Goal: Task Accomplishment & Management: Use online tool/utility

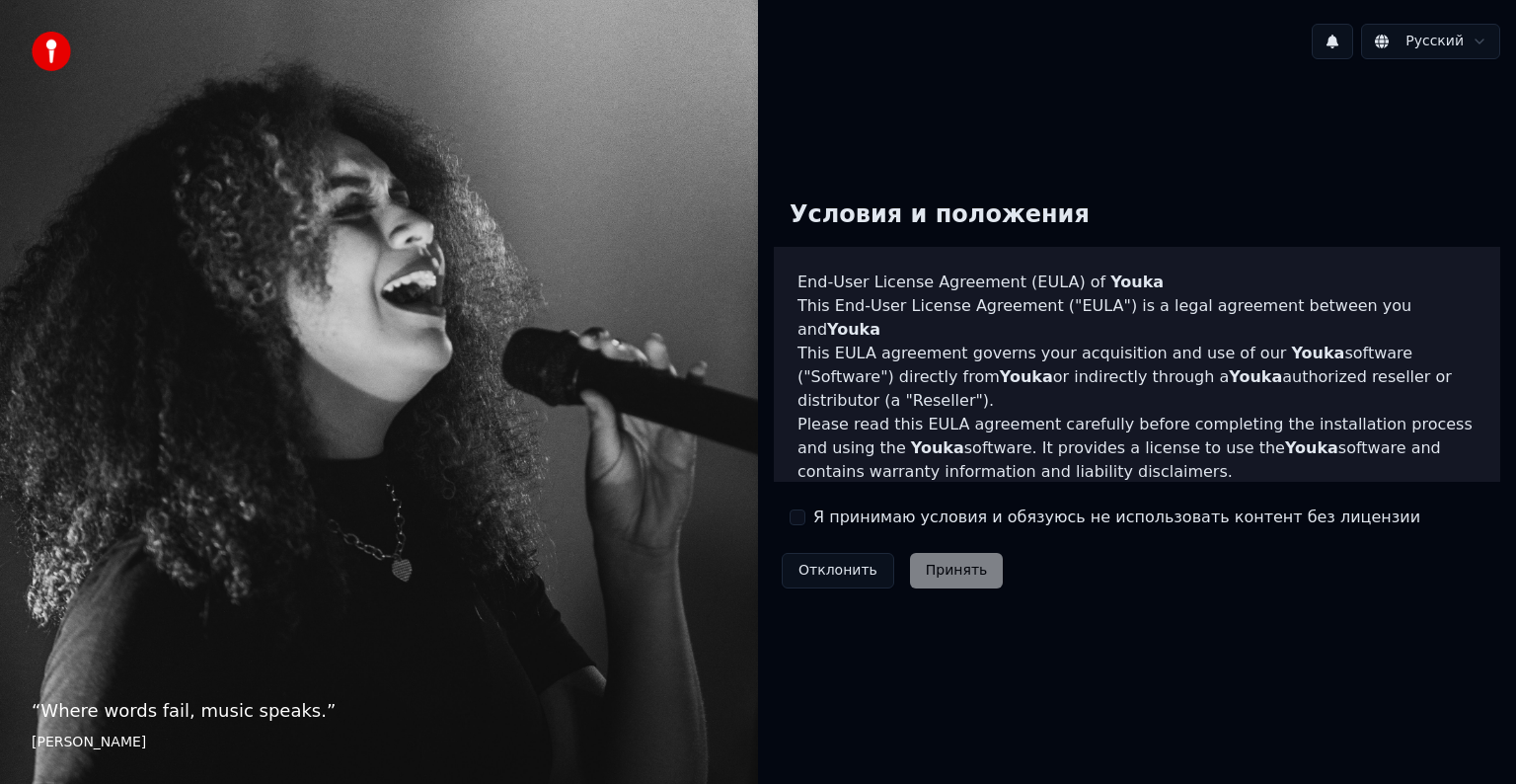
click at [799, 516] on button "Я принимаю условия и обязуюсь не использовать контент без лицензии" at bounding box center [798, 517] width 16 height 16
click at [969, 568] on button "Принять" at bounding box center [957, 571] width 94 height 36
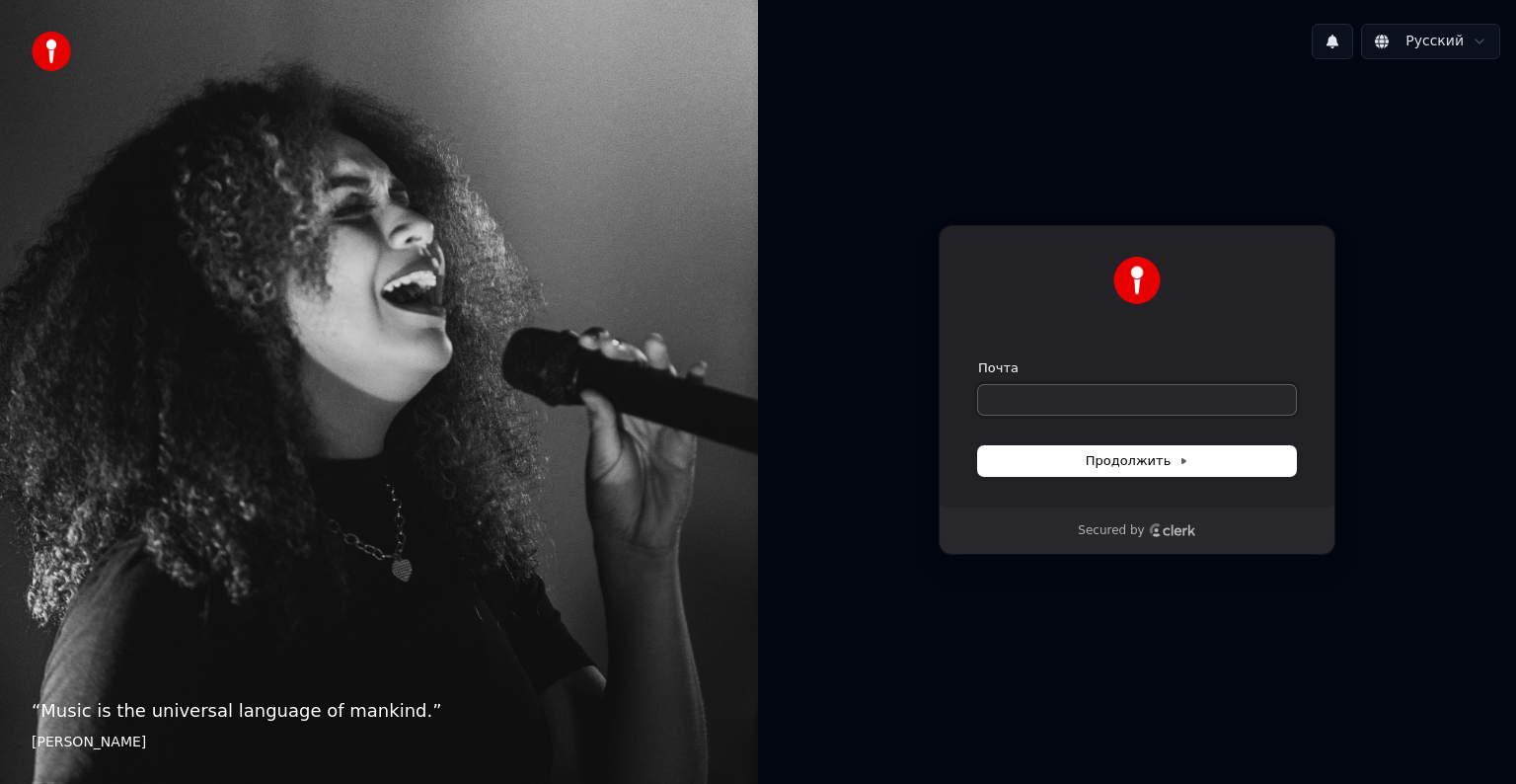
click at [1137, 401] on input "Почта" at bounding box center [1137, 400] width 318 height 30
click at [978, 359] on button "submit" at bounding box center [978, 359] width 0 height 0
type input "**********"
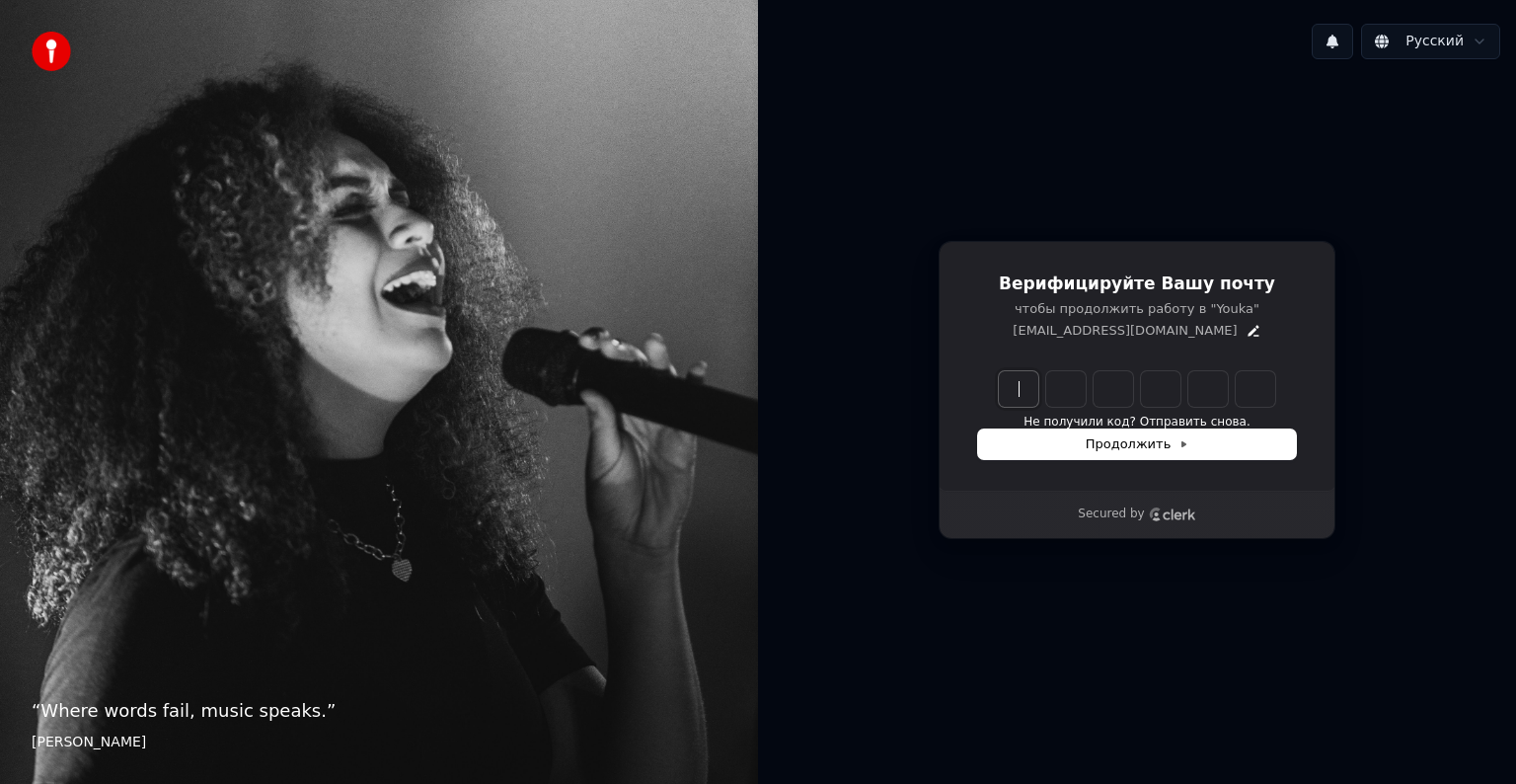
click at [1030, 379] on input "Enter verification code" at bounding box center [1157, 389] width 316 height 36
paste input "******"
type input "******"
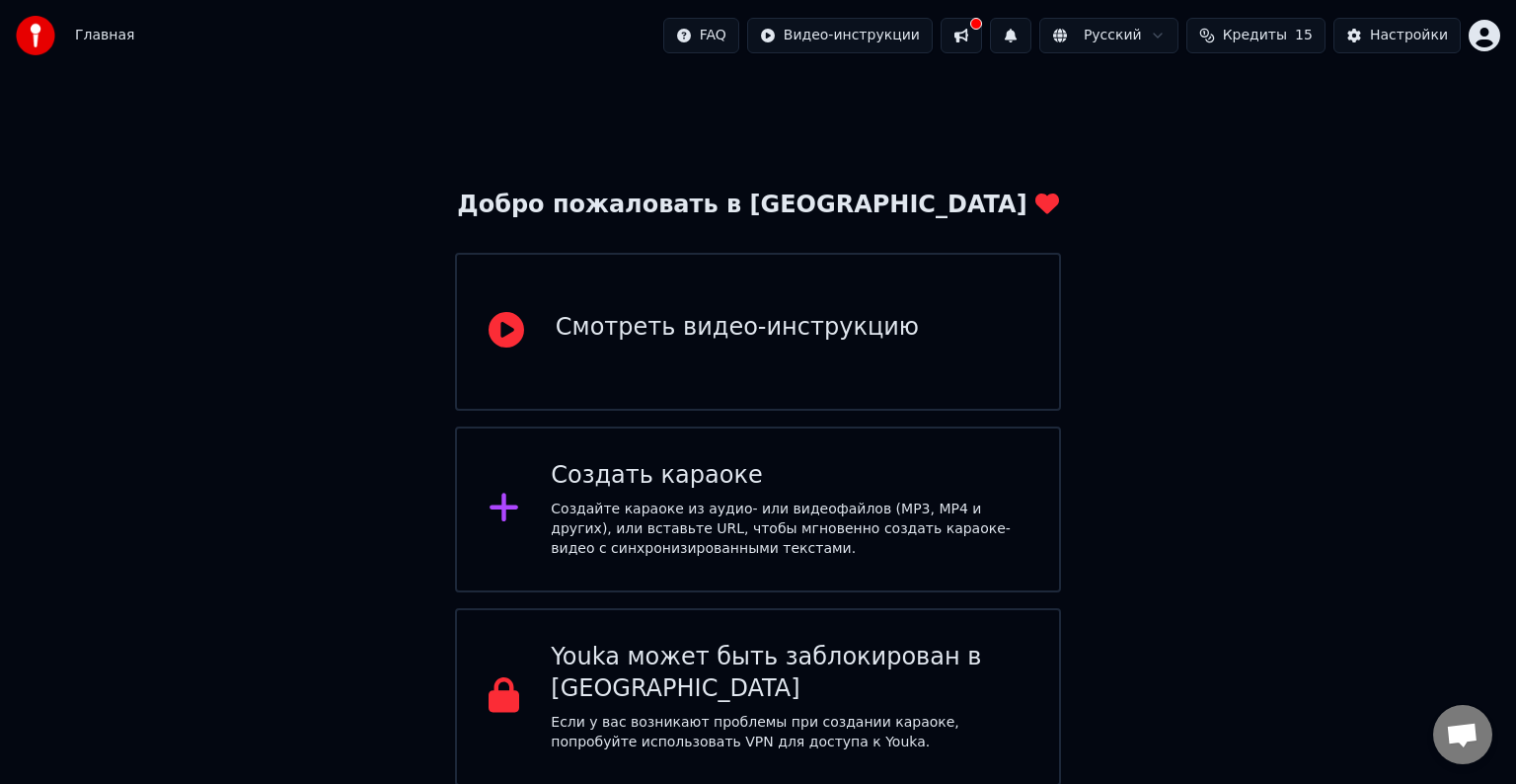
click at [779, 307] on div "Смотреть видео-инструкцию" at bounding box center [758, 332] width 606 height 158
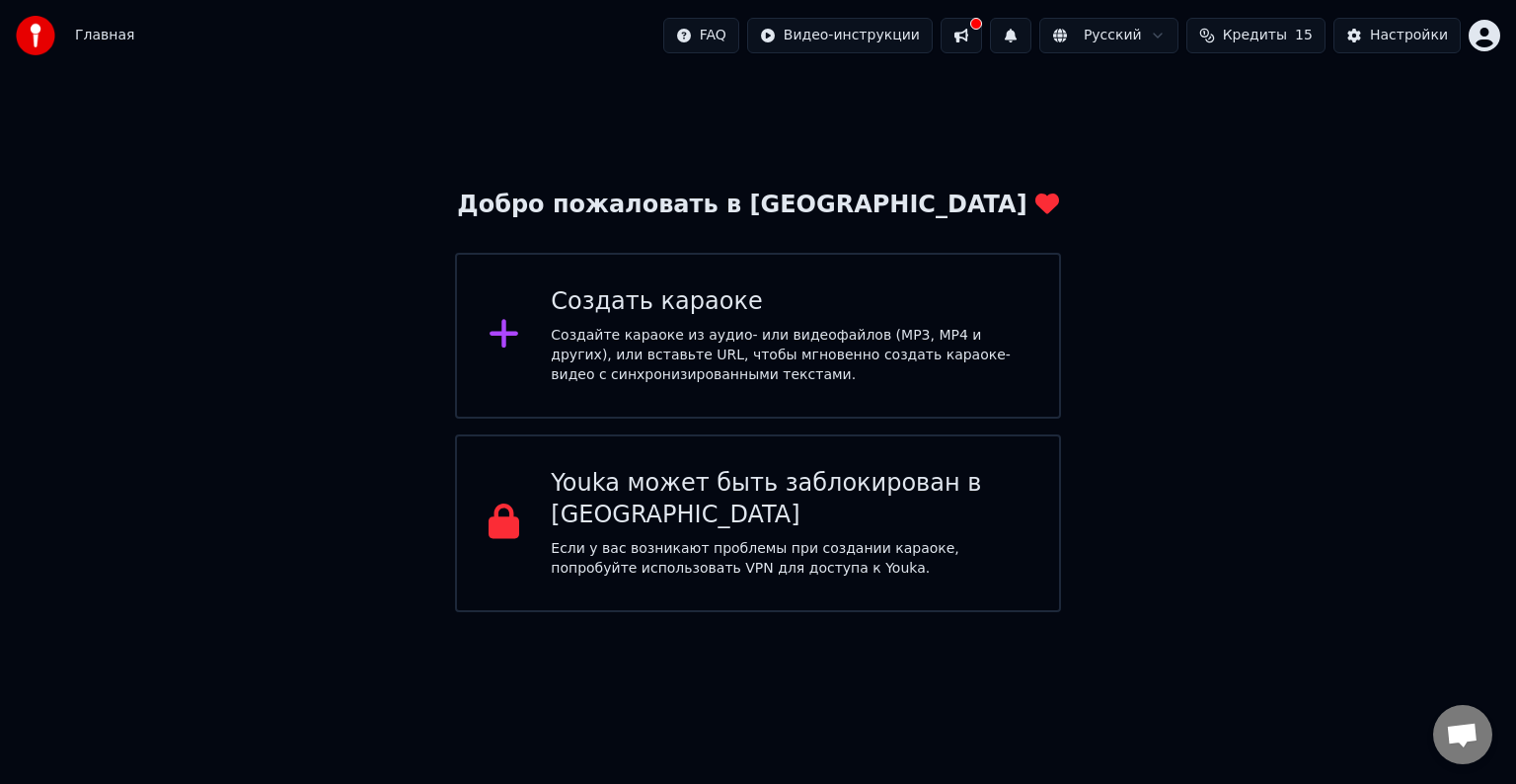
click at [757, 368] on div "Создайте караоке из аудио- или видеофайлов (MP3, MP4 и других), или вставьте UR…" at bounding box center [789, 355] width 477 height 59
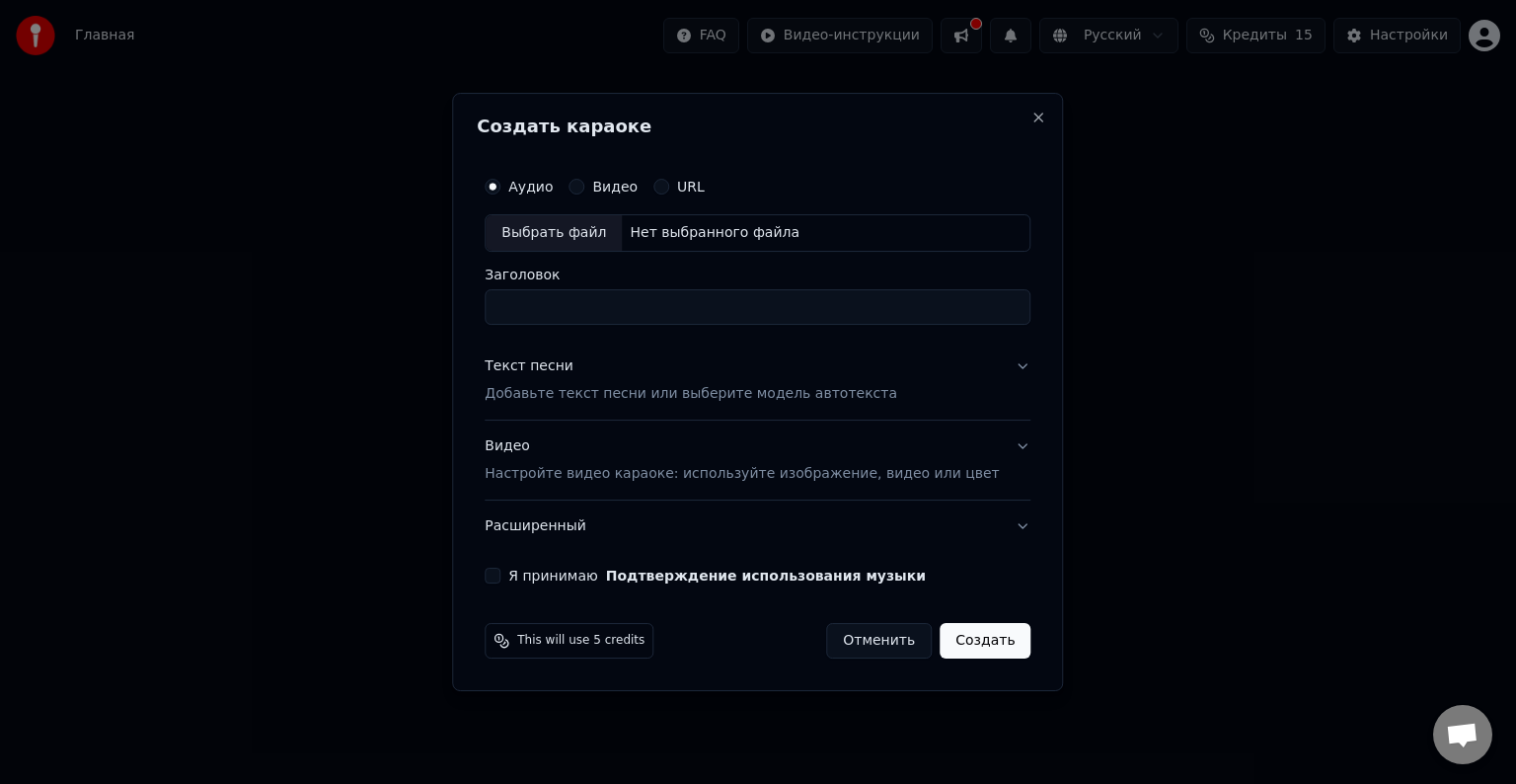
click at [617, 188] on label "Видео" at bounding box center [614, 187] width 45 height 14
click at [584, 188] on button "Видео" at bounding box center [576, 187] width 16 height 16
click at [731, 388] on p "Добавьте текст песни или выберите модель автотекста" at bounding box center [691, 394] width 413 height 20
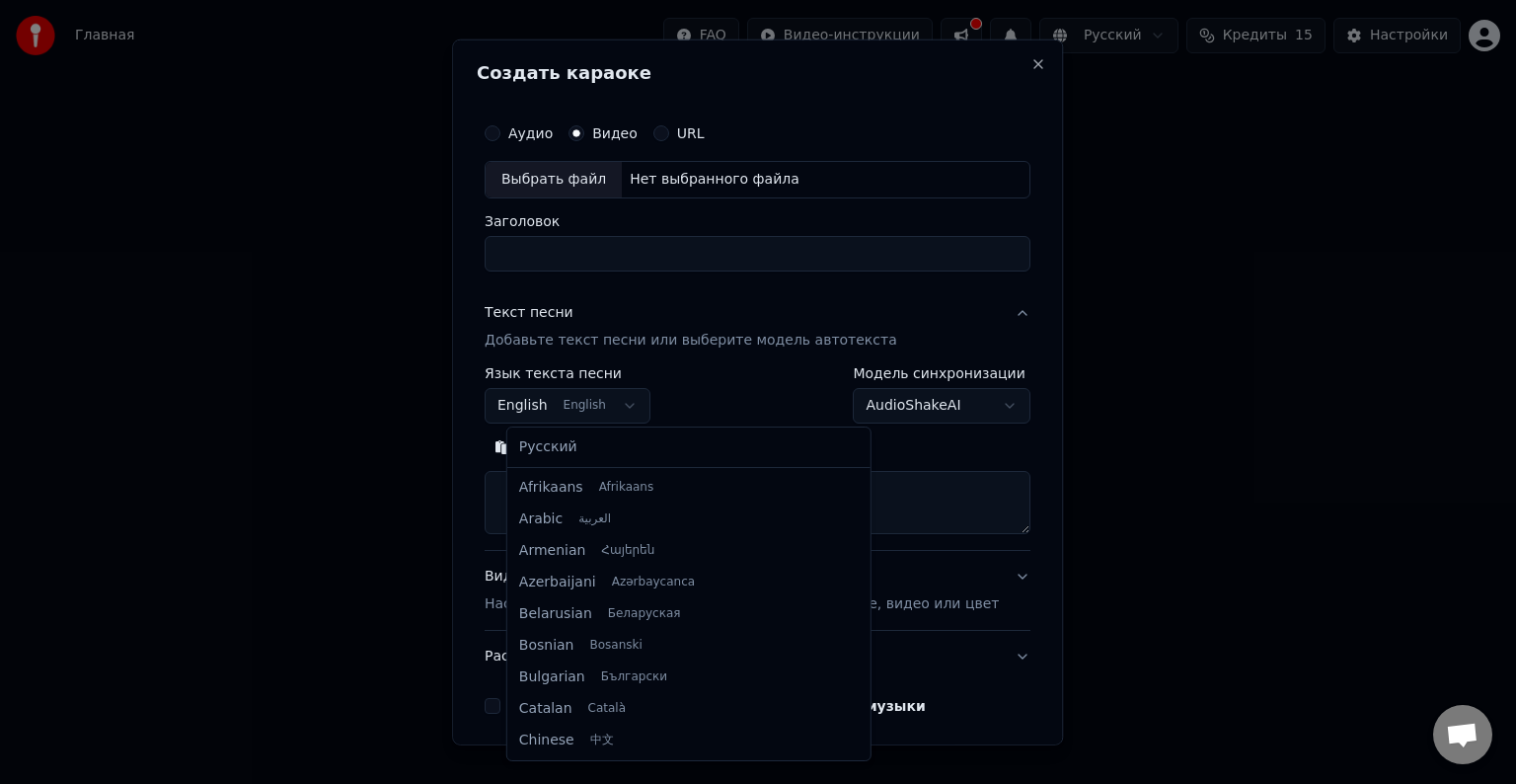
scroll to position [158, 0]
click at [637, 395] on body "**********" at bounding box center [758, 306] width 1516 height 612
select select "**"
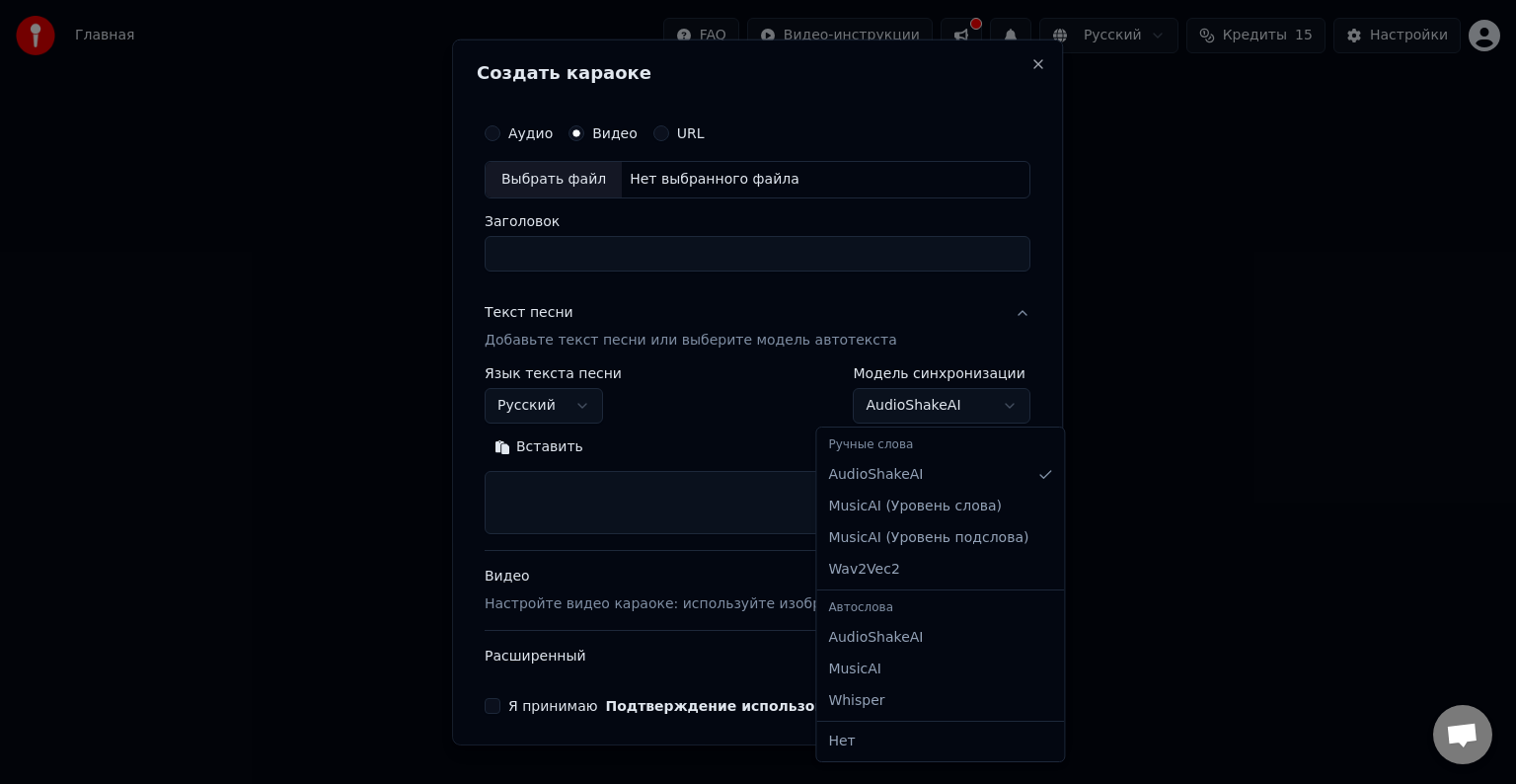
click at [944, 395] on body "**********" at bounding box center [758, 306] width 1516 height 612
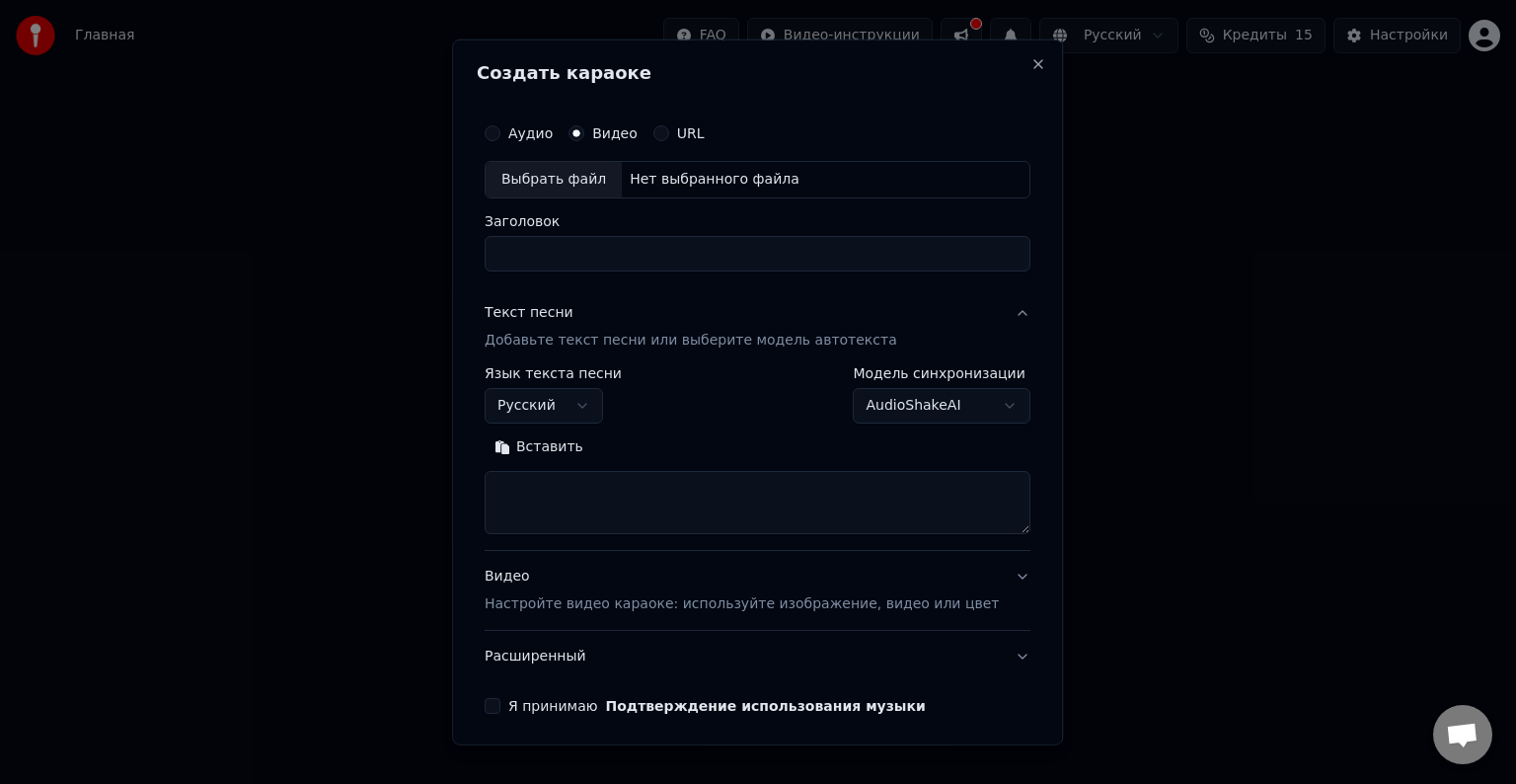
click at [944, 395] on body "**********" at bounding box center [758, 306] width 1516 height 612
click at [584, 494] on textarea at bounding box center [758, 502] width 546 height 63
paste textarea "******"
type textarea "*"
paste textarea "**********"
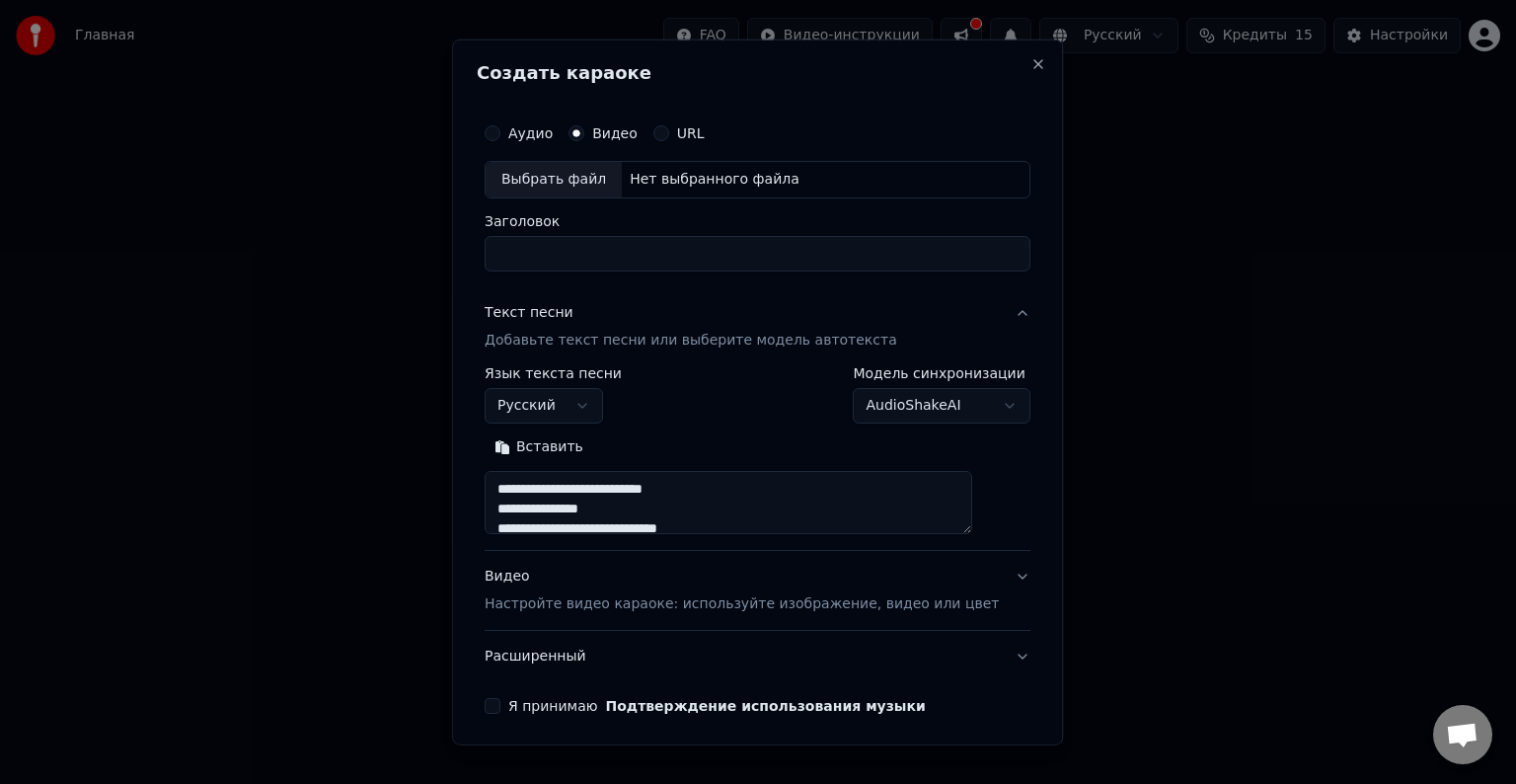
scroll to position [616, 0]
type textarea "**********"
click at [581, 177] on div "Выбрать файл" at bounding box center [554, 180] width 136 height 36
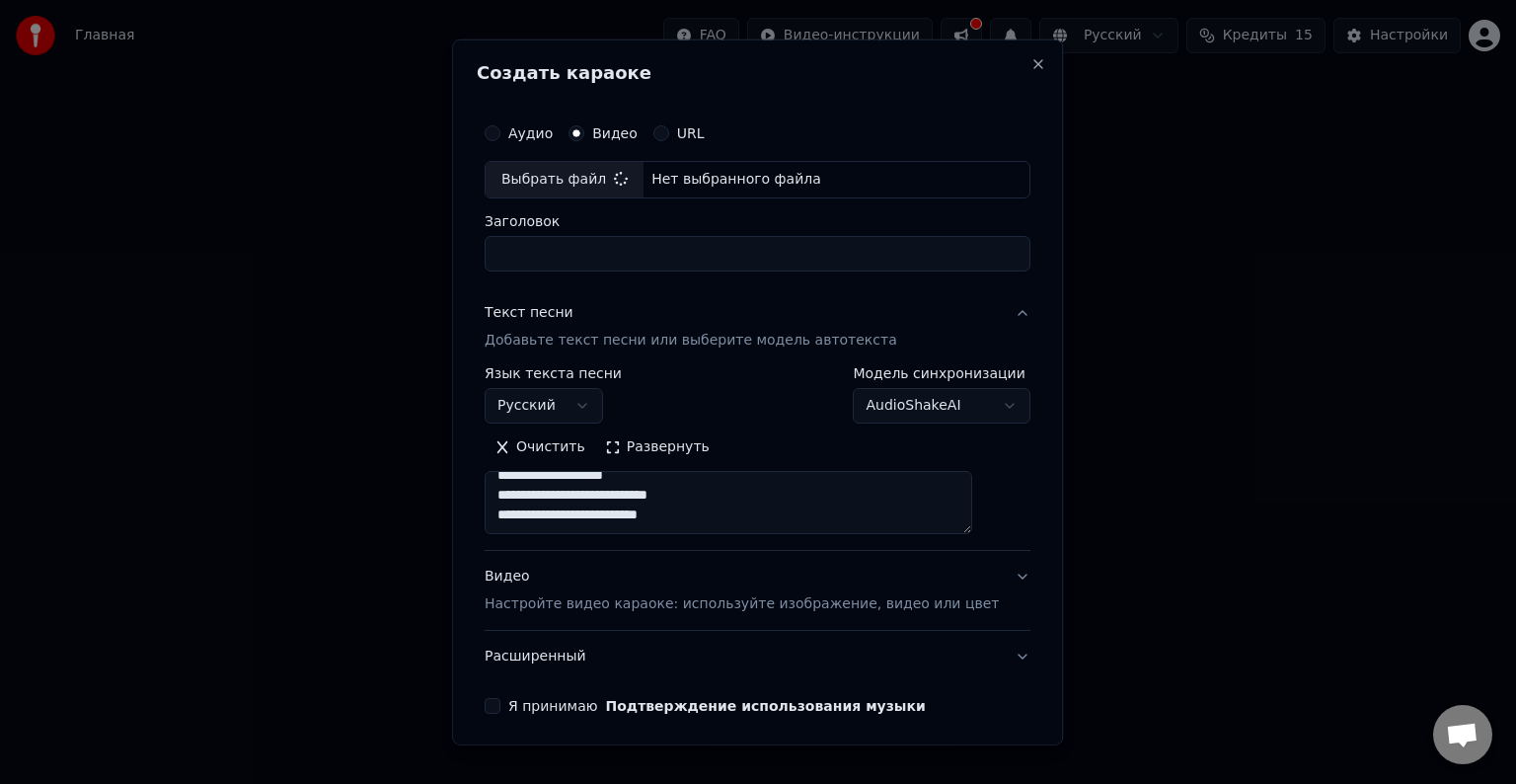
type input "**********"
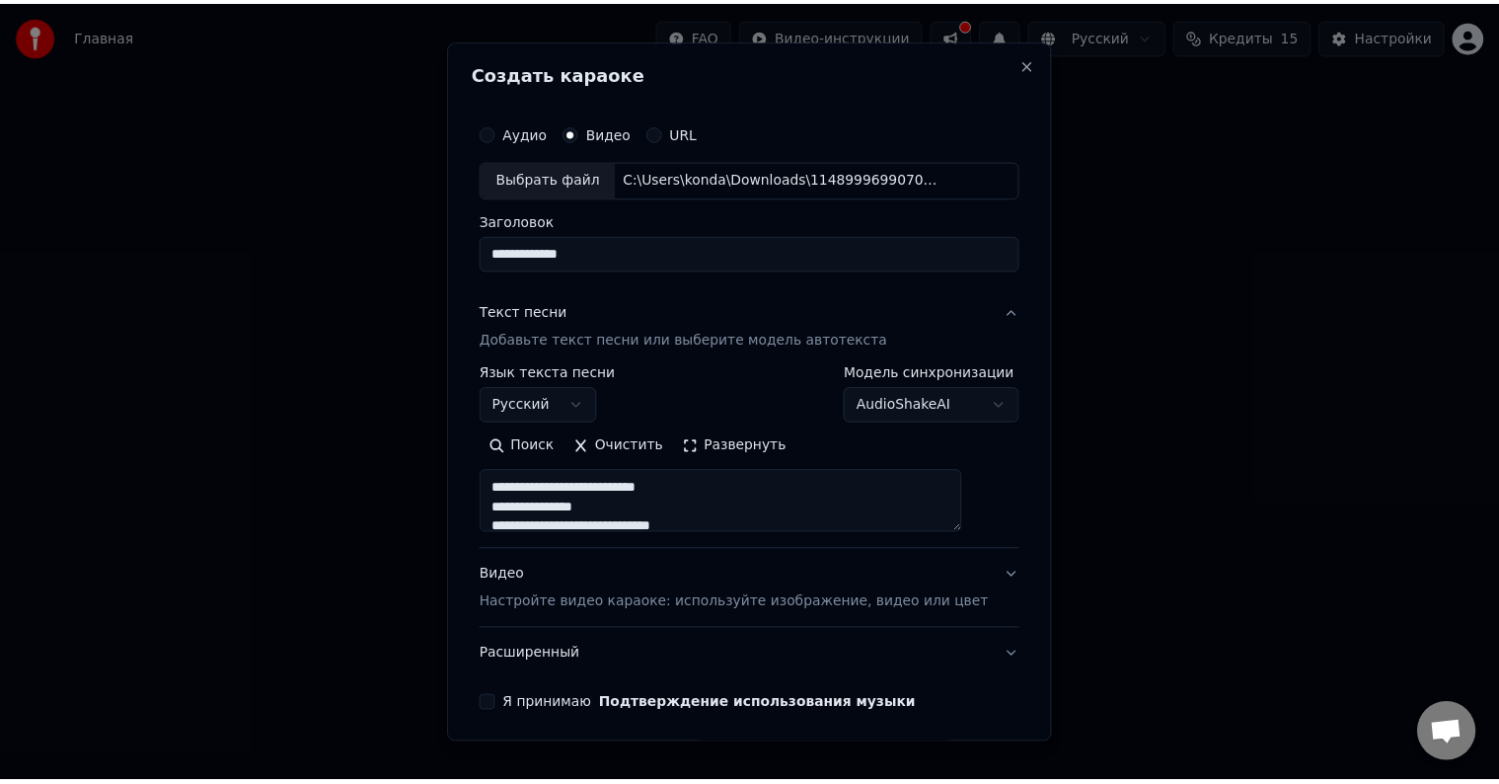
scroll to position [75, 0]
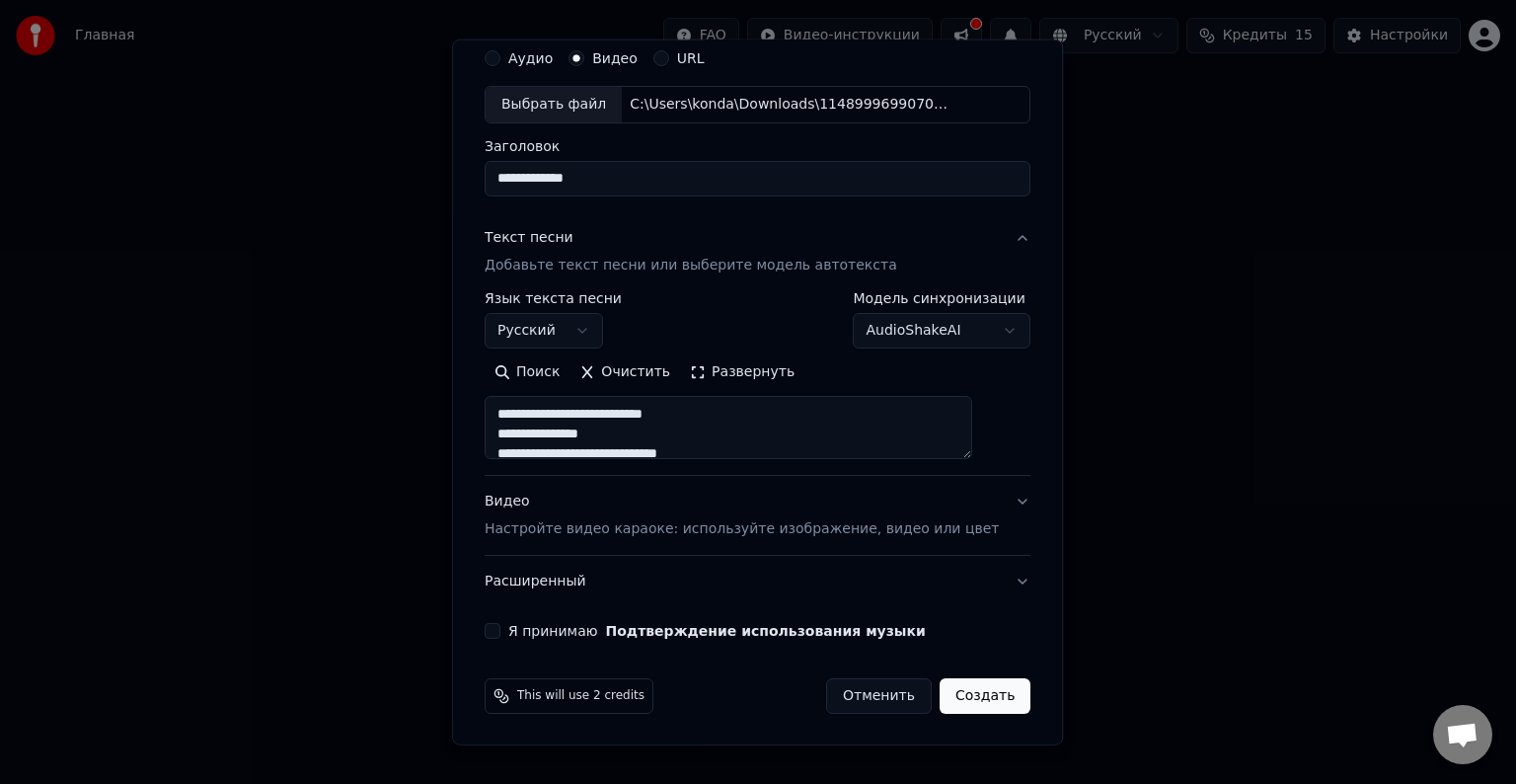
click at [500, 632] on button "Я принимаю Подтверждение использования музыки" at bounding box center [493, 631] width 16 height 16
click at [971, 703] on button "Создать" at bounding box center [985, 696] width 91 height 36
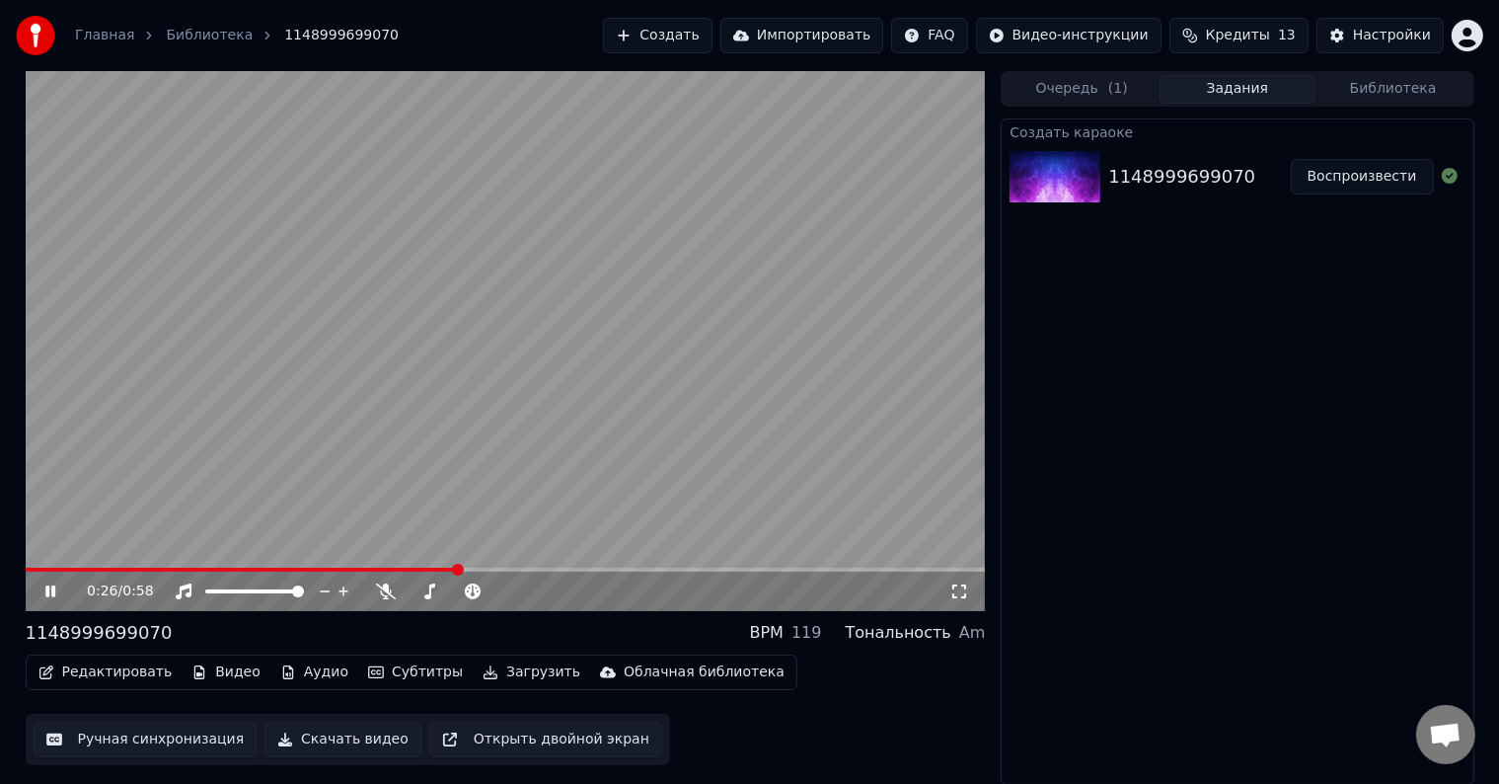
click at [190, 733] on button "Ручная синхронизация" at bounding box center [146, 739] width 224 height 36
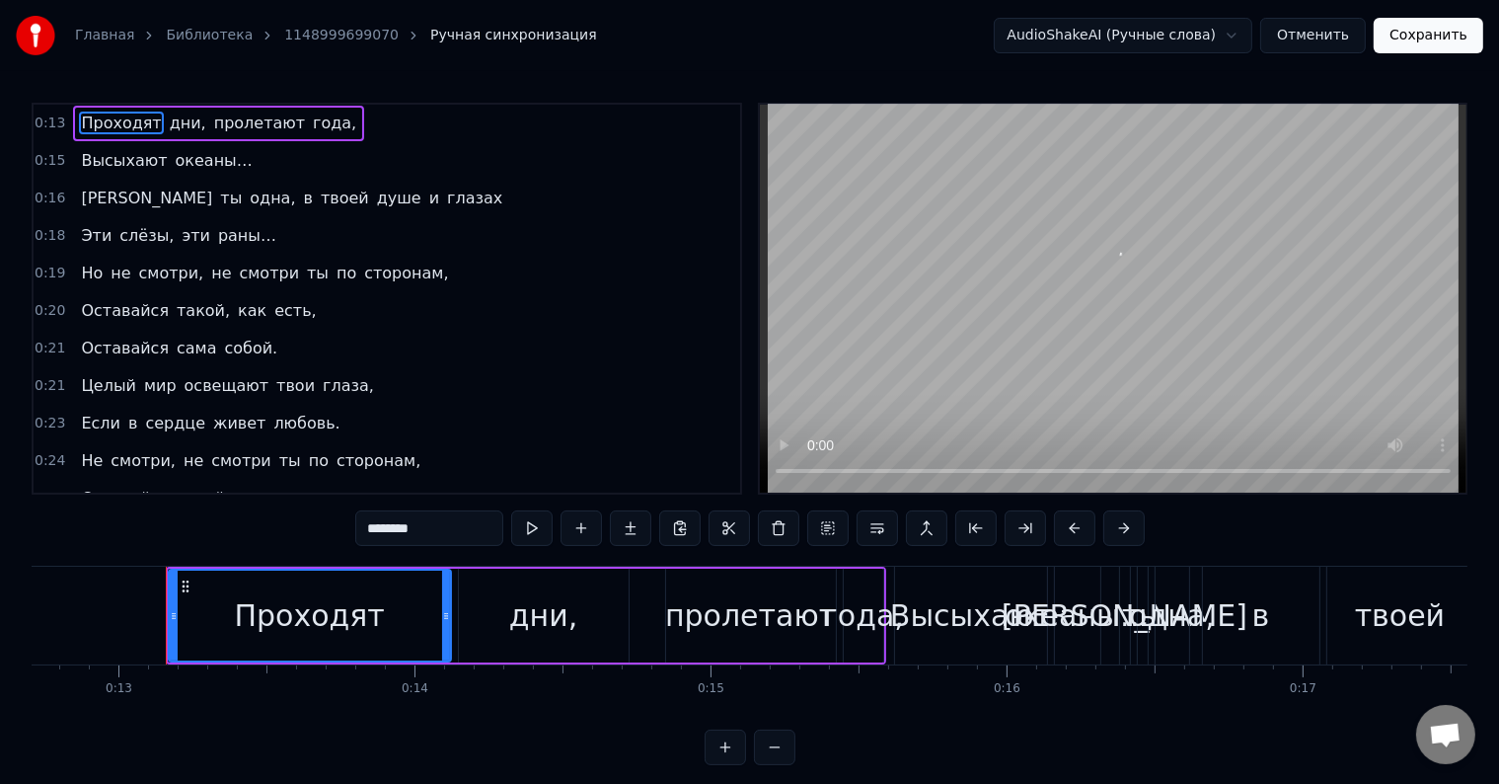
scroll to position [0, 3797]
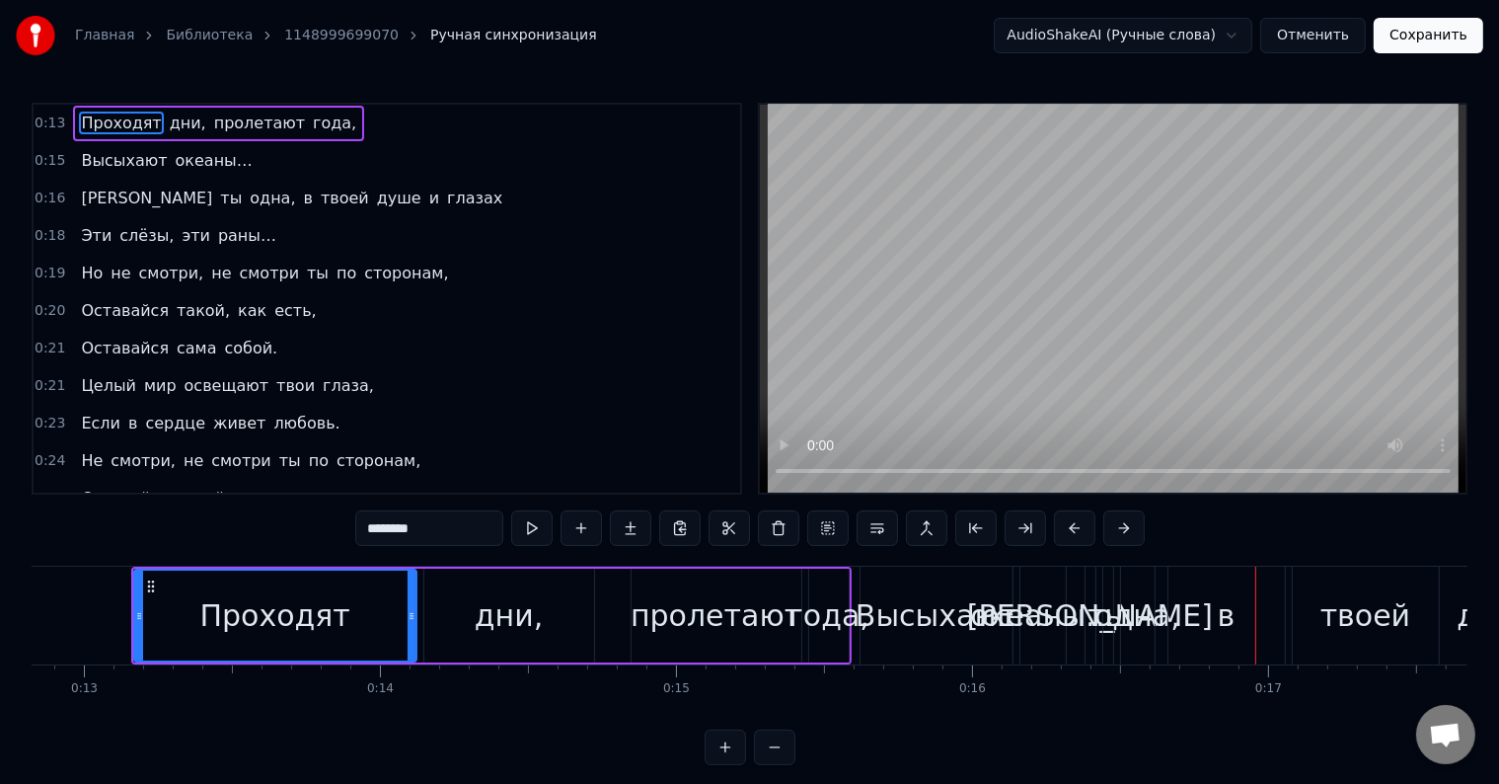
drag, startPoint x: 848, startPoint y: 609, endPoint x: 937, endPoint y: 611, distance: 88.8
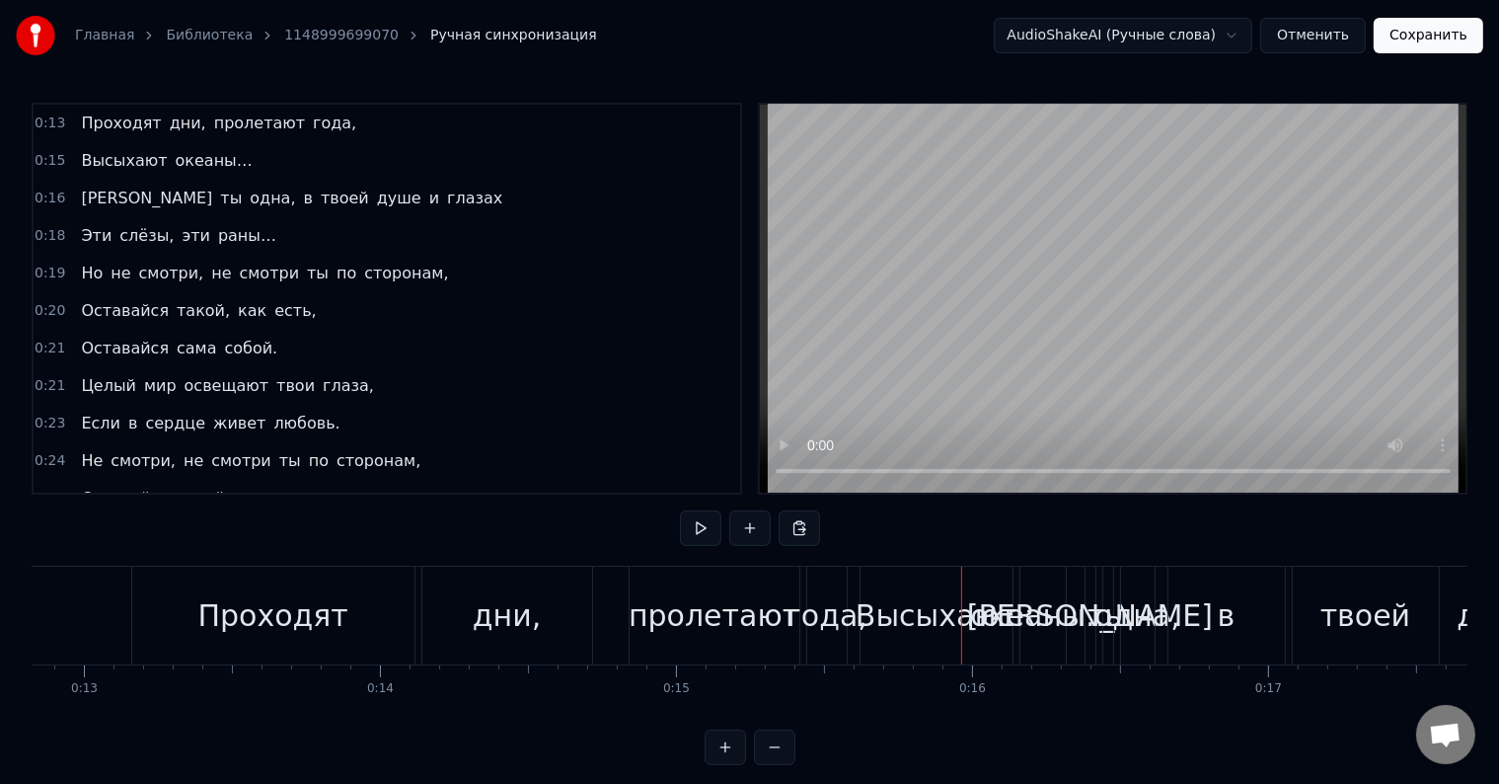
click at [809, 604] on div "года," at bounding box center [827, 615] width 82 height 44
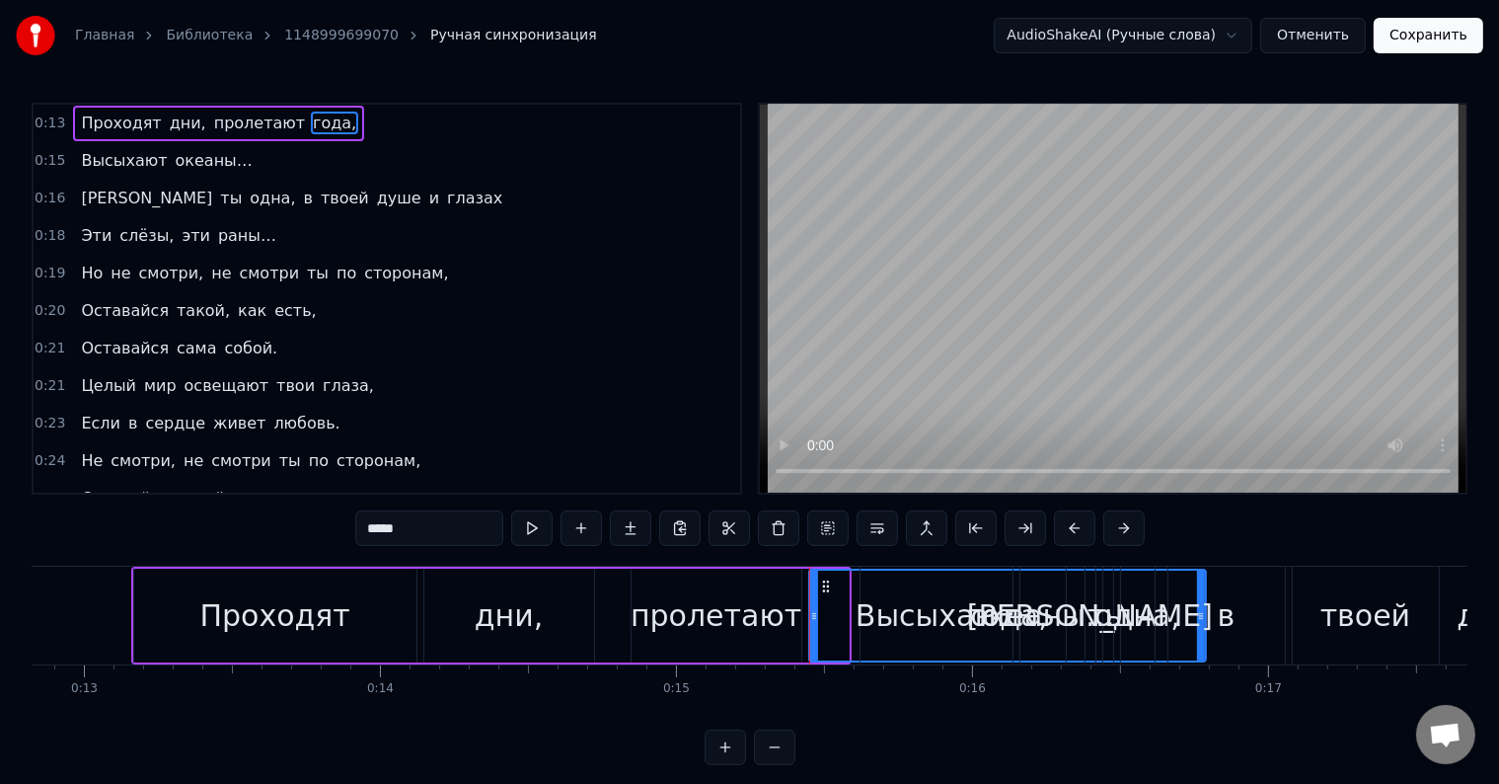
drag, startPoint x: 845, startPoint y: 604, endPoint x: 1262, endPoint y: 572, distance: 418.7
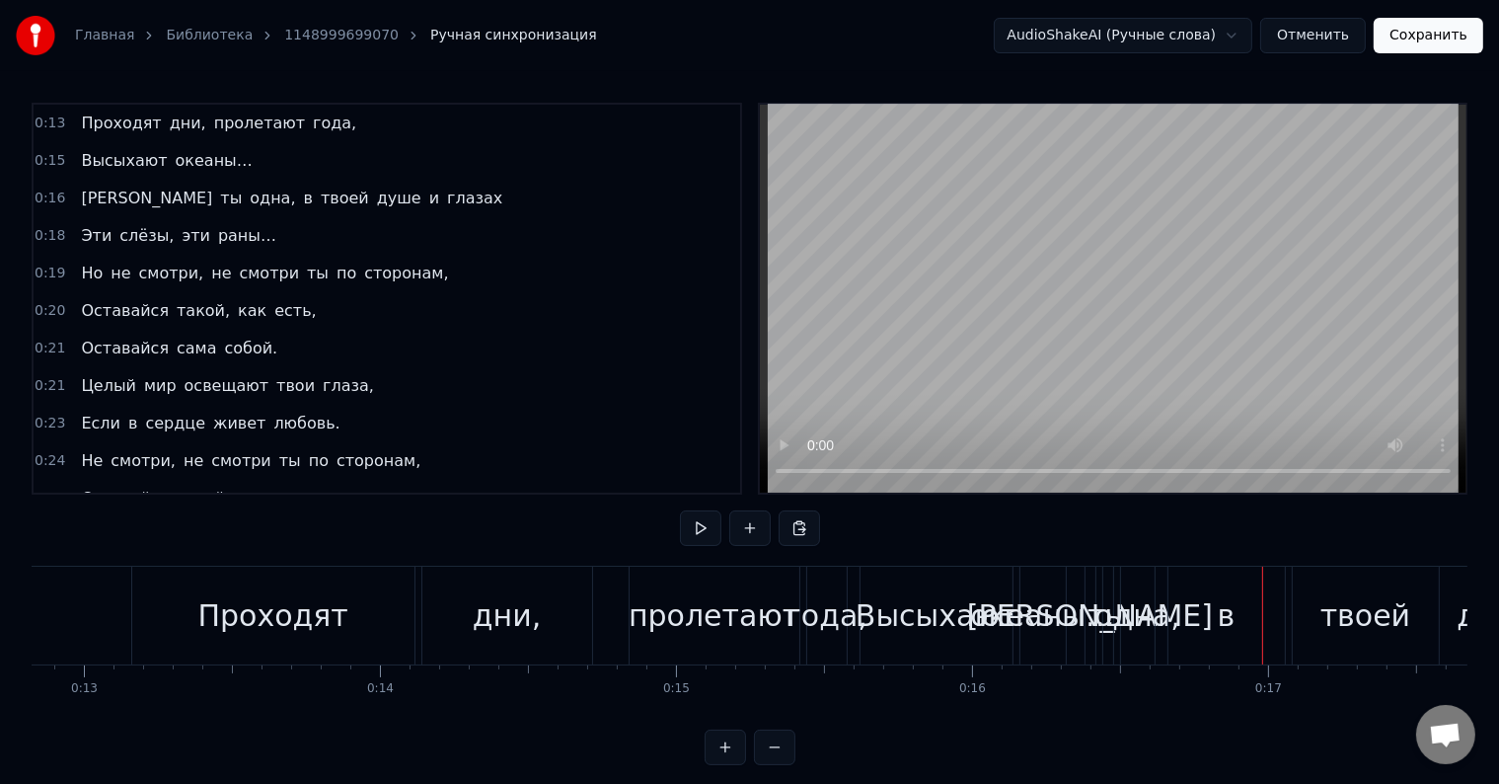
click at [987, 553] on div "0:13 Проходят дни, пролетают года, 0:15 Высыхают океаны… 0:16 А ты одна, в твое…" at bounding box center [750, 434] width 1436 height 662
click at [90, 119] on span "Проходят" at bounding box center [121, 123] width 84 height 23
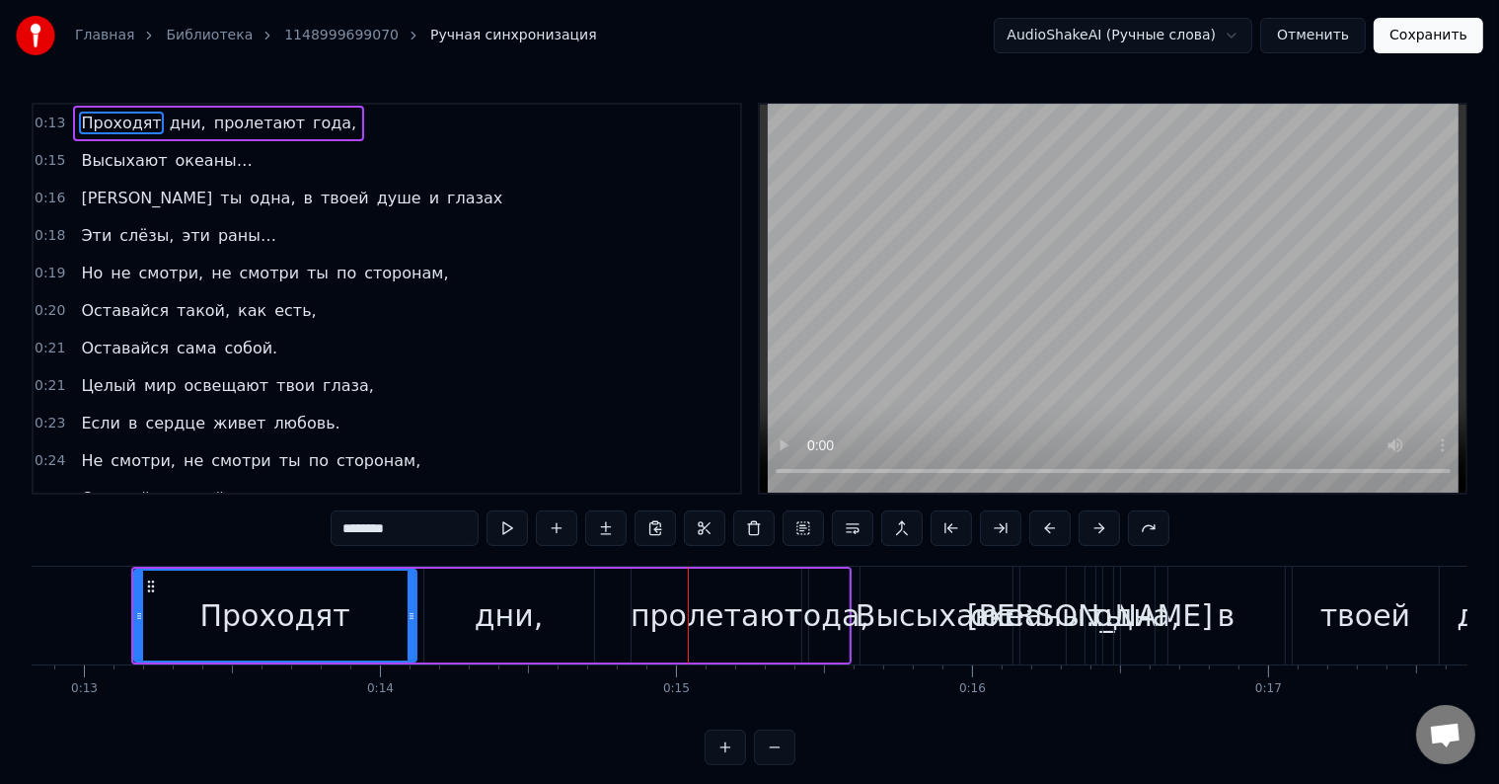
click at [684, 606] on div "пролетают" at bounding box center [716, 615] width 171 height 44
type input "*********"
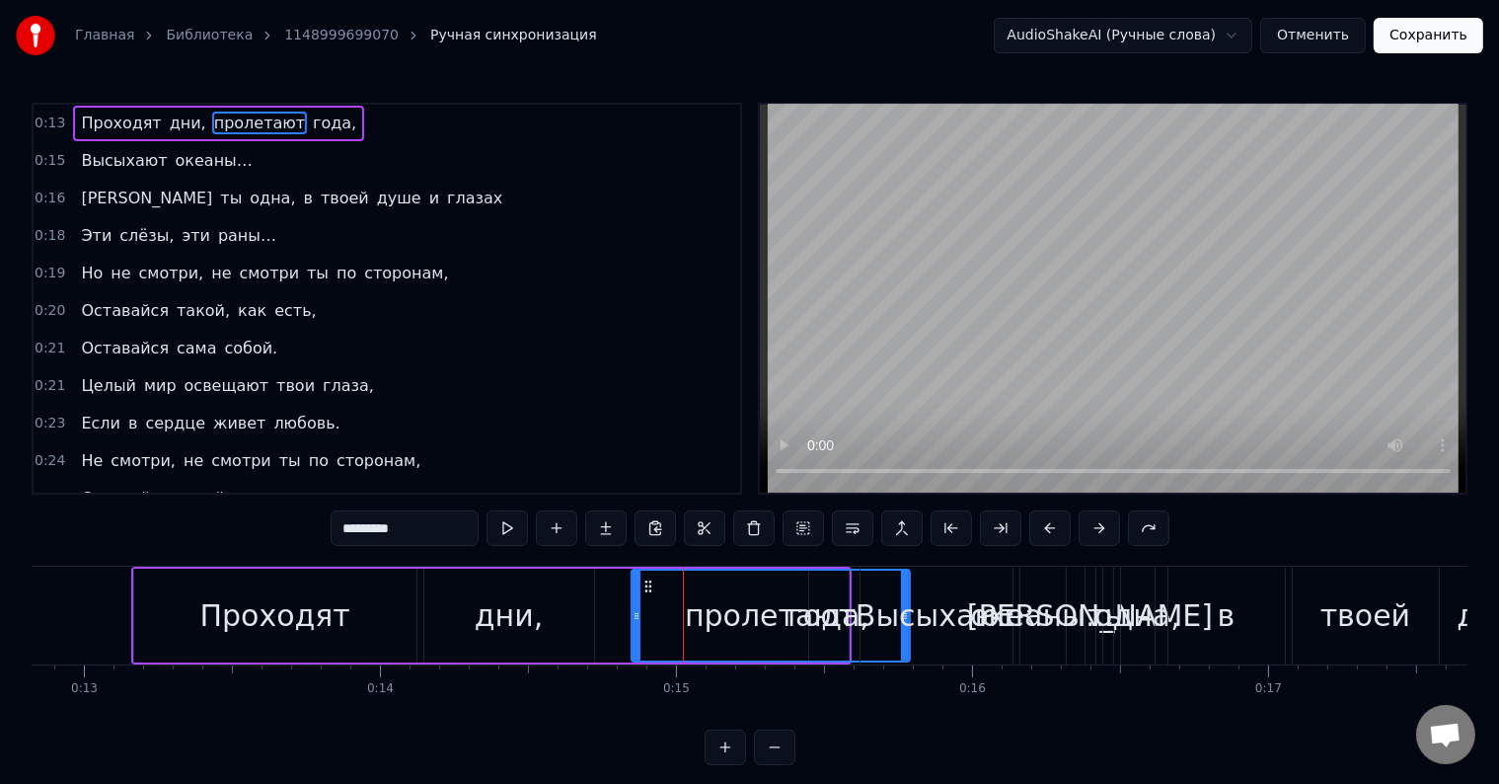
drag, startPoint x: 796, startPoint y: 603, endPoint x: 908, endPoint y: 612, distance: 111.9
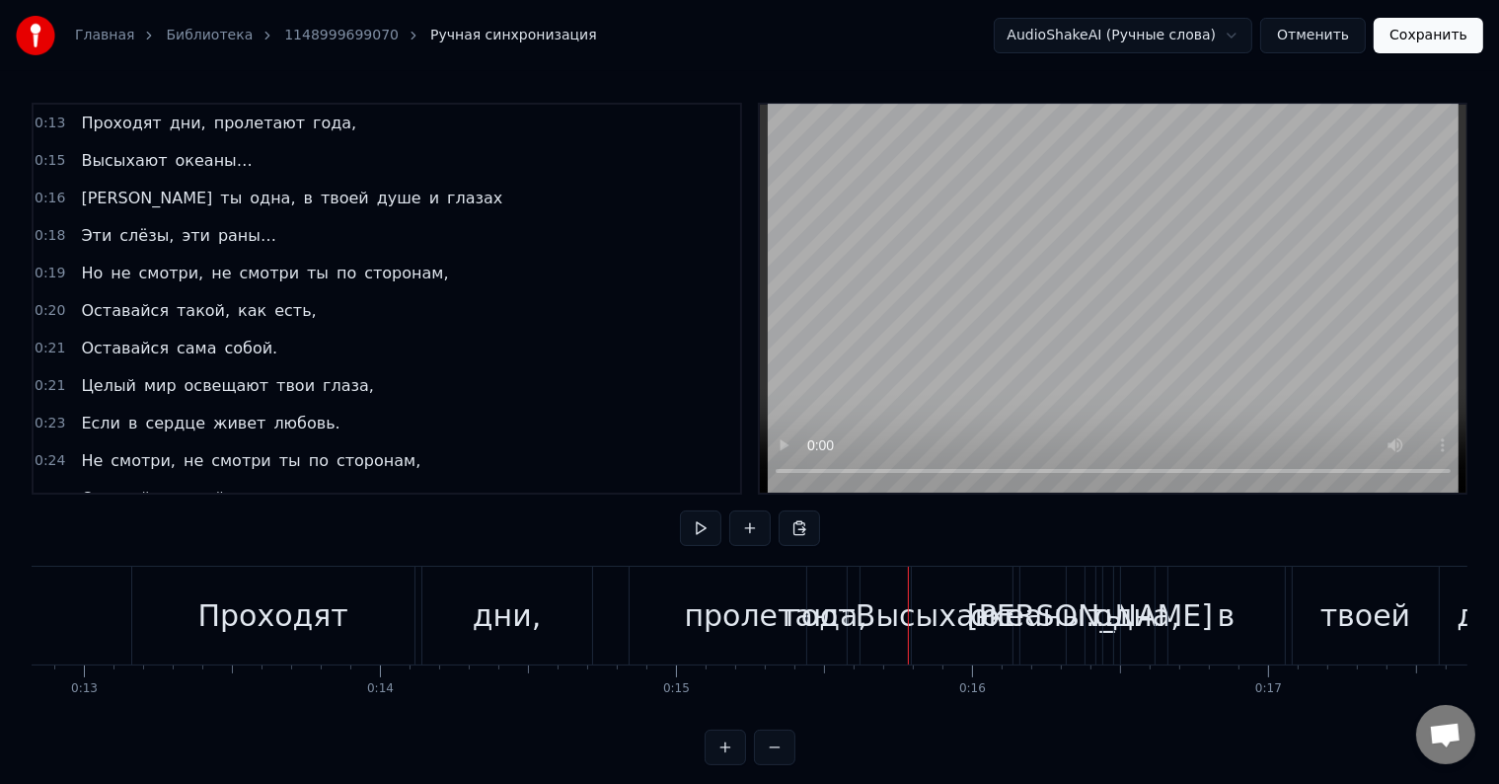
click at [607, 568] on div "Проходят дни, пролетают года," at bounding box center [491, 615] width 720 height 98
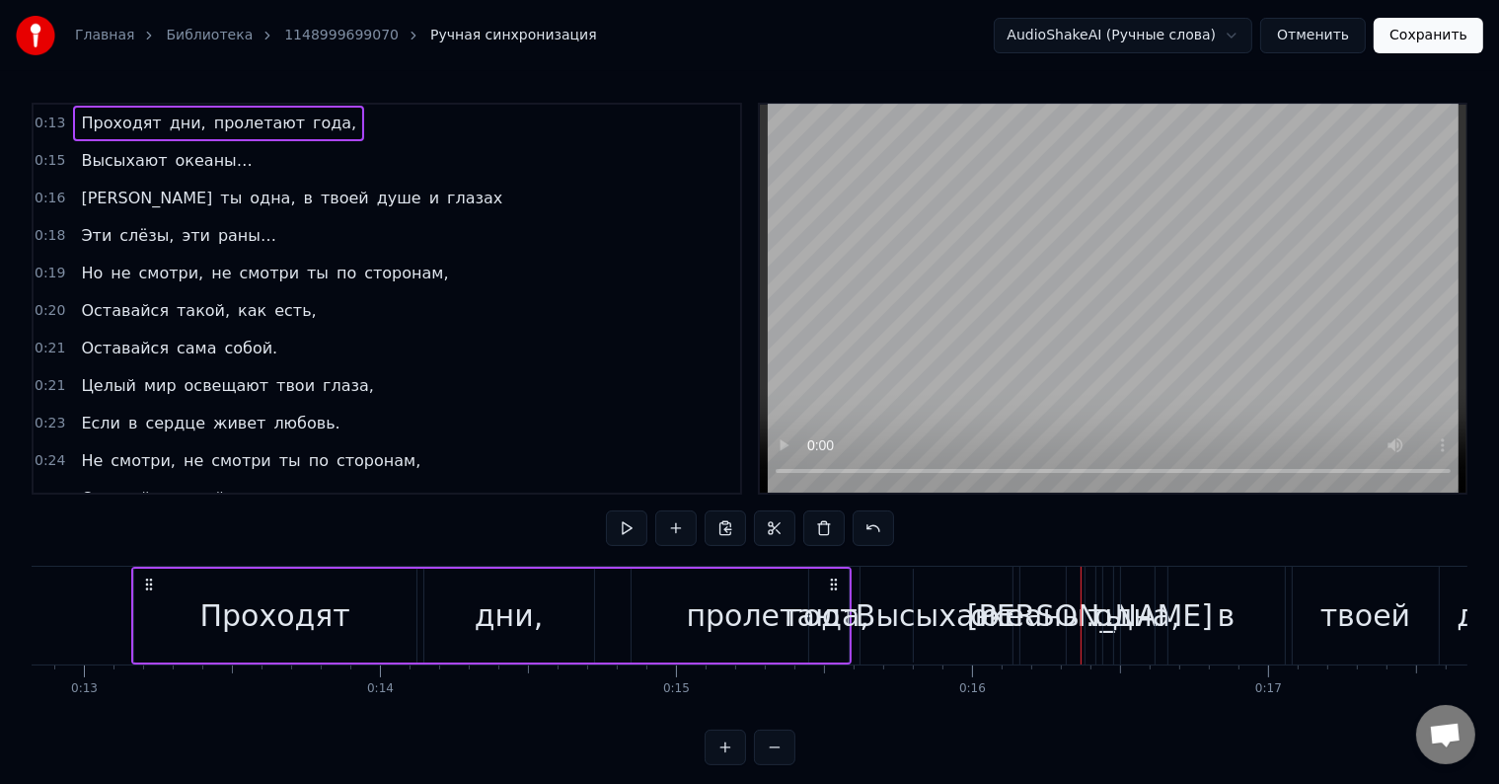
click at [919, 601] on div "Высыхают" at bounding box center [936, 615] width 161 height 44
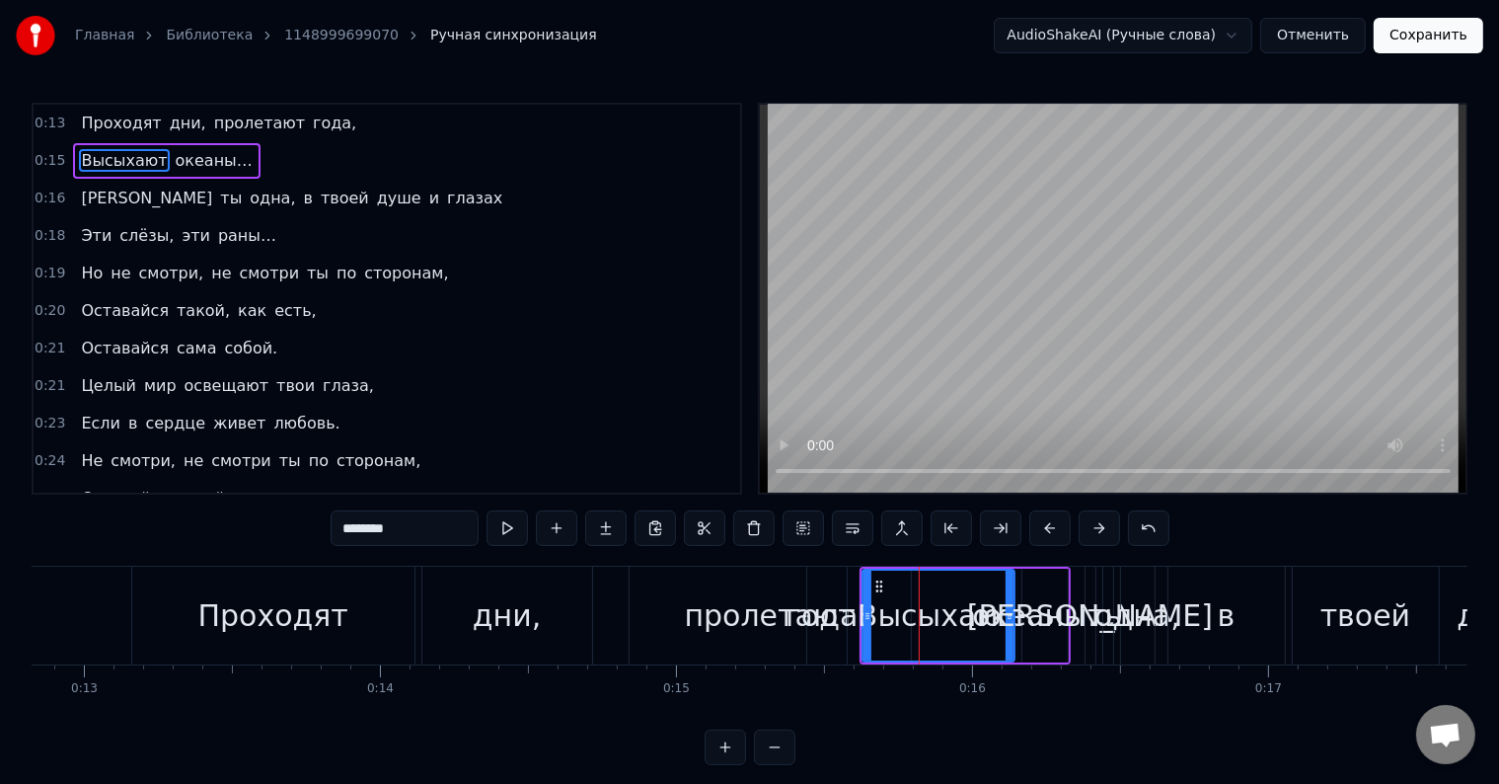
drag, startPoint x: 919, startPoint y: 601, endPoint x: 1137, endPoint y: 624, distance: 219.3
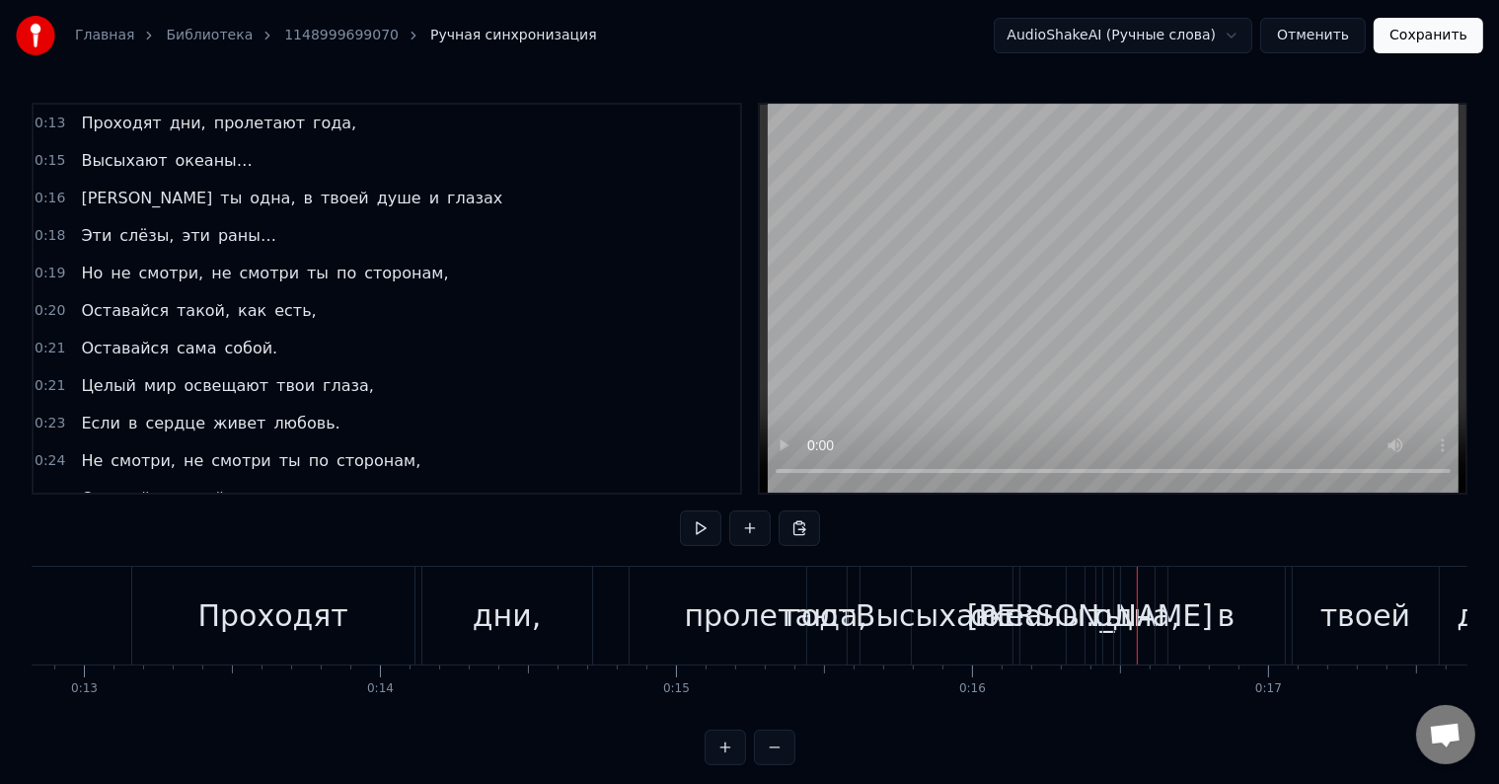
click at [45, 154] on span "0:15" at bounding box center [50, 161] width 31 height 20
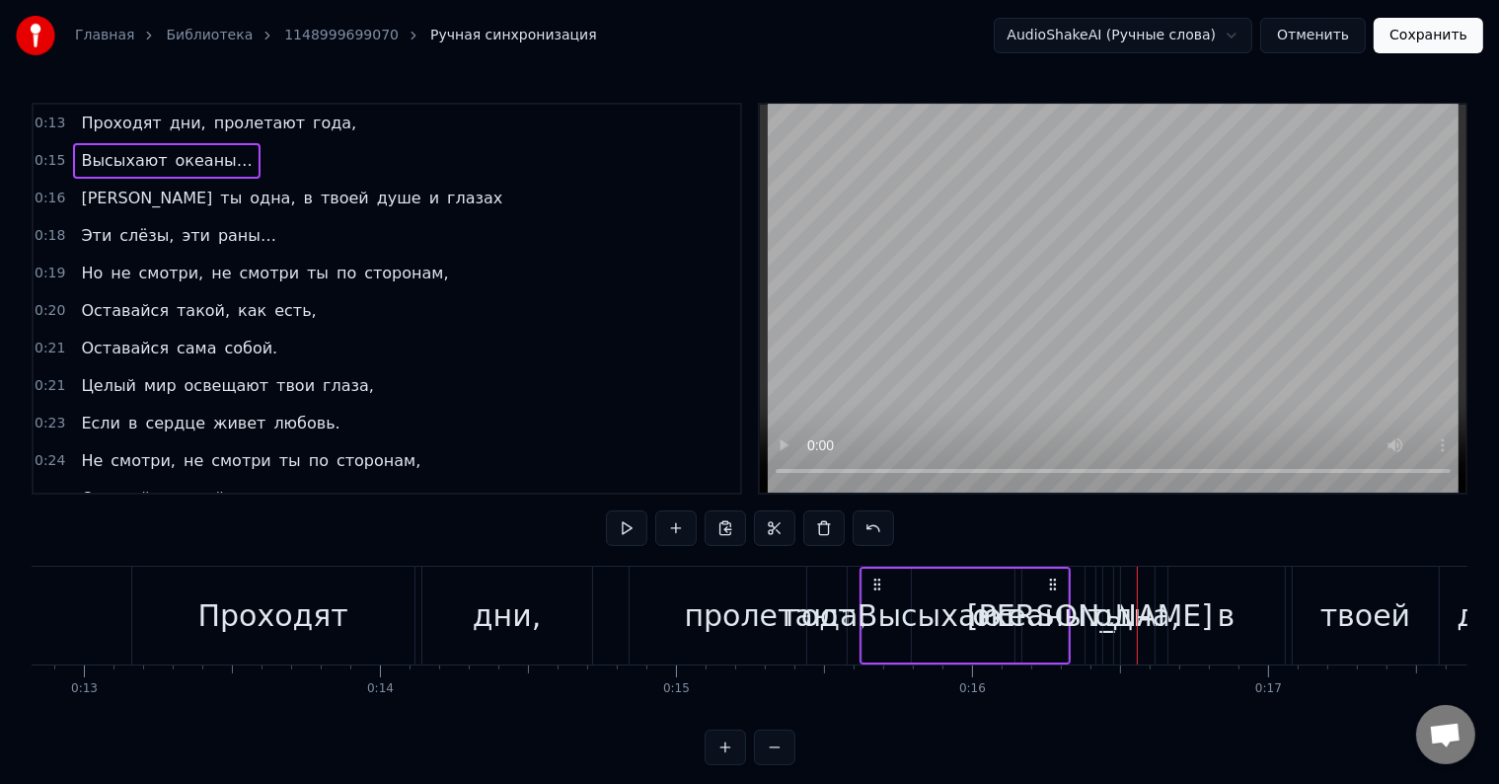
click at [45, 154] on span "0:15" at bounding box center [50, 161] width 31 height 20
click at [311, 126] on span "года," at bounding box center [334, 123] width 47 height 23
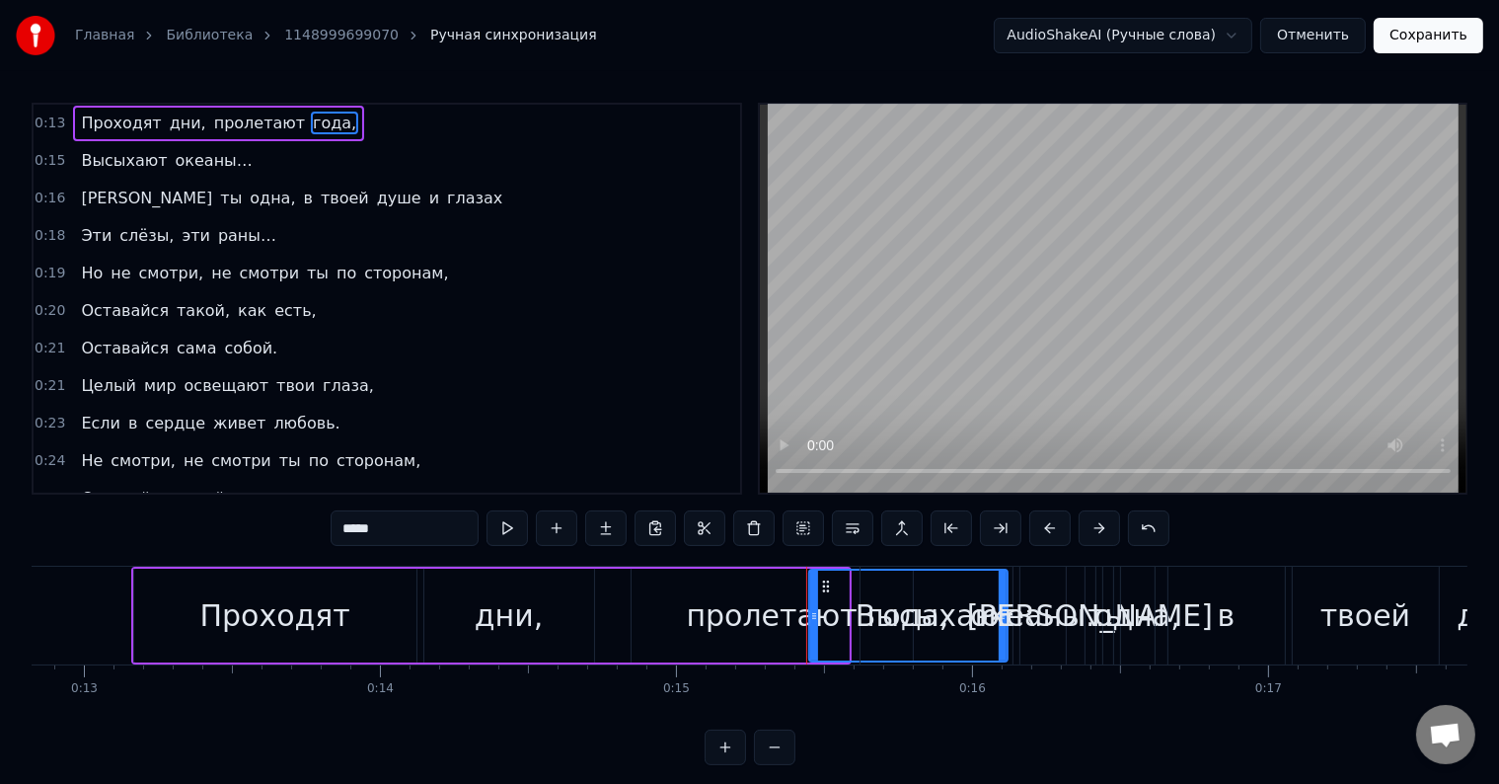
drag, startPoint x: 844, startPoint y: 608, endPoint x: 1005, endPoint y: 606, distance: 160.9
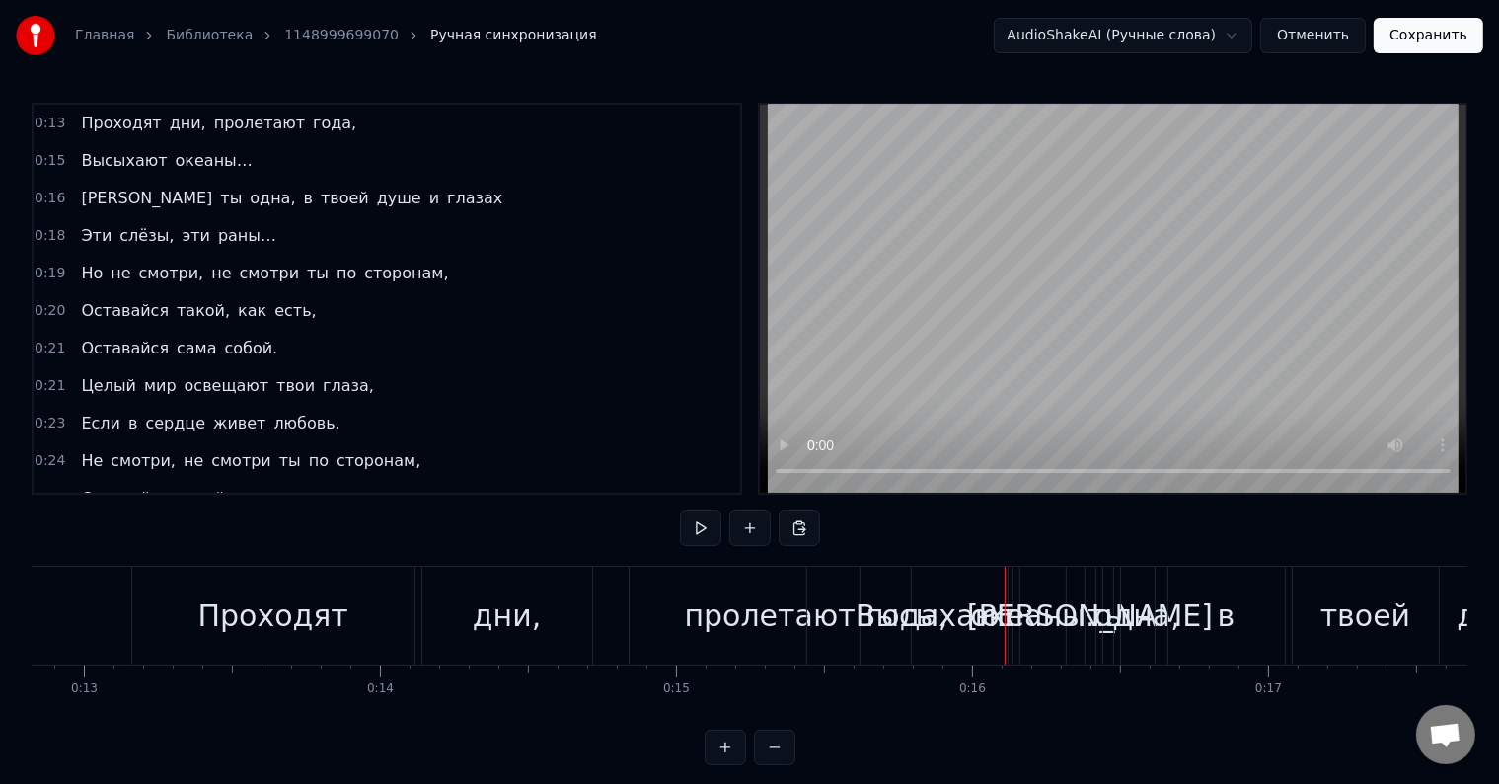
click at [632, 538] on div "0:13 Проходят дни, пролетают года, 0:15 Высыхают океаны… 0:16 А ты одна, в твое…" at bounding box center [750, 434] width 1436 height 662
click at [612, 548] on div "0:13 Проходят дни, пролетают года, 0:15 Высыхают океаны… 0:16 А ты одна, в твое…" at bounding box center [750, 434] width 1436 height 662
click at [175, 531] on div "0:13 Проходят дни, пролетают года, 0:15 Высыхают океаны… 0:16 А ты одна, в твое…" at bounding box center [750, 434] width 1436 height 662
drag, startPoint x: 1003, startPoint y: 602, endPoint x: 801, endPoint y: 568, distance: 204.1
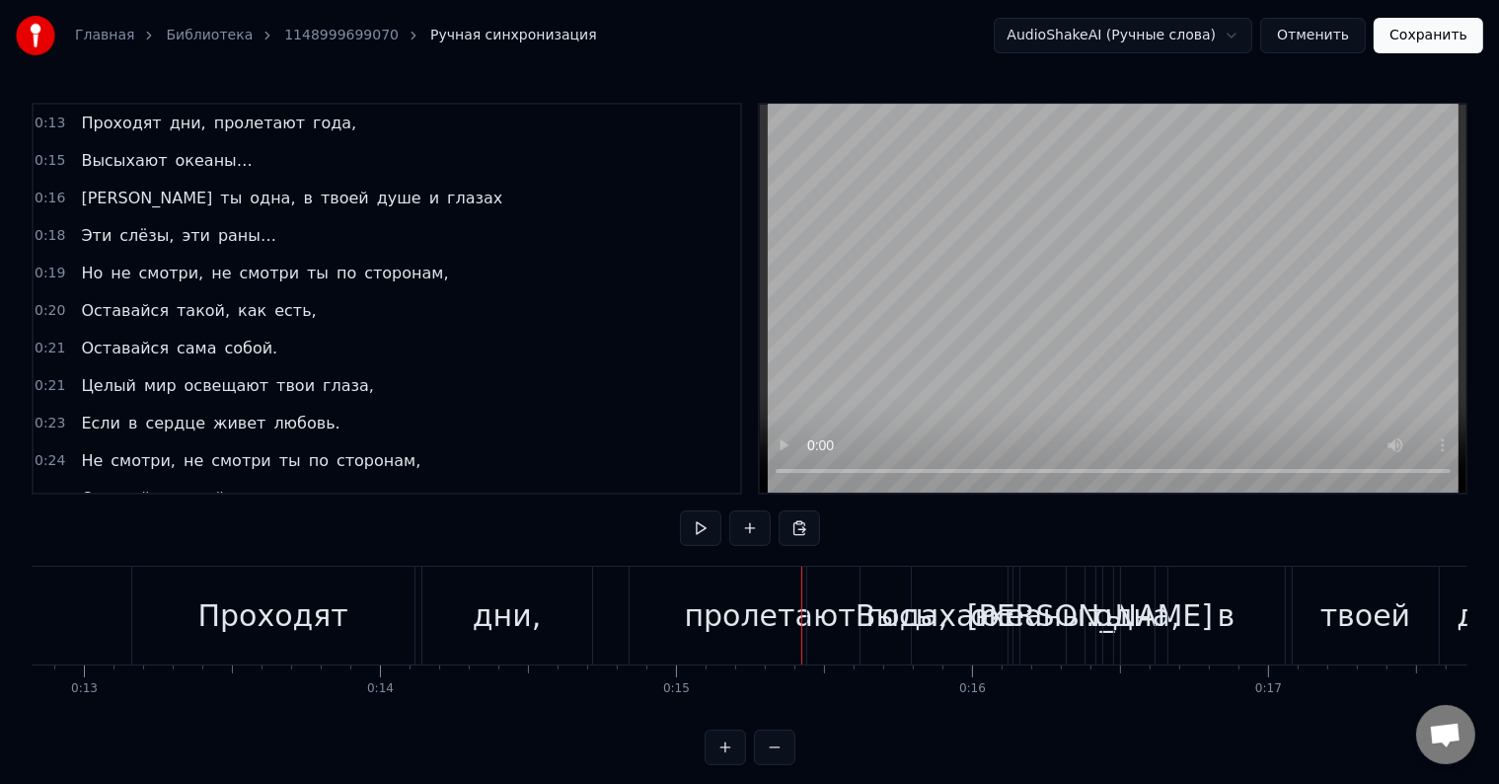
click at [558, 542] on div "0:13 Проходят дни, пролетают года, 0:15 Высыхают океаны… 0:16 А ты одна, в твое…" at bounding box center [750, 434] width 1436 height 662
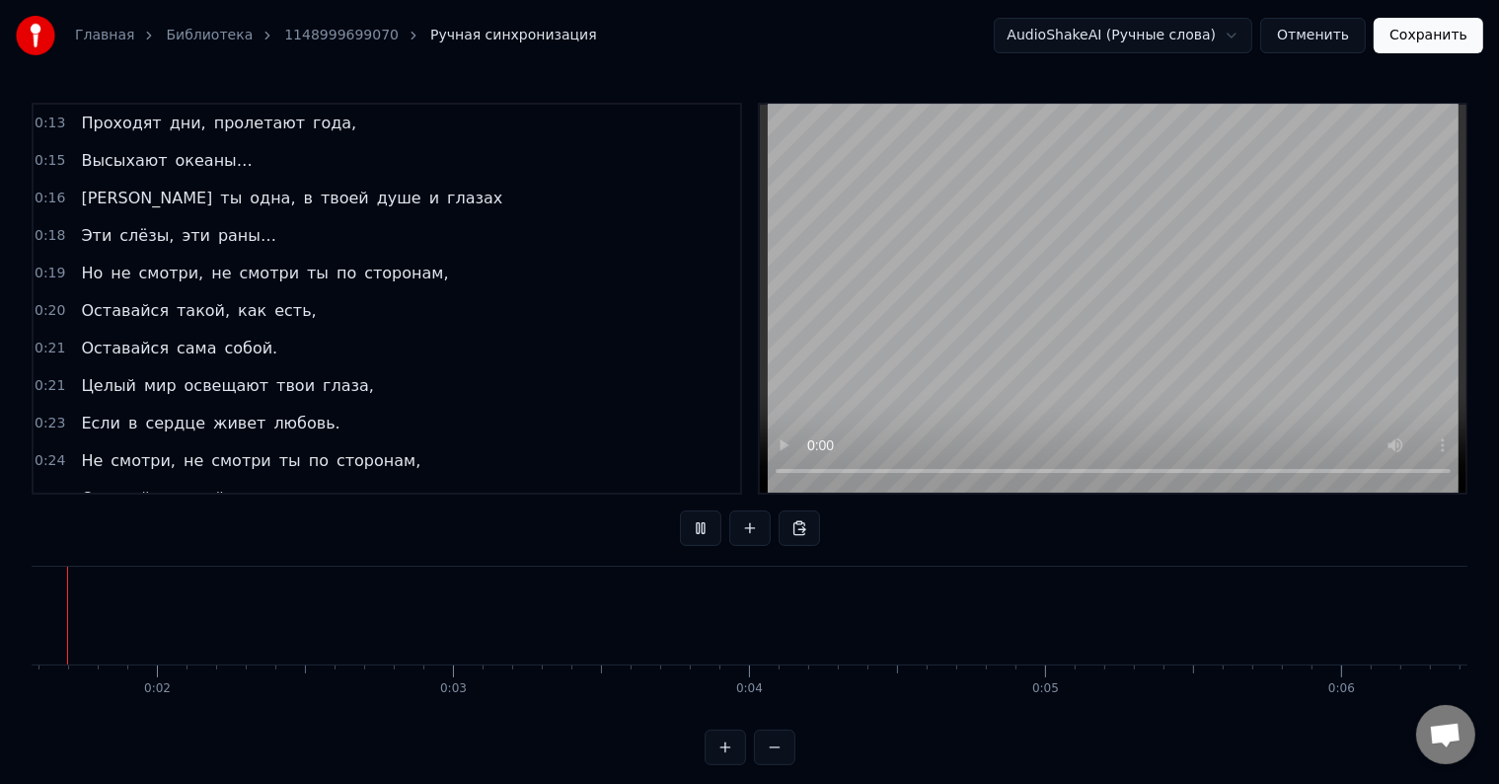
scroll to position [0, 360]
click at [1084, 189] on video at bounding box center [1113, 299] width 707 height 388
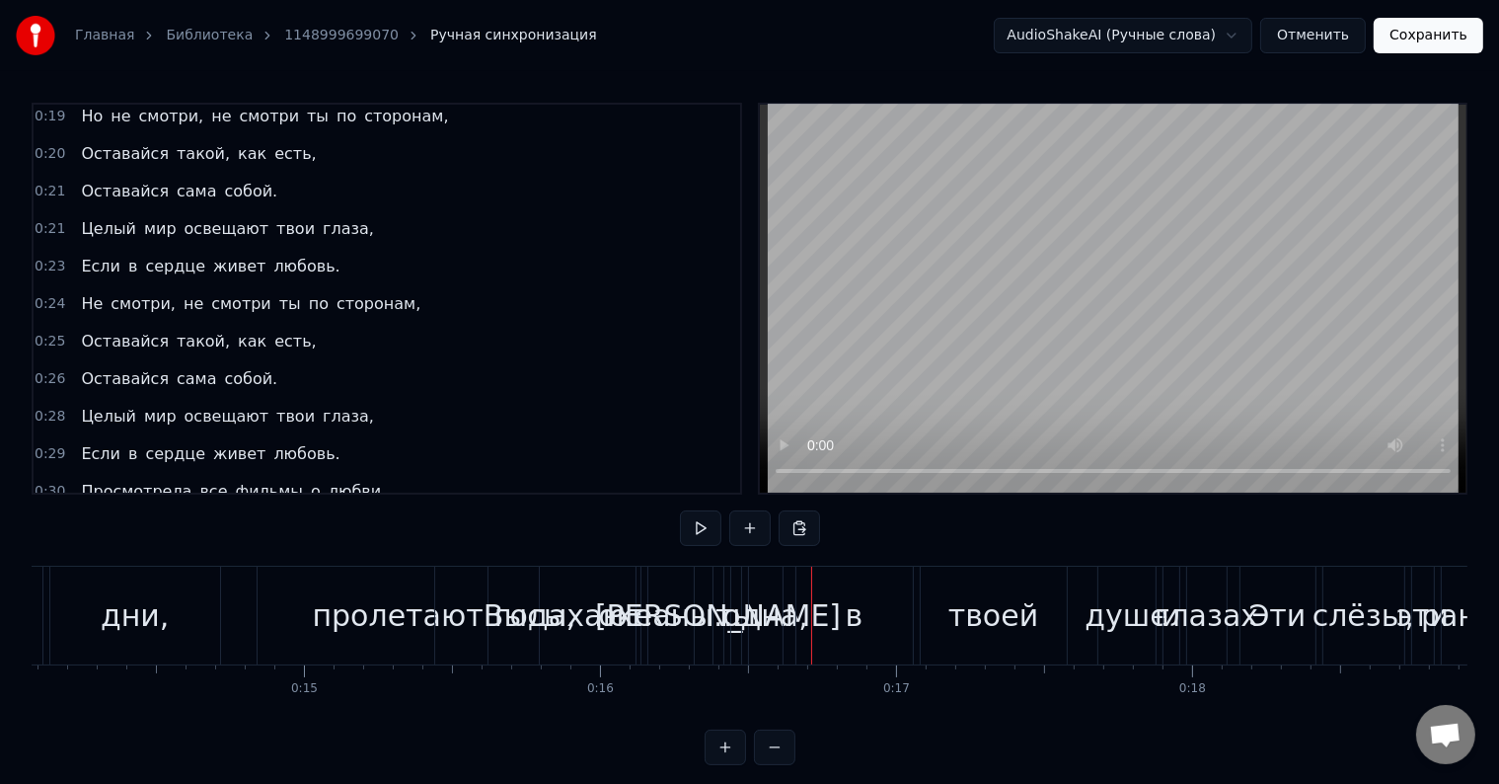
scroll to position [0, 0]
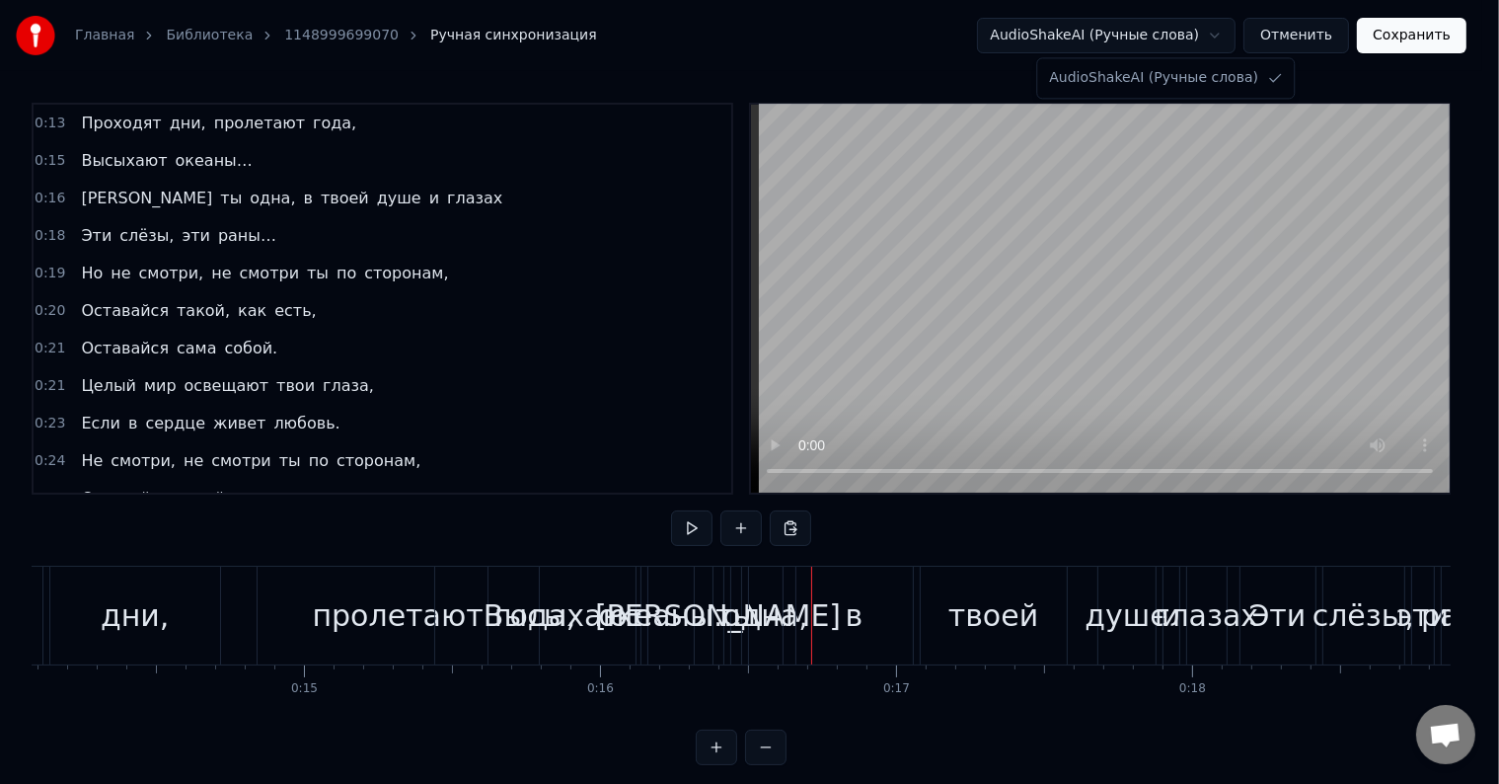
click at [1192, 41] on html "Главная Библиотека 1148999699070 Ручная синхронизация AudioShakeAI (Ручные слов…" at bounding box center [749, 398] width 1499 height 796
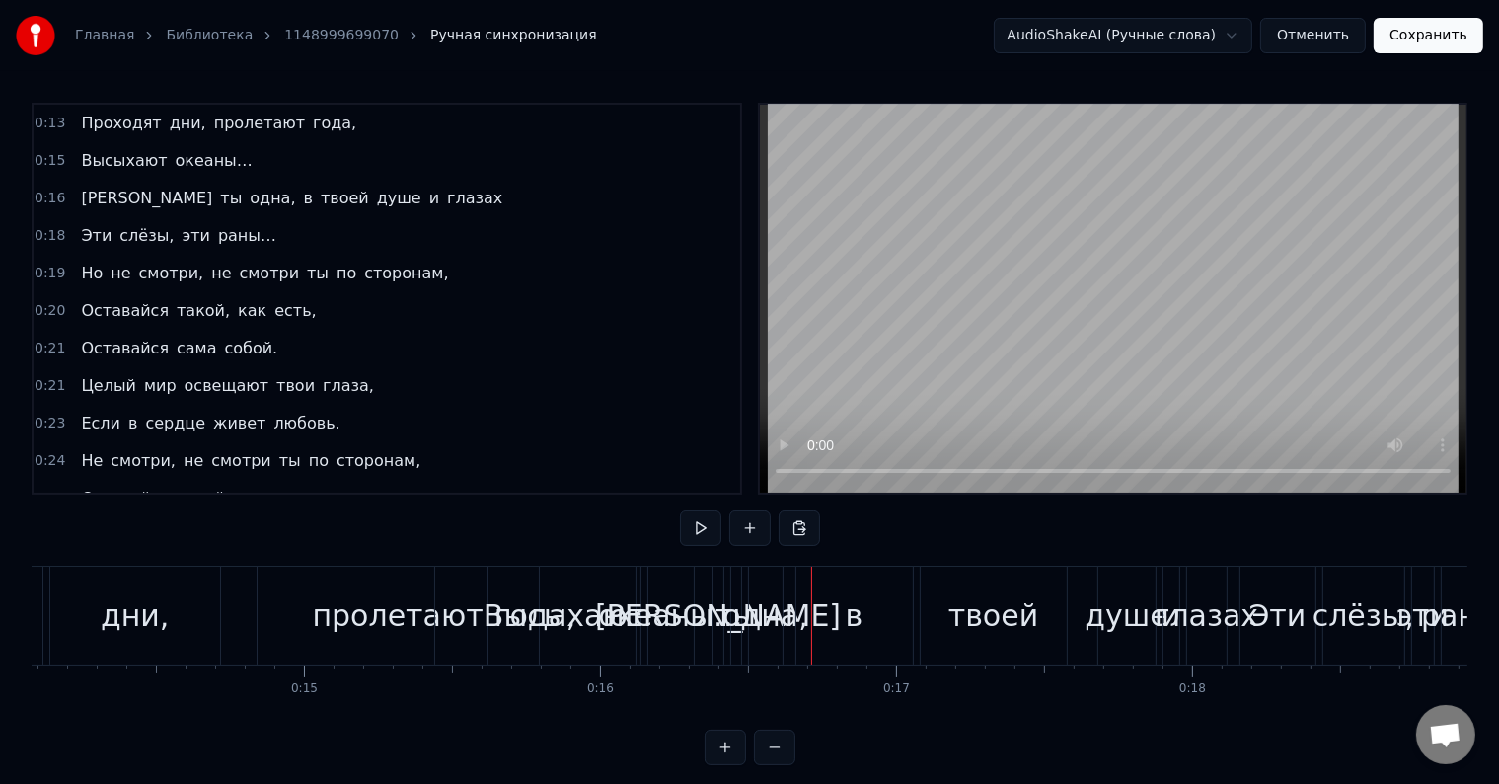
click at [555, 591] on div "Высыхают" at bounding box center [565, 615] width 152 height 98
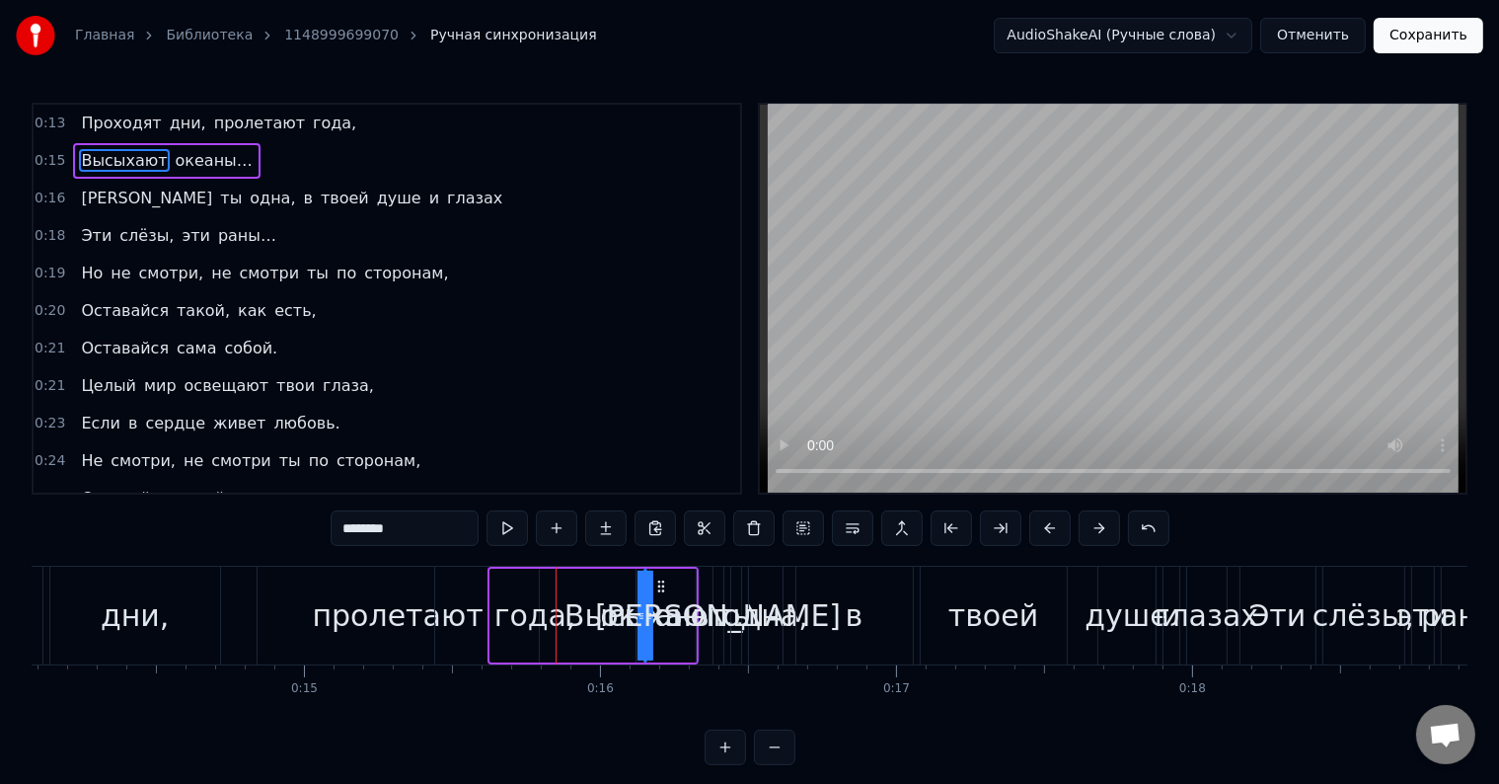
drag, startPoint x: 493, startPoint y: 604, endPoint x: 750, endPoint y: 617, distance: 256.9
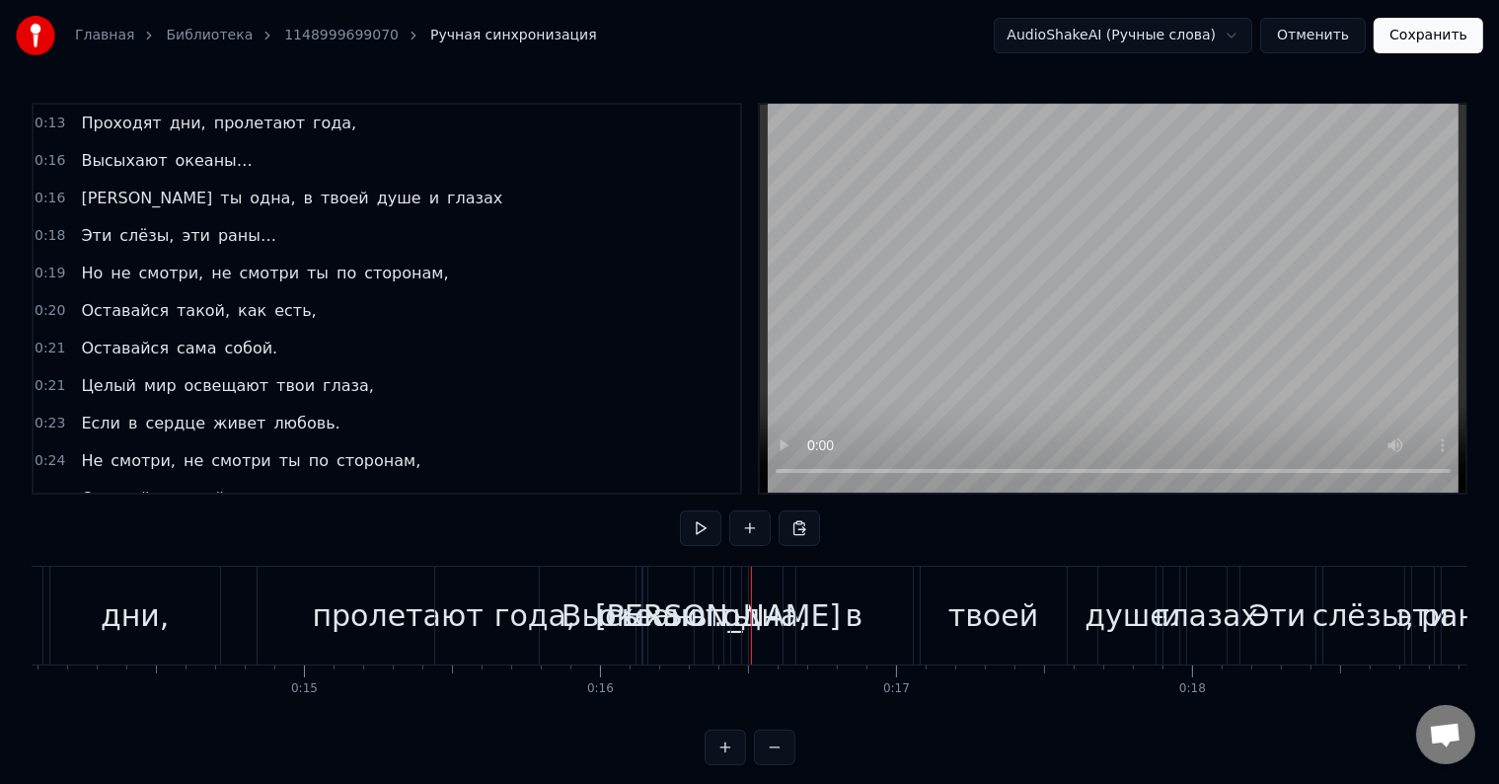
click at [126, 158] on span "Высыхают" at bounding box center [124, 160] width 90 height 23
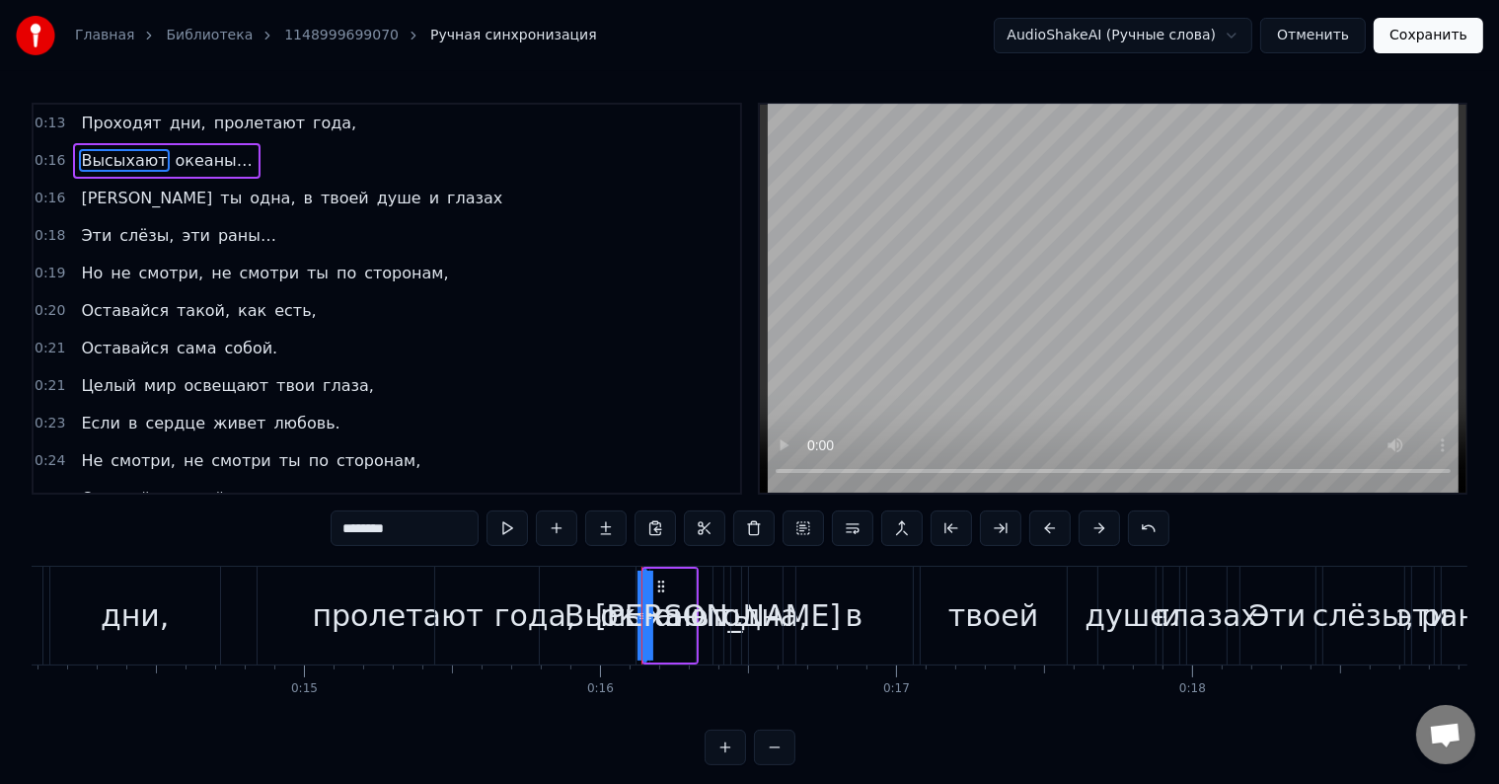
drag, startPoint x: 649, startPoint y: 610, endPoint x: 1012, endPoint y: 626, distance: 362.5
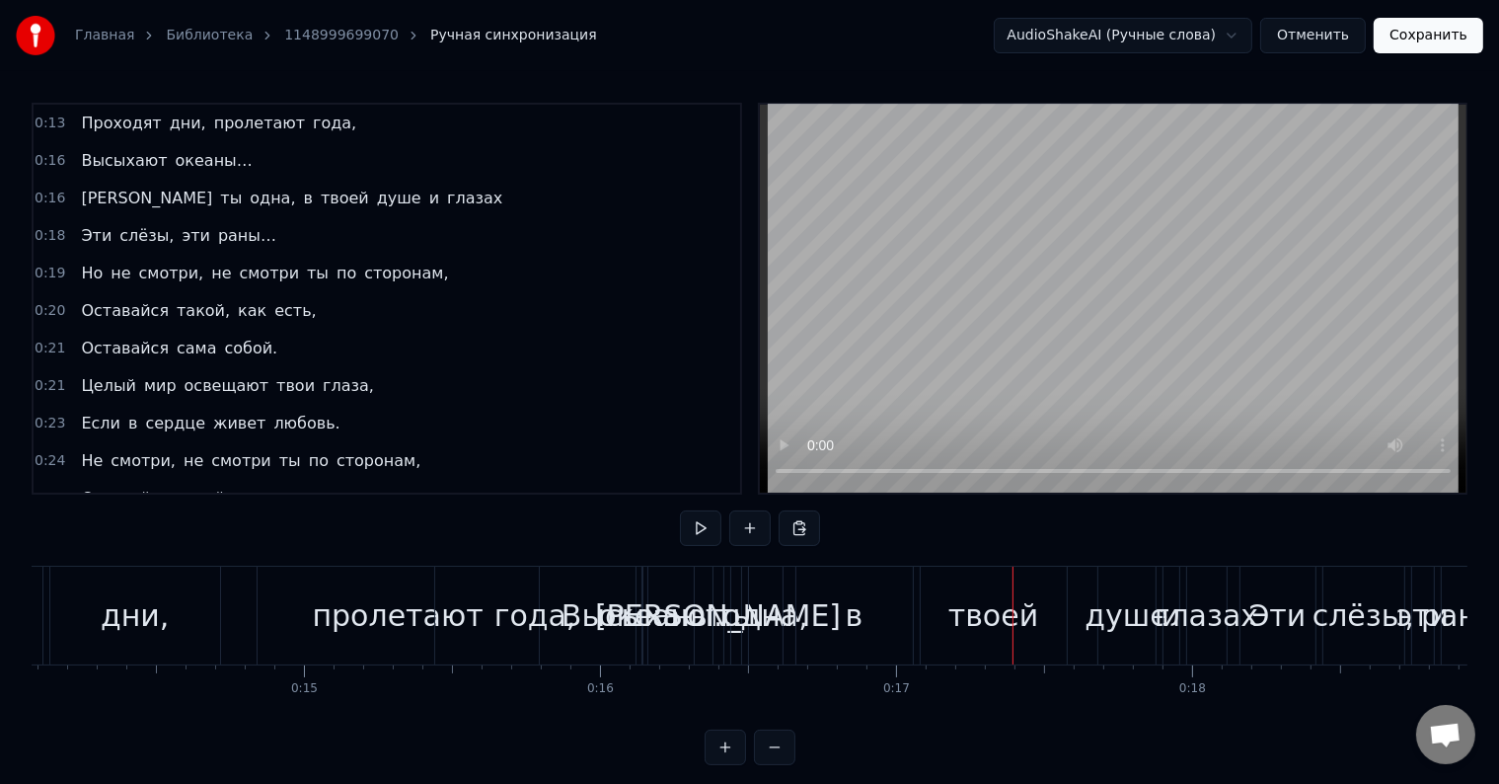
click at [595, 613] on div "Высыхают" at bounding box center [642, 615] width 161 height 44
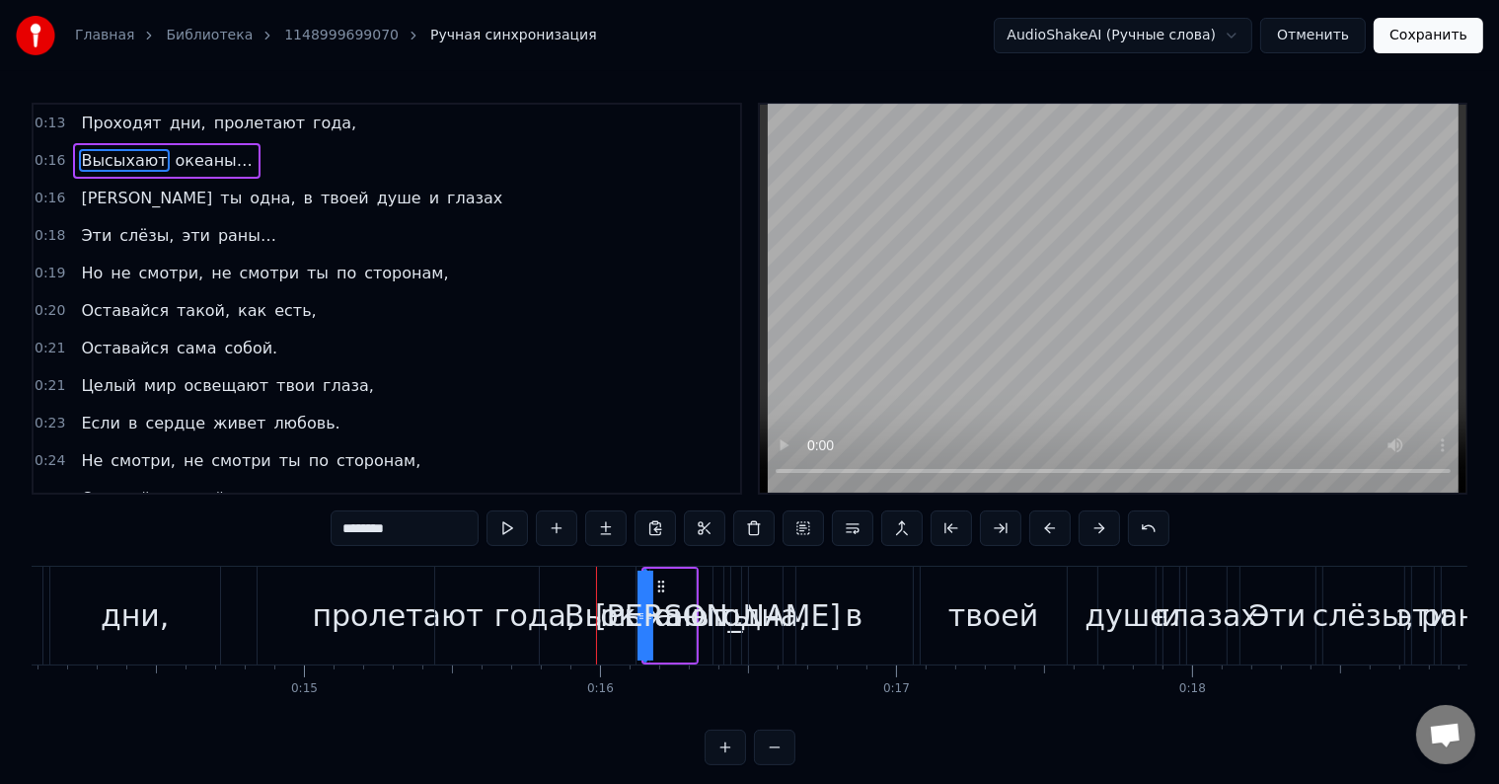
drag, startPoint x: 647, startPoint y: 605, endPoint x: 941, endPoint y: 610, distance: 293.2
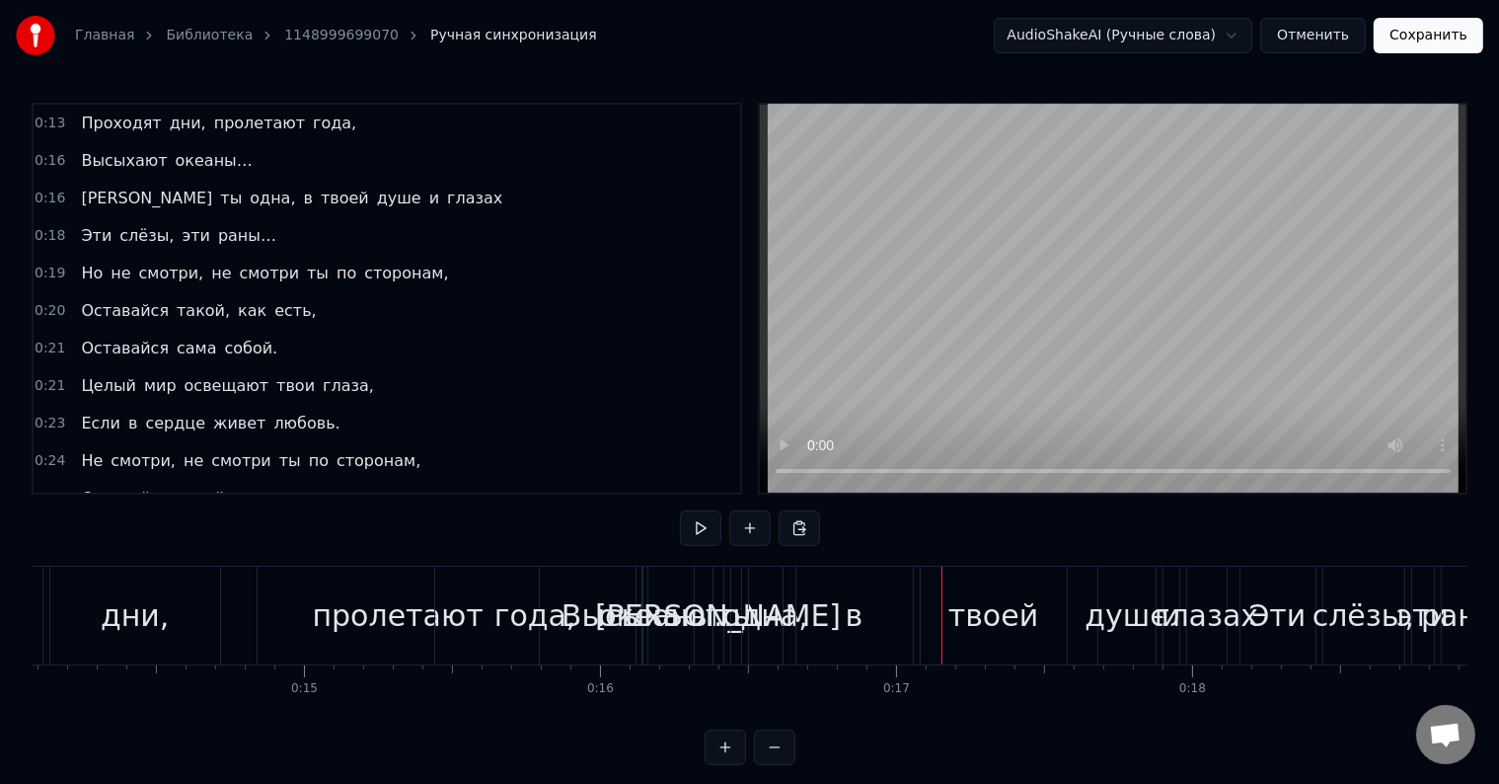
click at [470, 600] on div "года," at bounding box center [535, 615] width 200 height 98
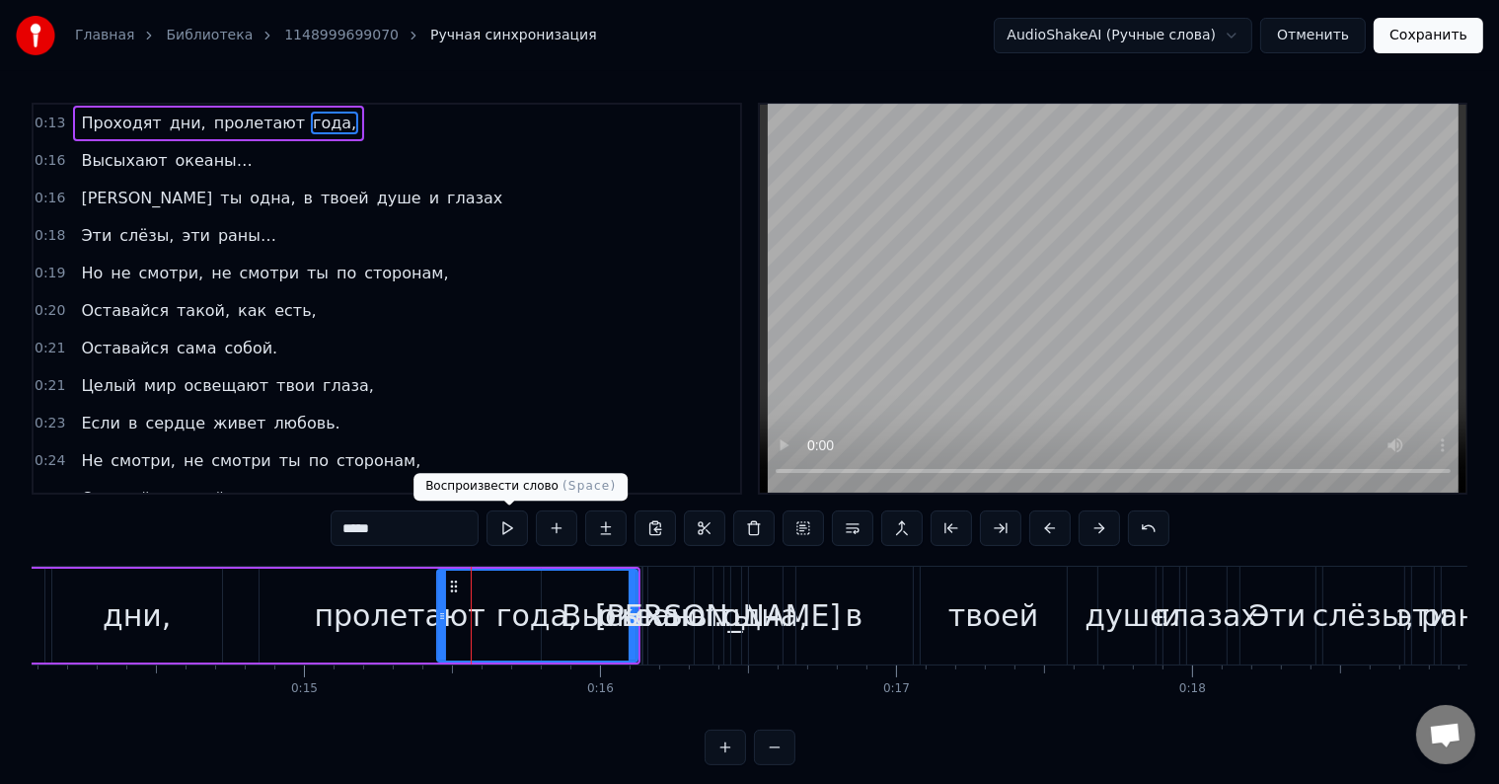
click at [510, 533] on button at bounding box center [507, 528] width 41 height 36
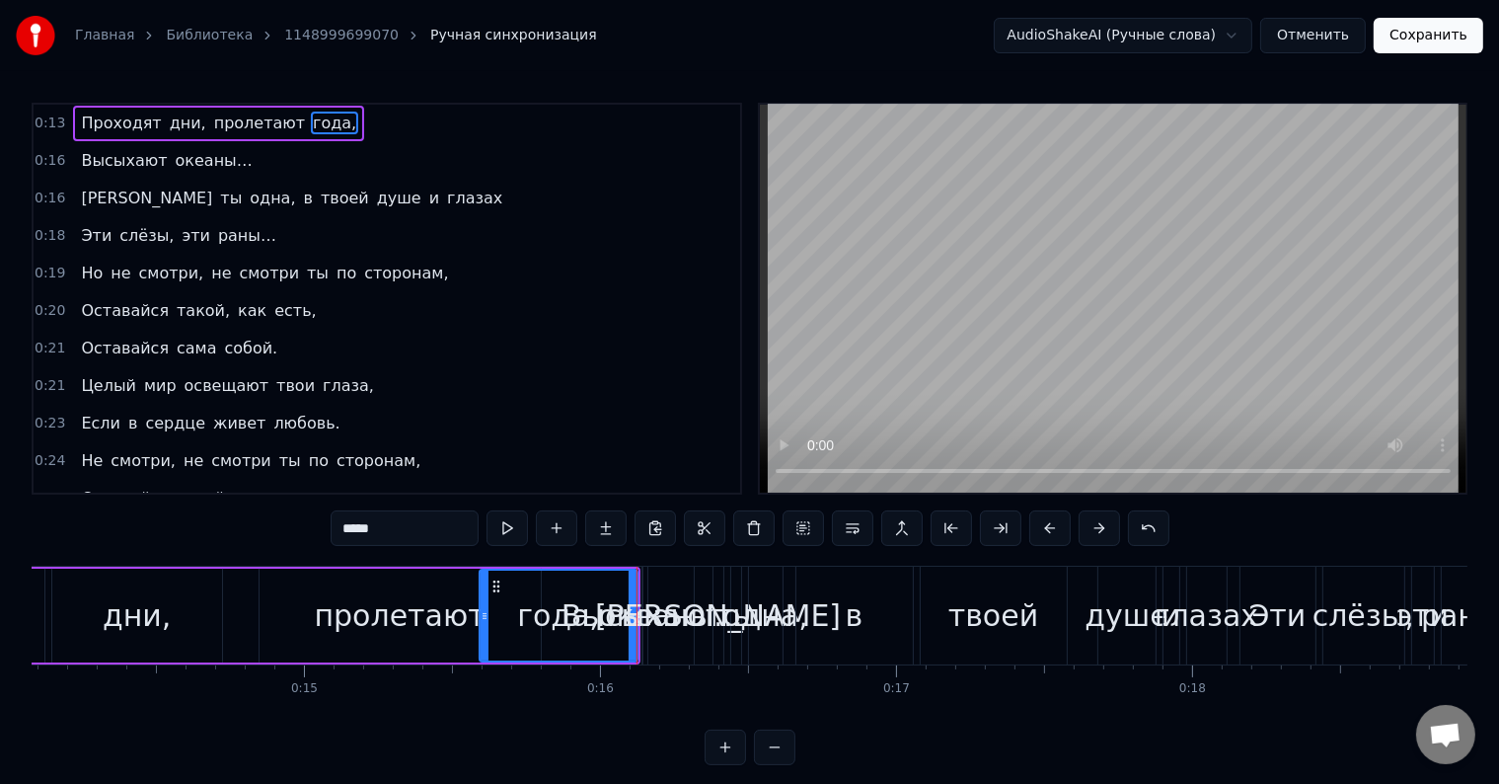
drag, startPoint x: 439, startPoint y: 620, endPoint x: 482, endPoint y: 618, distance: 42.5
click at [482, 618] on icon at bounding box center [485, 616] width 8 height 16
click at [516, 528] on button at bounding box center [507, 528] width 41 height 36
drag, startPoint x: 482, startPoint y: 614, endPoint x: 585, endPoint y: 623, distance: 104.0
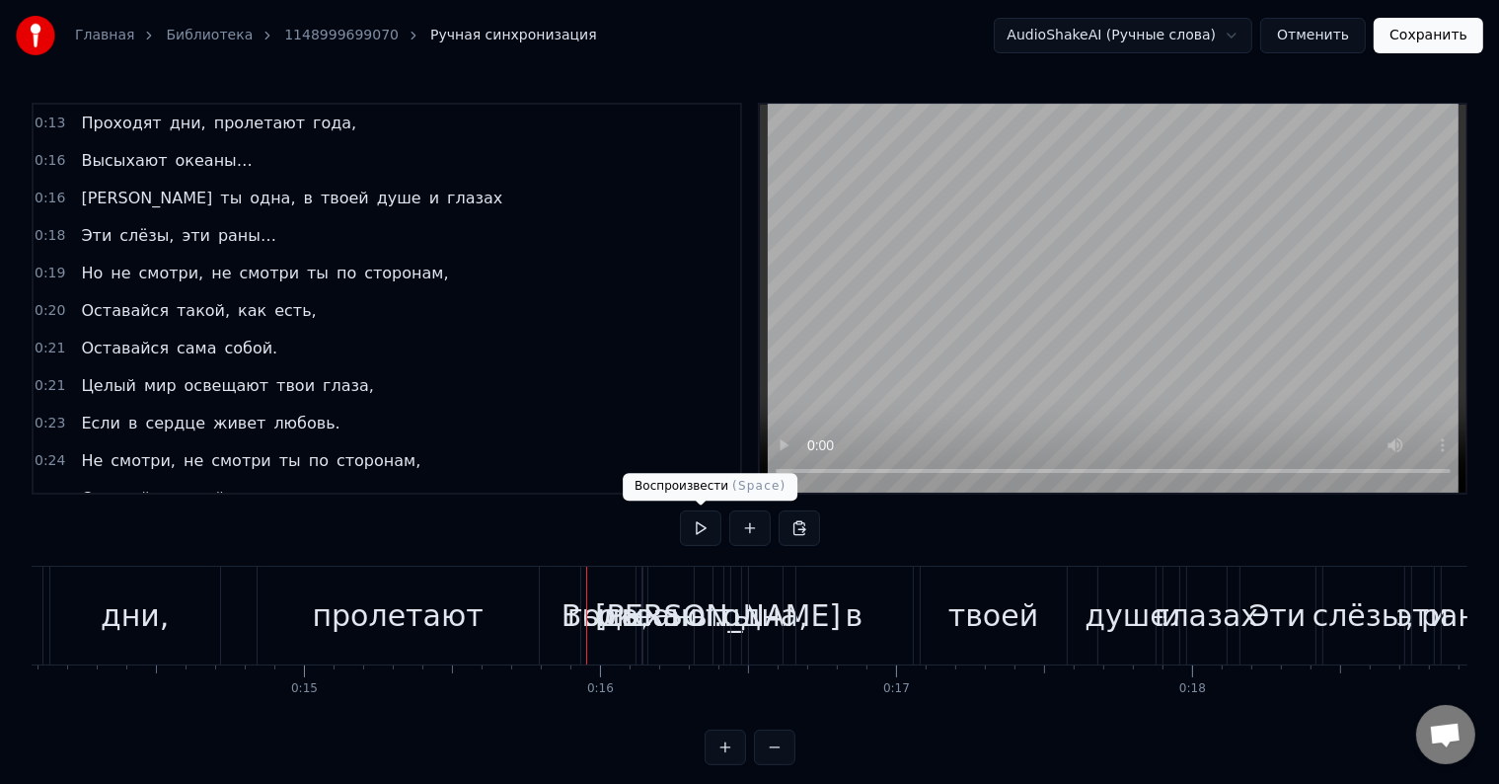
click at [702, 527] on button at bounding box center [700, 528] width 41 height 36
click at [604, 596] on div "Высыхают" at bounding box center [642, 615] width 161 height 44
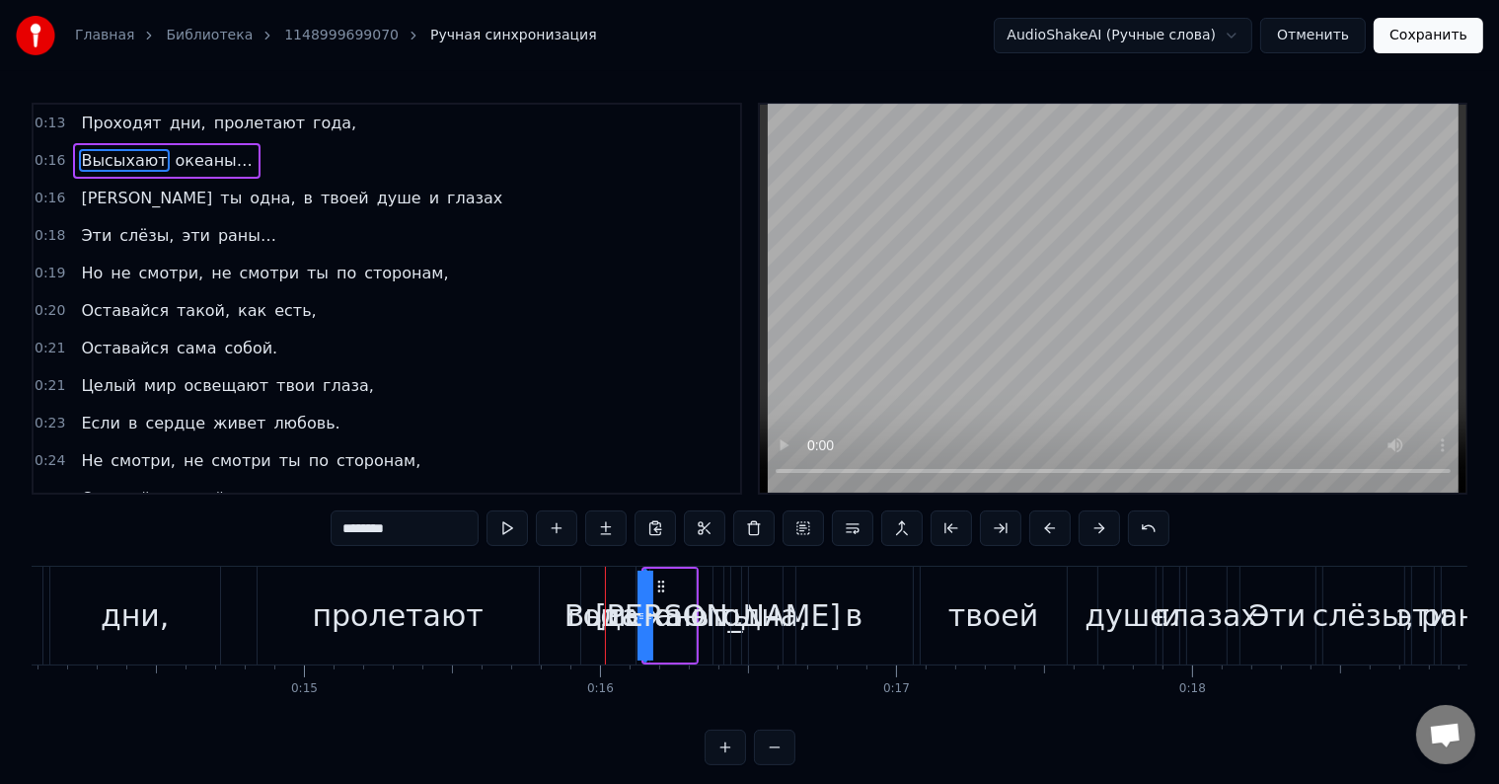
click at [446, 604] on div "пролетают" at bounding box center [398, 615] width 171 height 44
type input "*********"
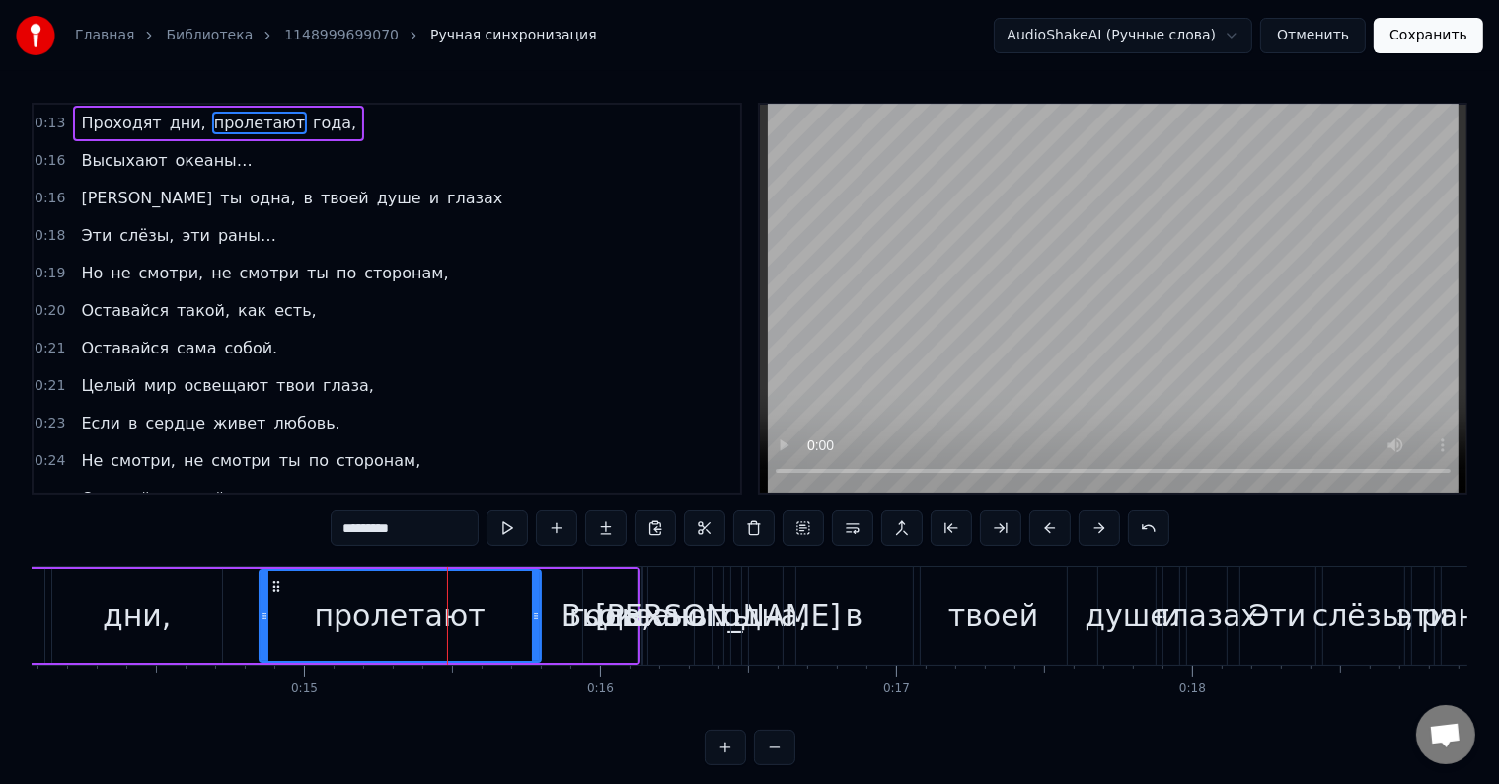
click at [290, 541] on div "0:13 Проходят дни, пролетают года, 0:16 Высыхают океаны… 0:16 А ты одна, в твое…" at bounding box center [750, 434] width 1436 height 662
click at [503, 533] on button at bounding box center [507, 528] width 41 height 36
drag, startPoint x: 264, startPoint y: 607, endPoint x: 241, endPoint y: 597, distance: 25.7
click at [241, 597] on div at bounding box center [241, 615] width 8 height 90
click at [142, 550] on div "0:13 Проходят дни, пролетают года, 0:16 Высыхают океаны… 0:16 А ты одна, в твое…" at bounding box center [750, 434] width 1436 height 662
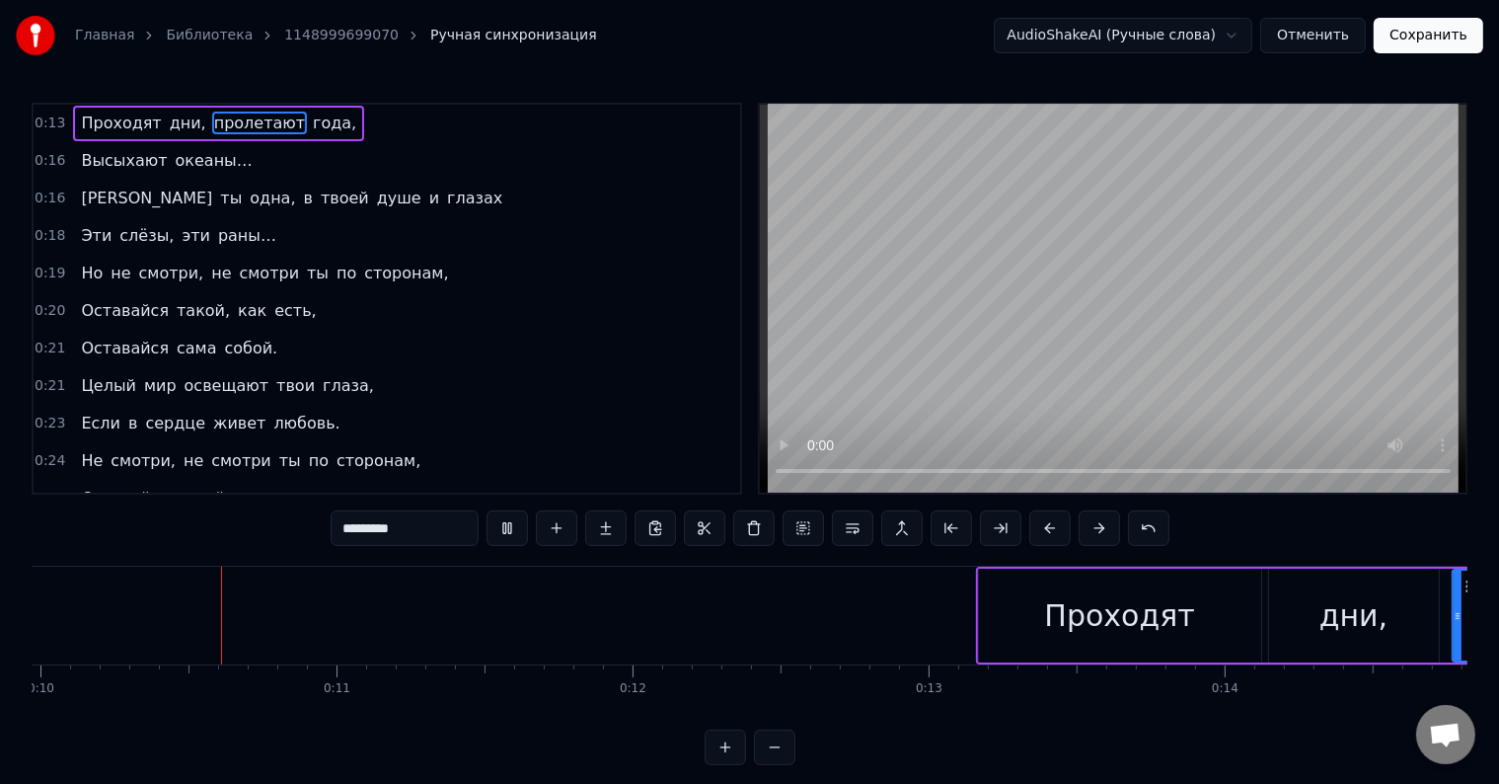
scroll to position [0, 2955]
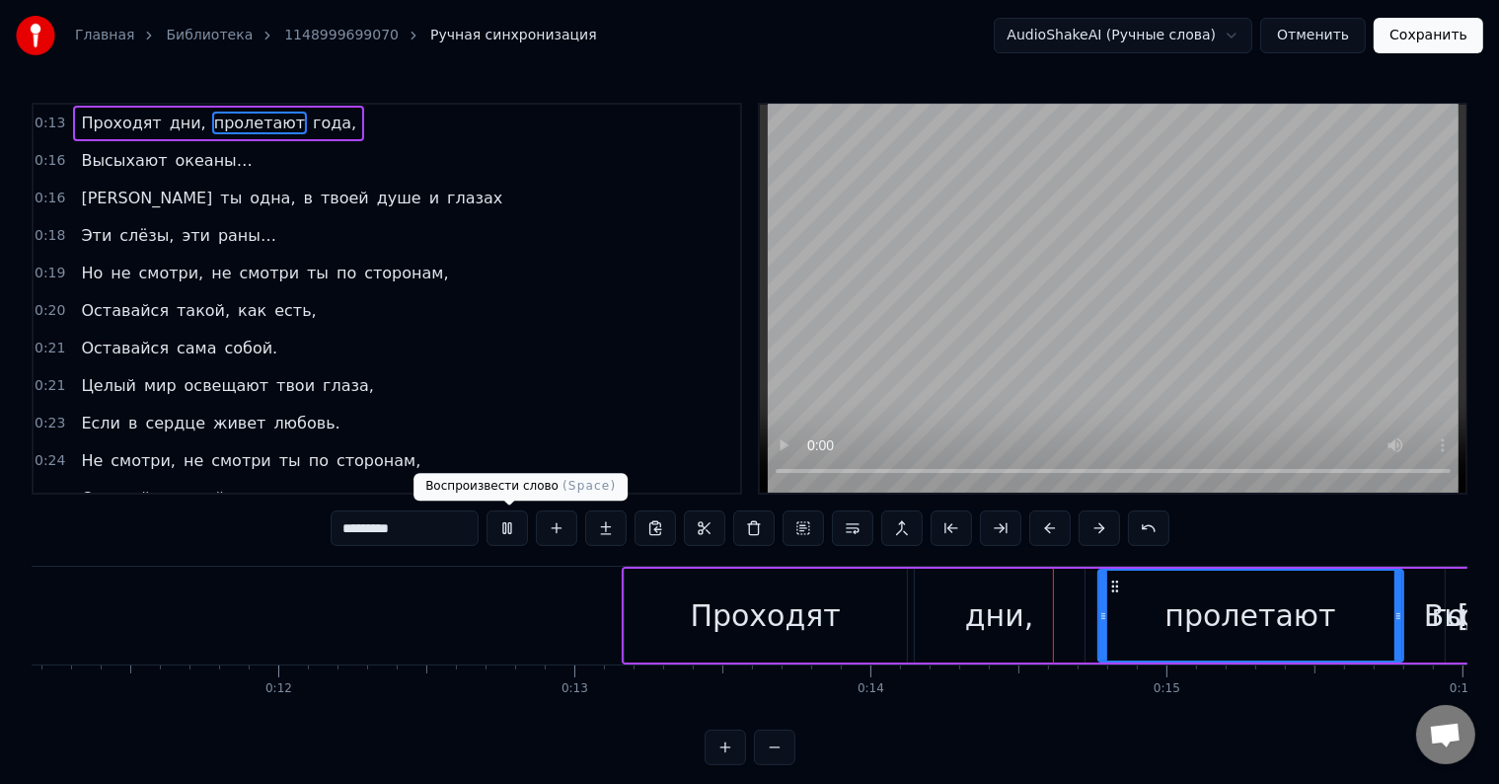
click at [508, 536] on button at bounding box center [507, 528] width 41 height 36
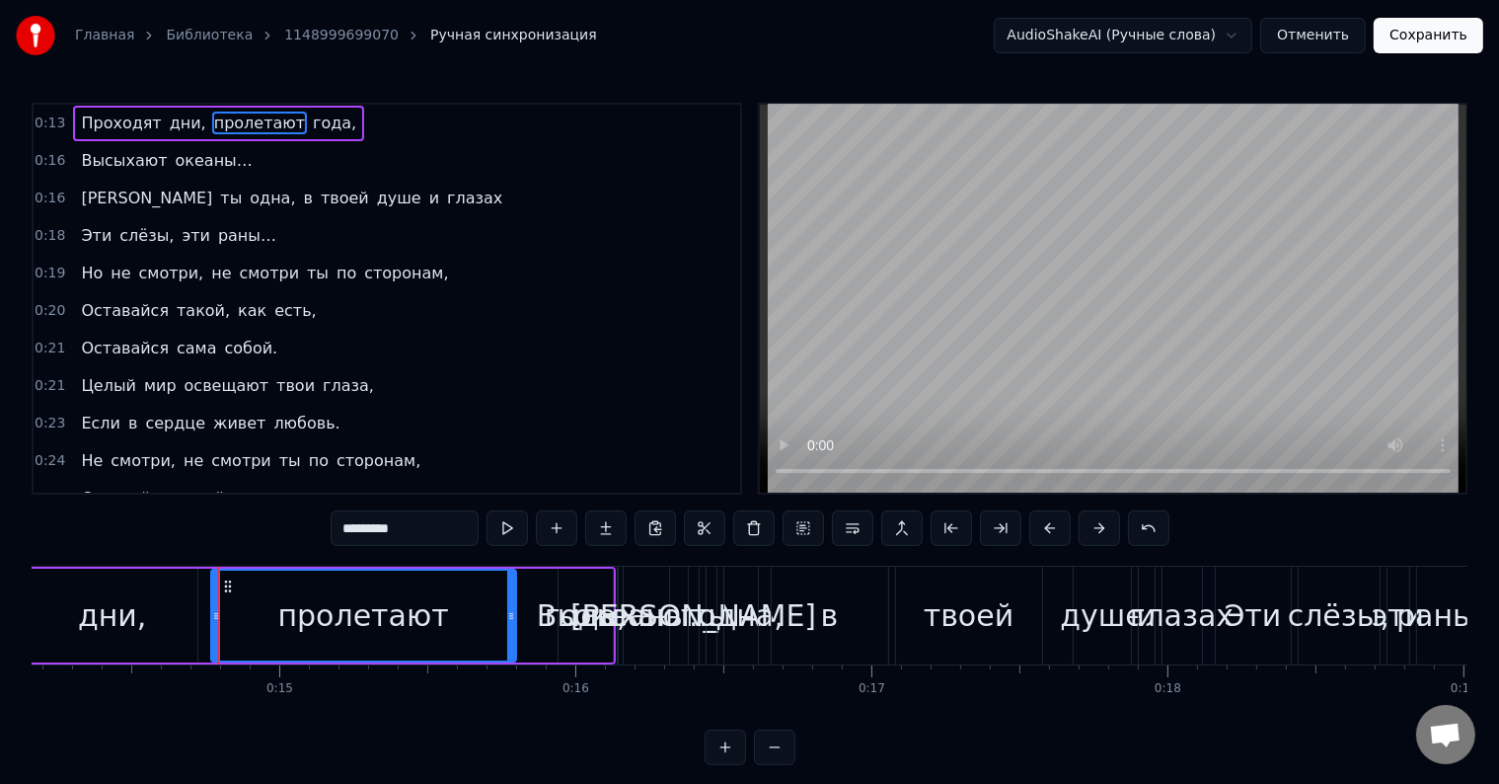
scroll to position [0, 4204]
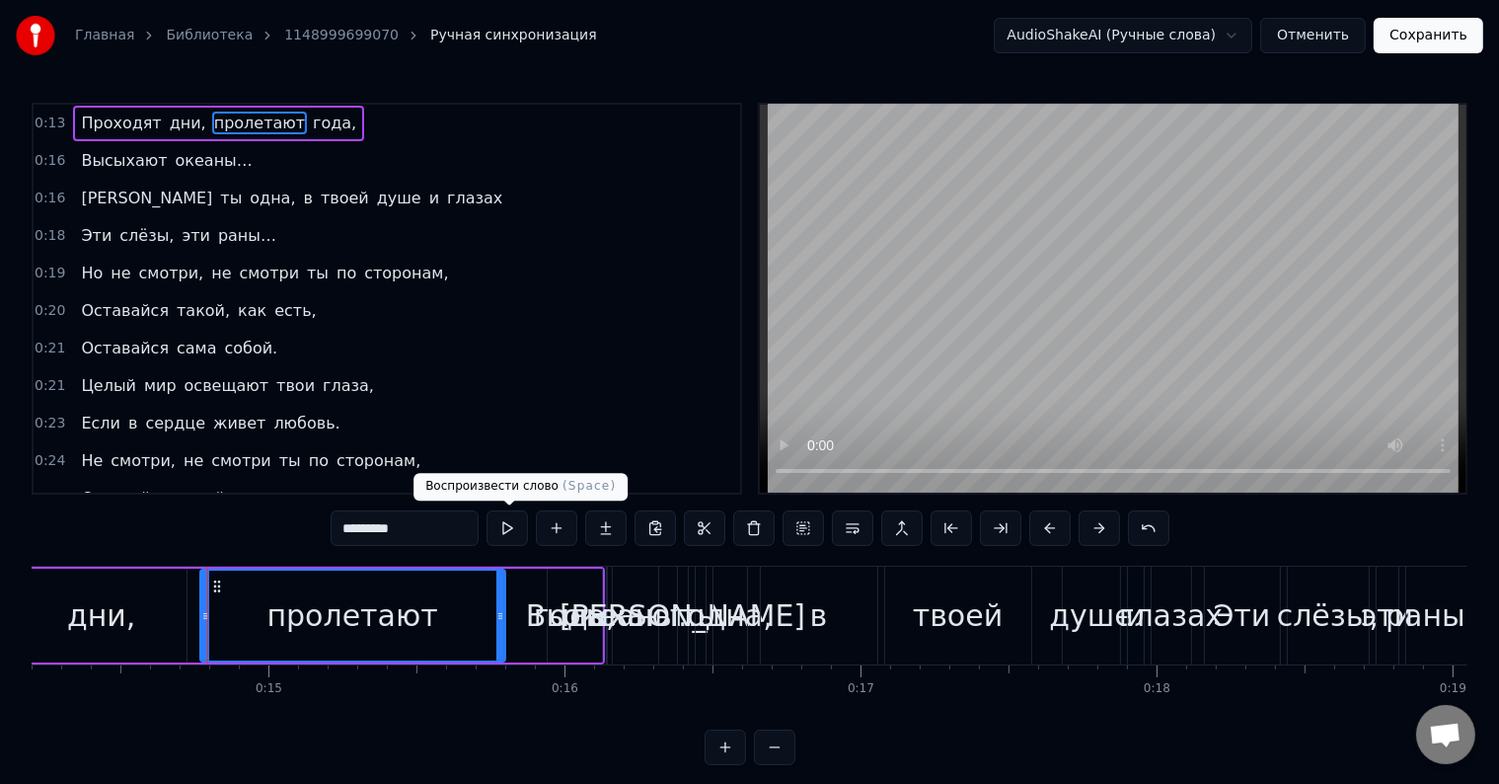
click at [512, 531] on button at bounding box center [507, 528] width 41 height 36
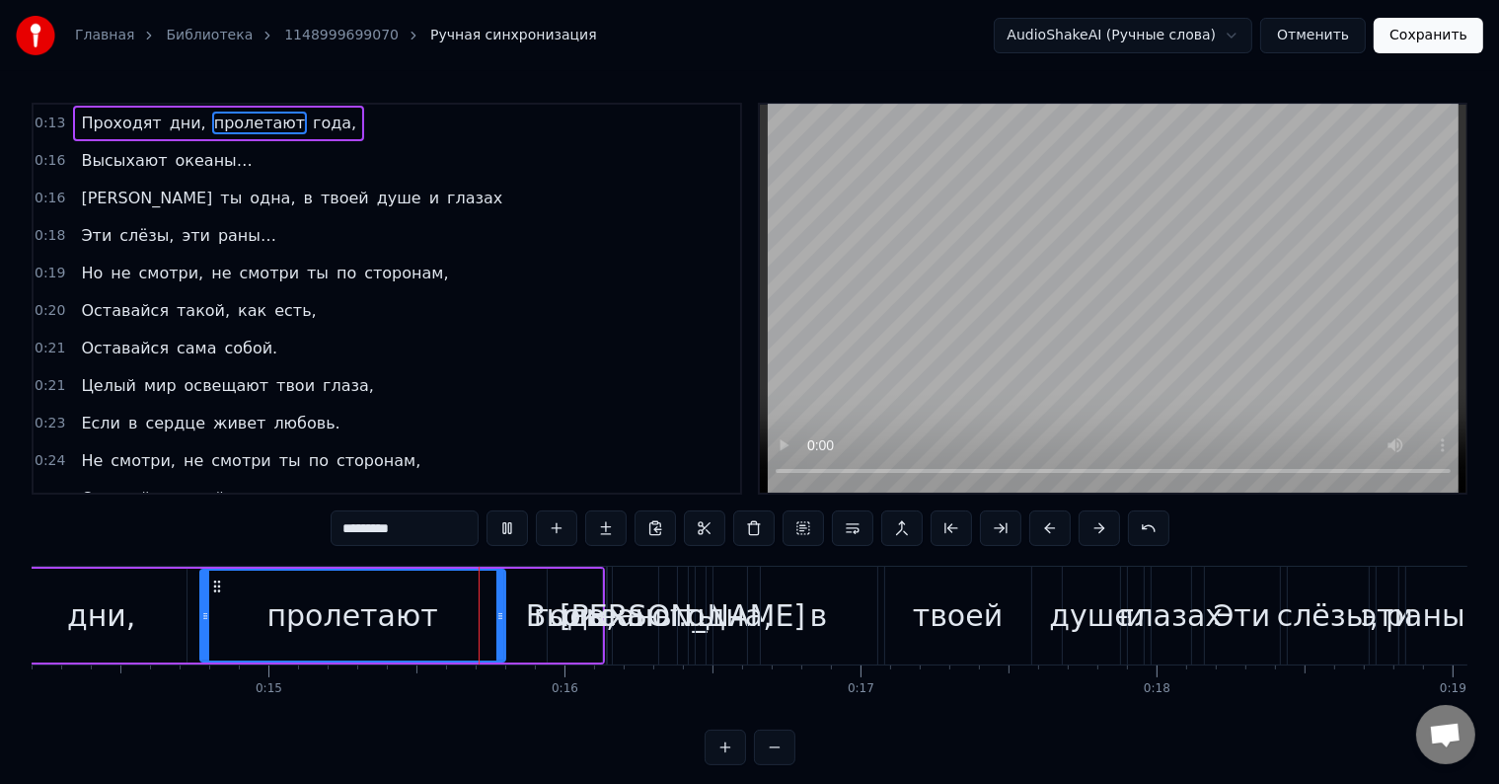
click at [512, 531] on button at bounding box center [507, 528] width 41 height 36
drag, startPoint x: 497, startPoint y: 614, endPoint x: 597, endPoint y: 618, distance: 99.8
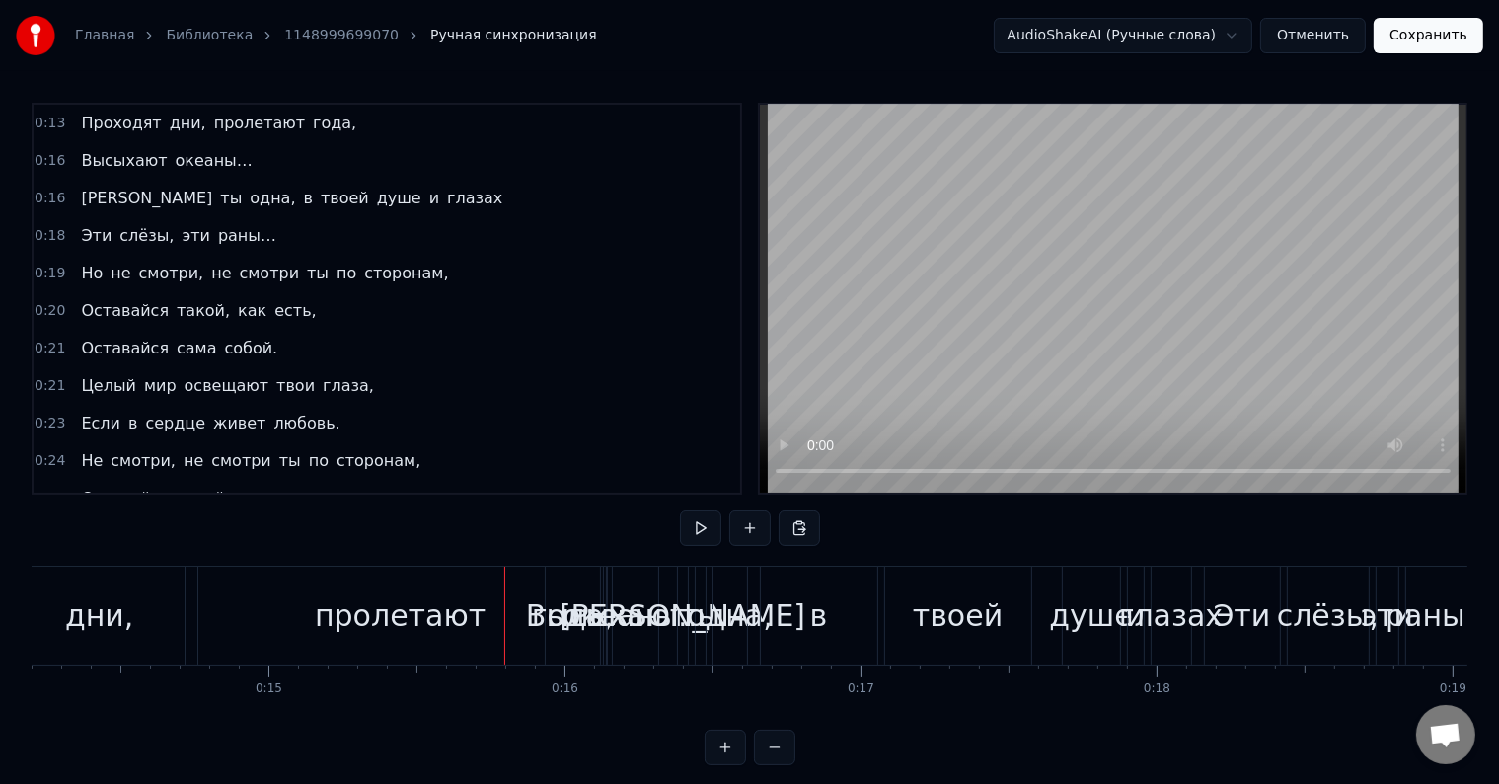
click at [607, 600] on div "океаны…" at bounding box center [635, 615] width 145 height 44
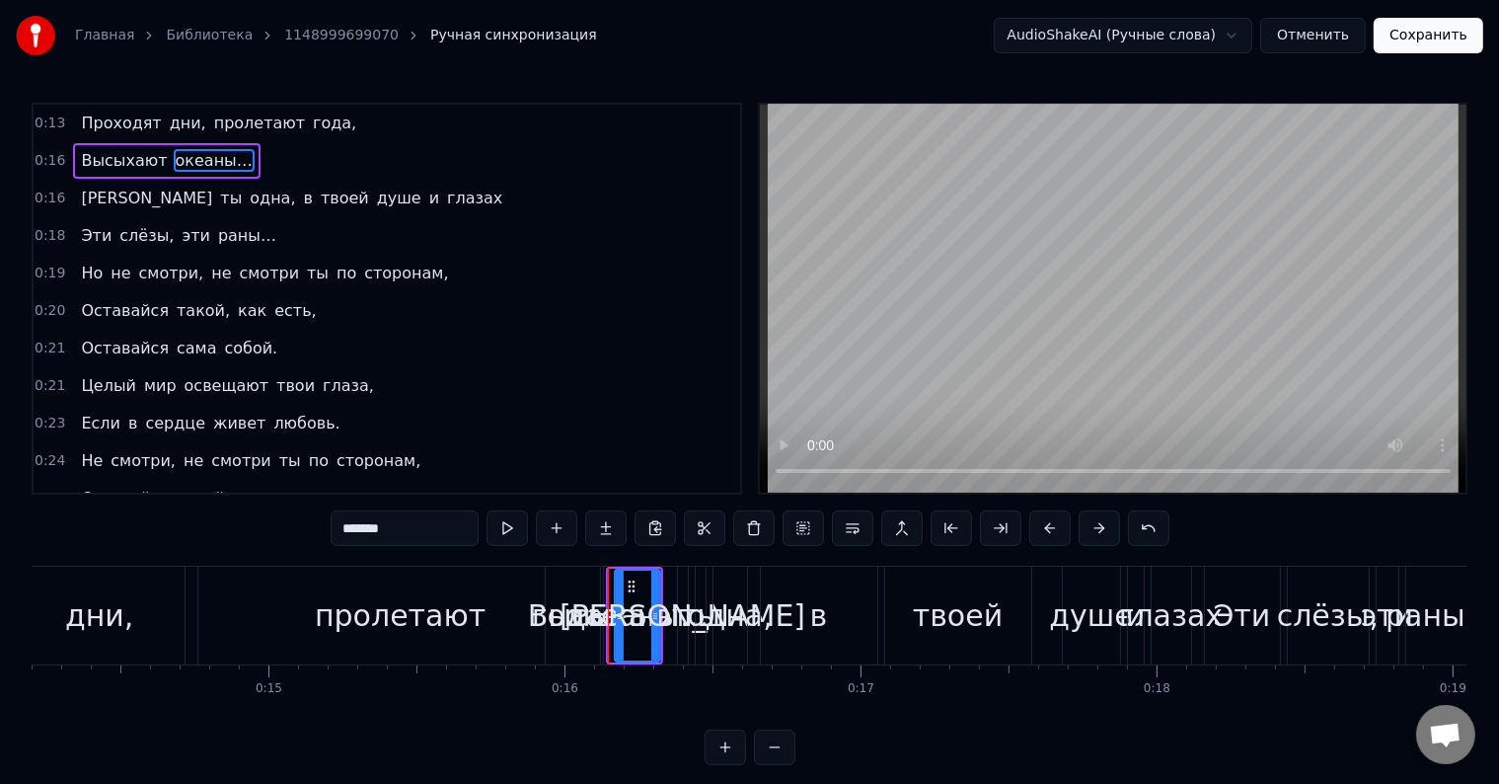
click at [249, 118] on span "пролетают" at bounding box center [259, 123] width 95 height 23
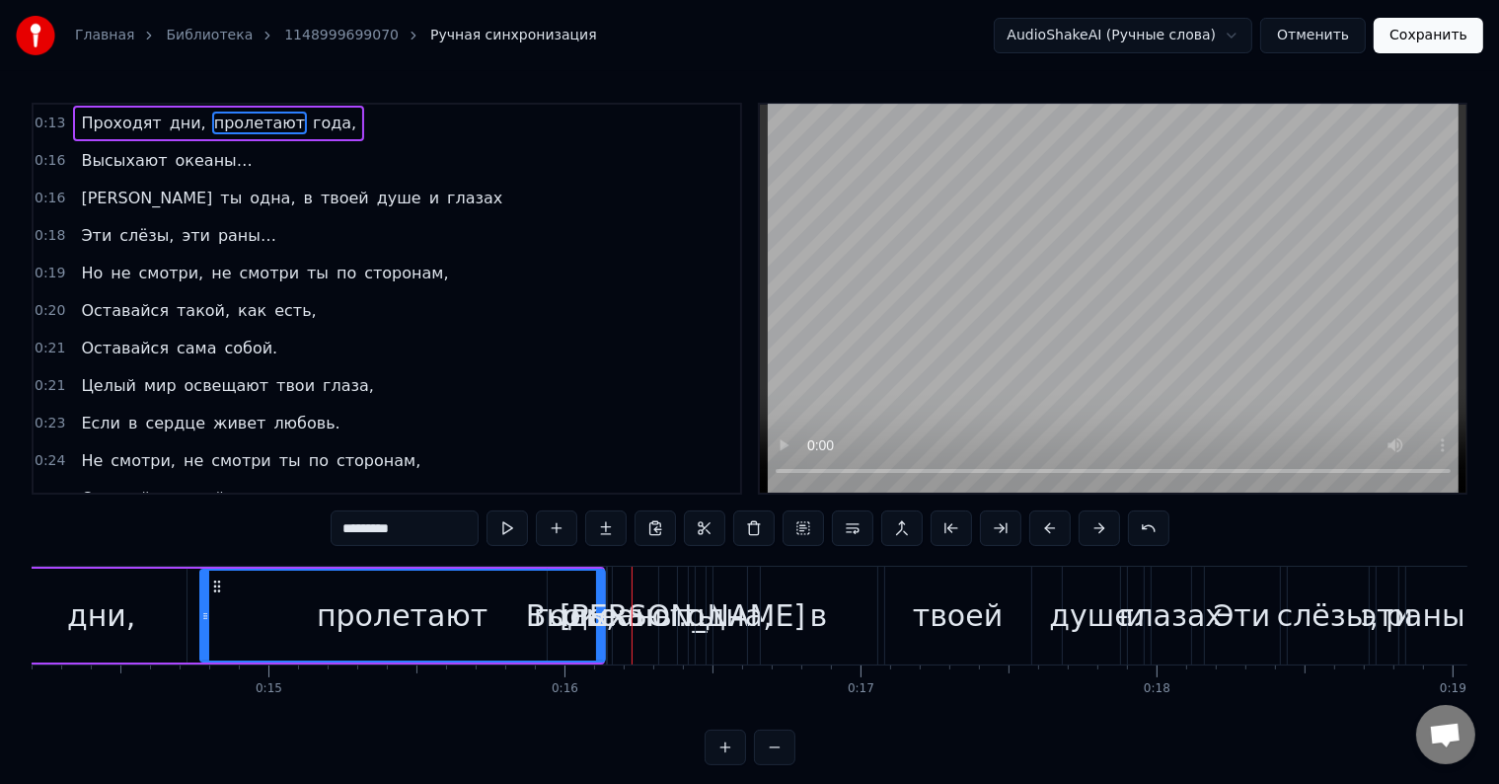
click at [311, 118] on span "года," at bounding box center [334, 123] width 47 height 23
type input "*****"
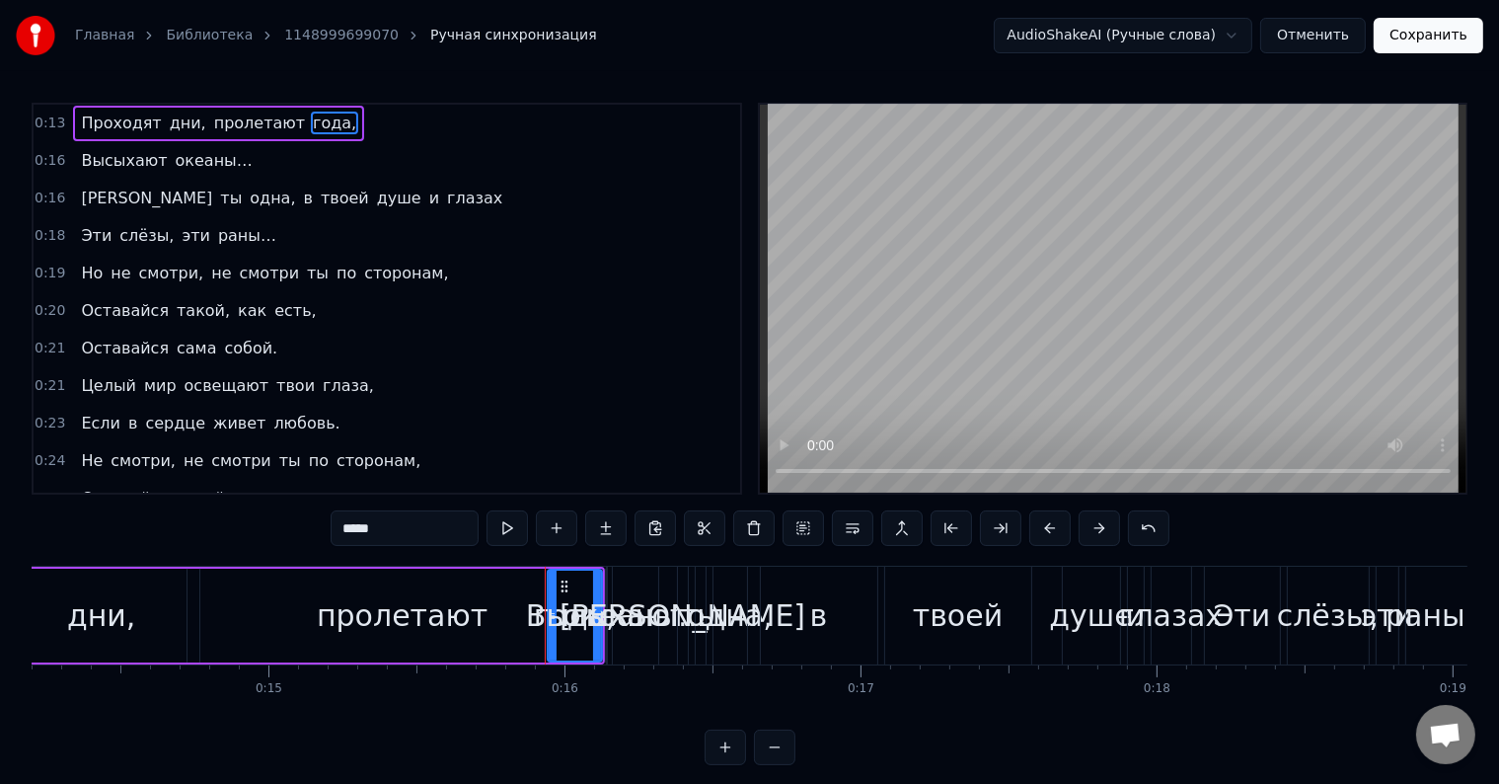
drag, startPoint x: 597, startPoint y: 597, endPoint x: 935, endPoint y: 598, distance: 337.5
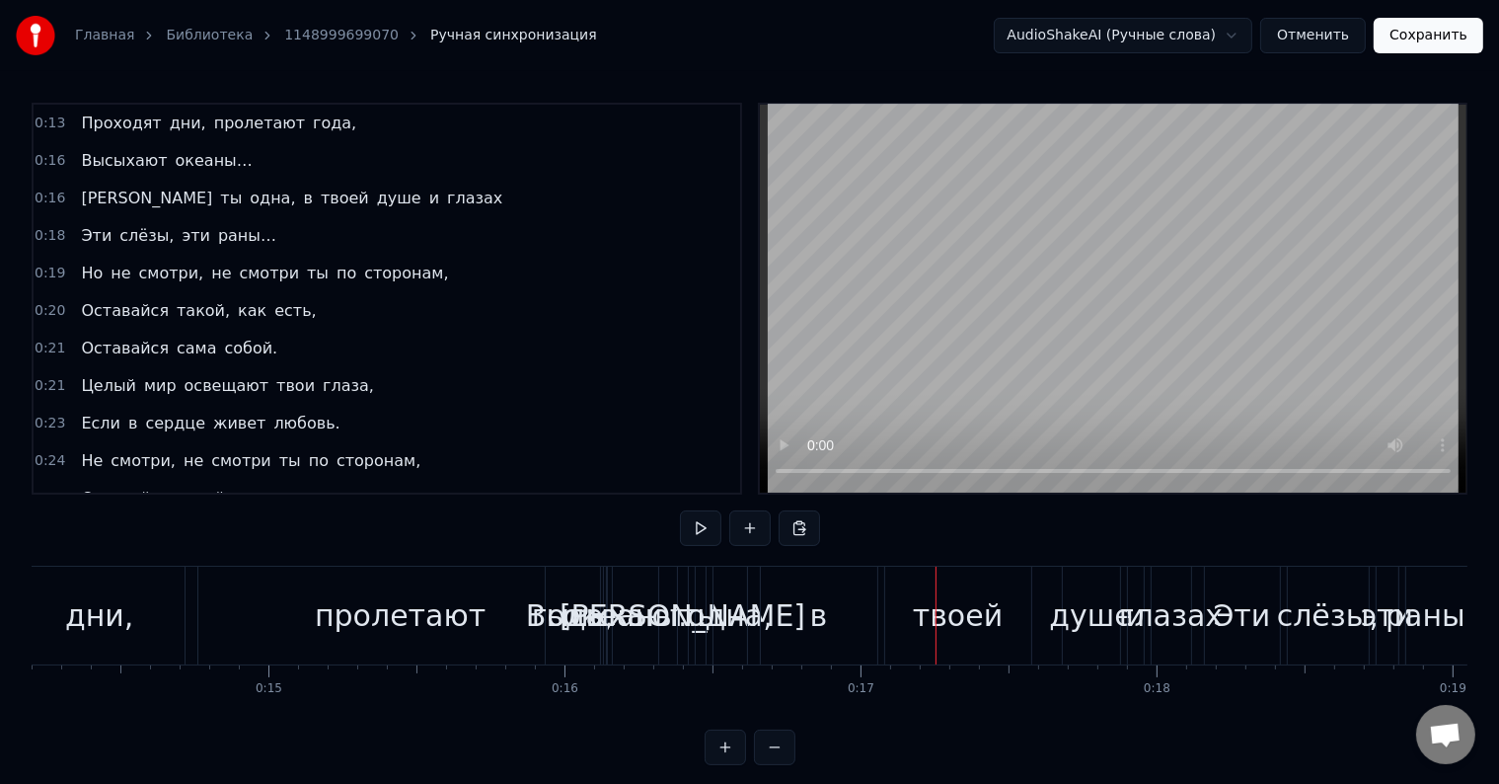
click at [561, 593] on div "Высыхают" at bounding box center [606, 615] width 161 height 44
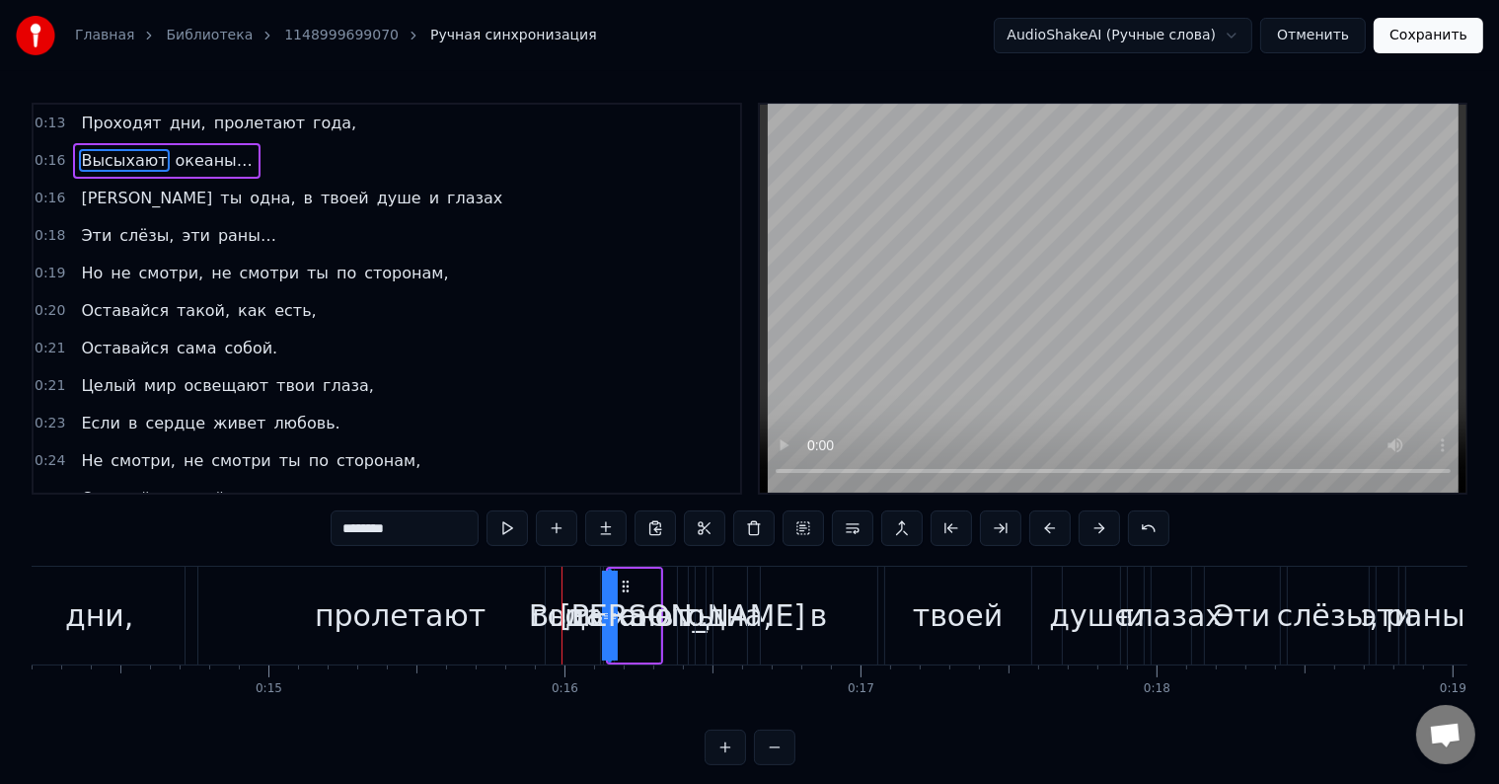
click at [580, 574] on div "года," at bounding box center [573, 615] width 54 height 98
type input "*****"
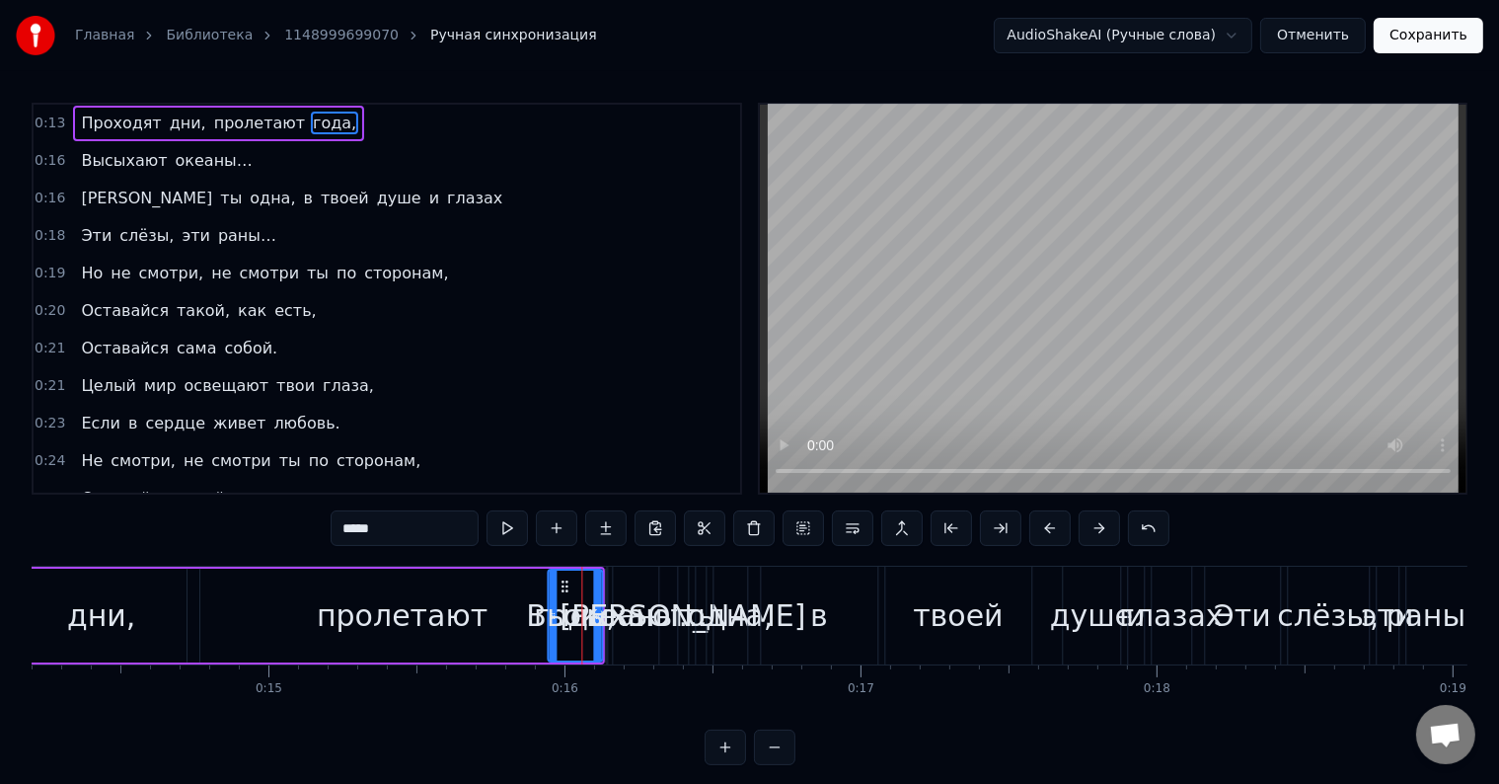
click at [562, 584] on icon at bounding box center [565, 586] width 16 height 16
drag, startPoint x: 596, startPoint y: 596, endPoint x: 692, endPoint y: 608, distance: 96.5
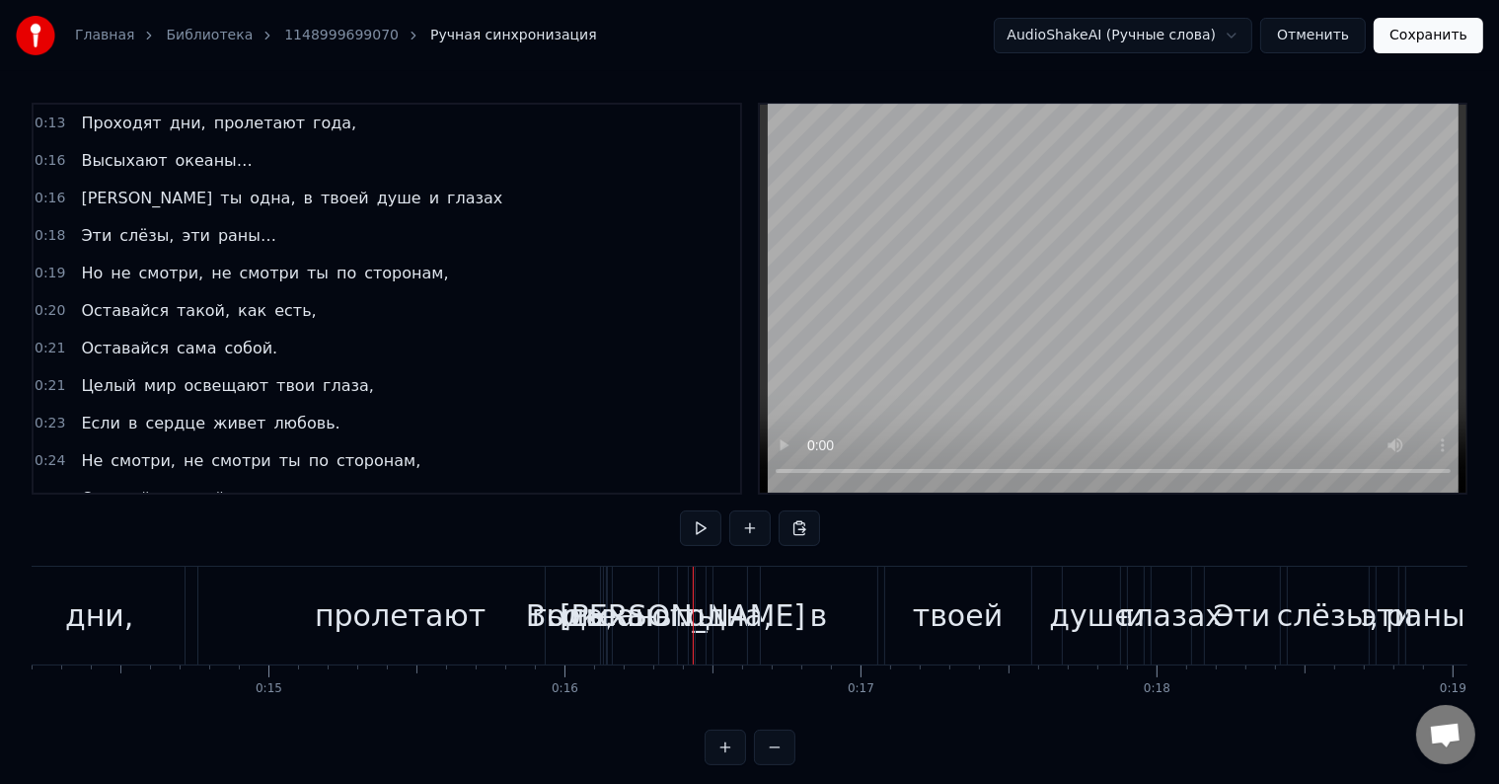
click at [578, 587] on div "года," at bounding box center [573, 615] width 54 height 98
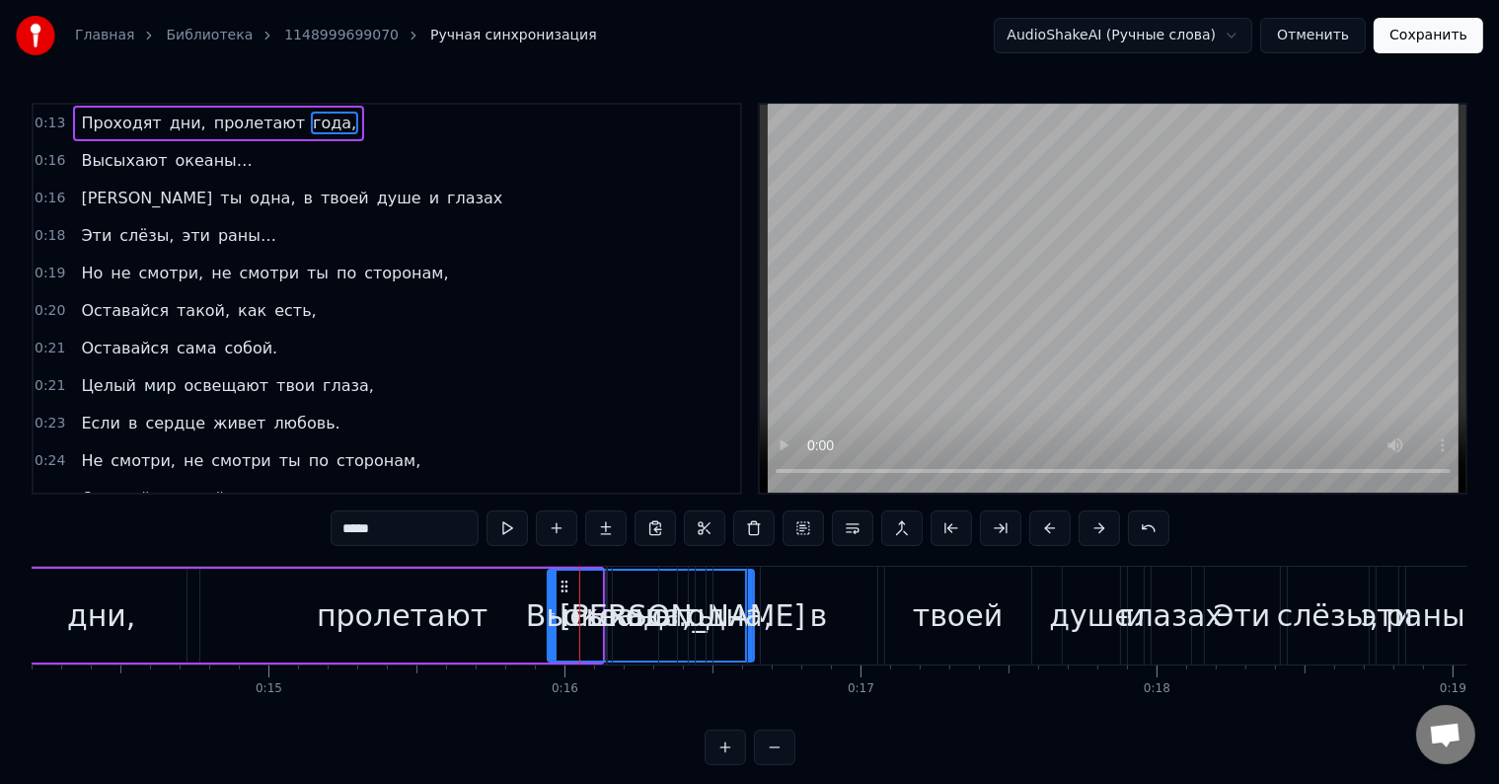
drag, startPoint x: 598, startPoint y: 588, endPoint x: 768, endPoint y: 591, distance: 169.8
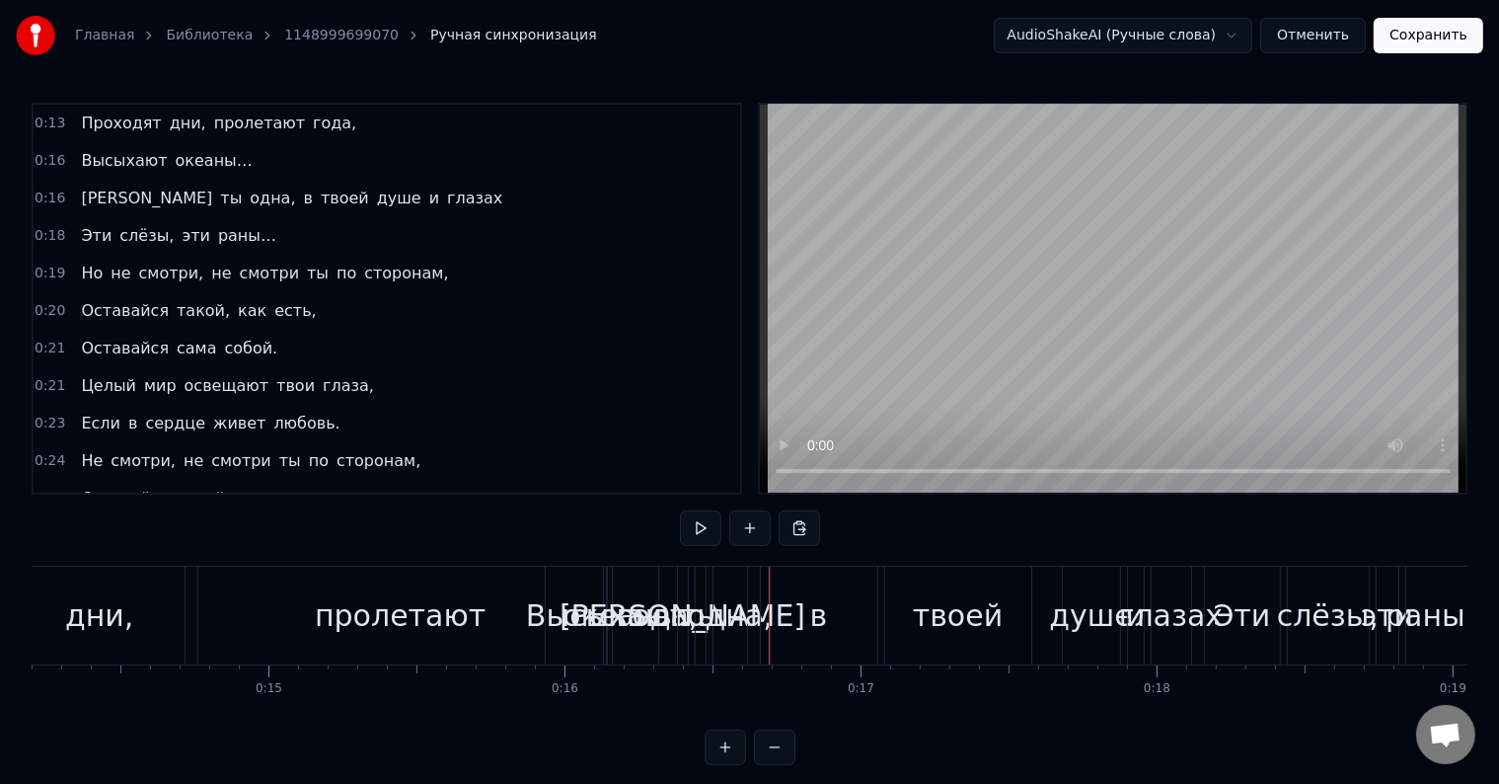
click at [111, 127] on span "Проходят" at bounding box center [121, 123] width 84 height 23
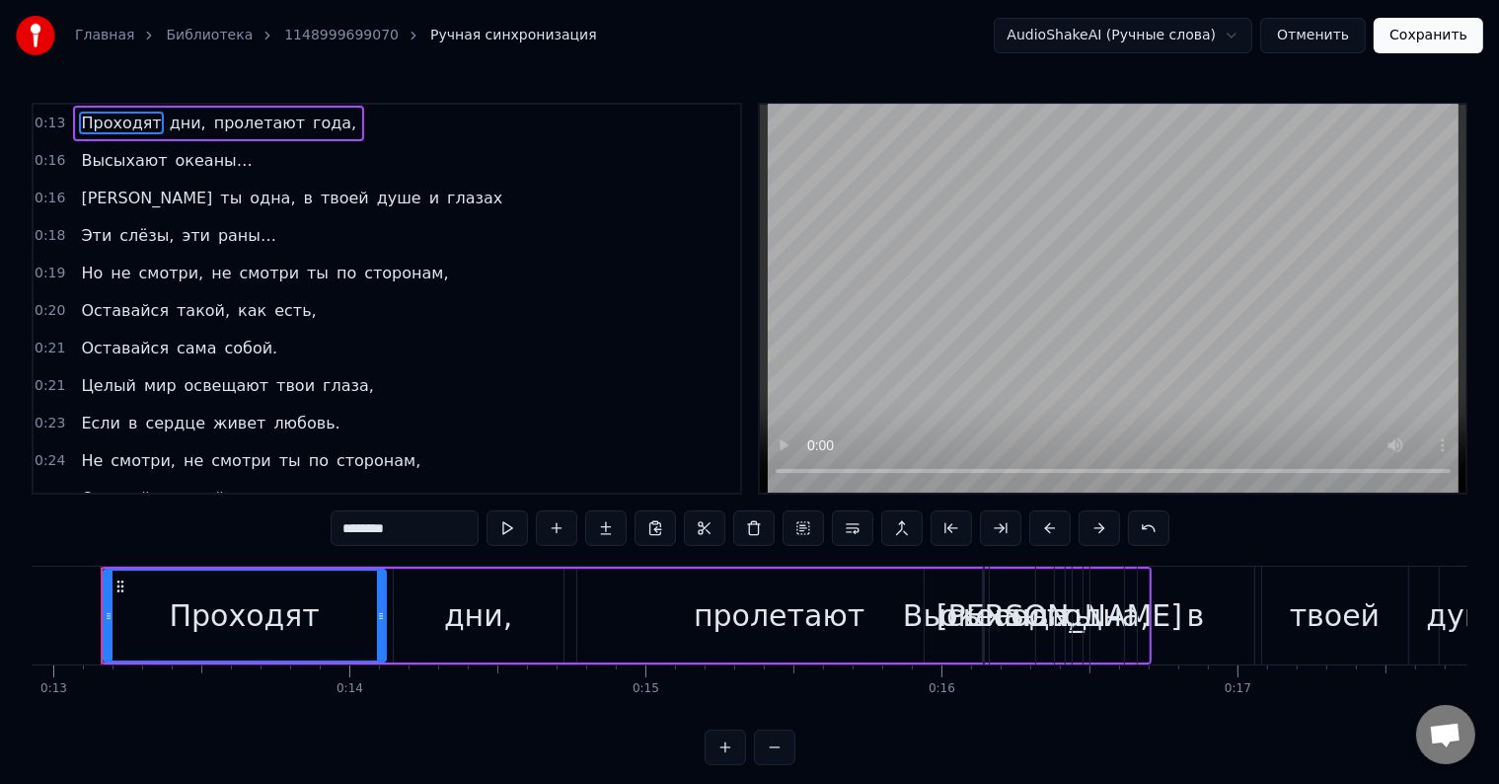
scroll to position [0, 3797]
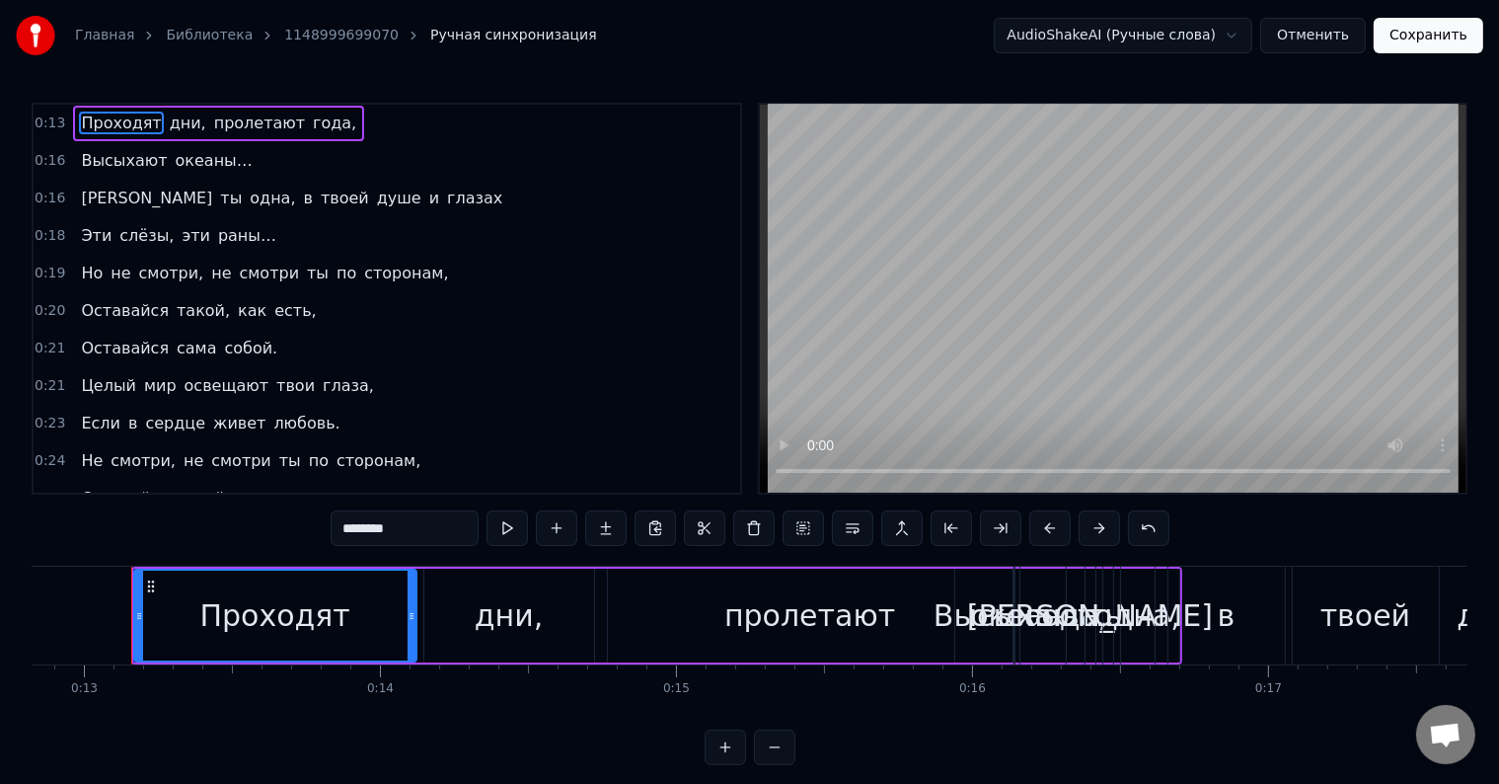
click at [178, 114] on span "дни," at bounding box center [188, 123] width 40 height 23
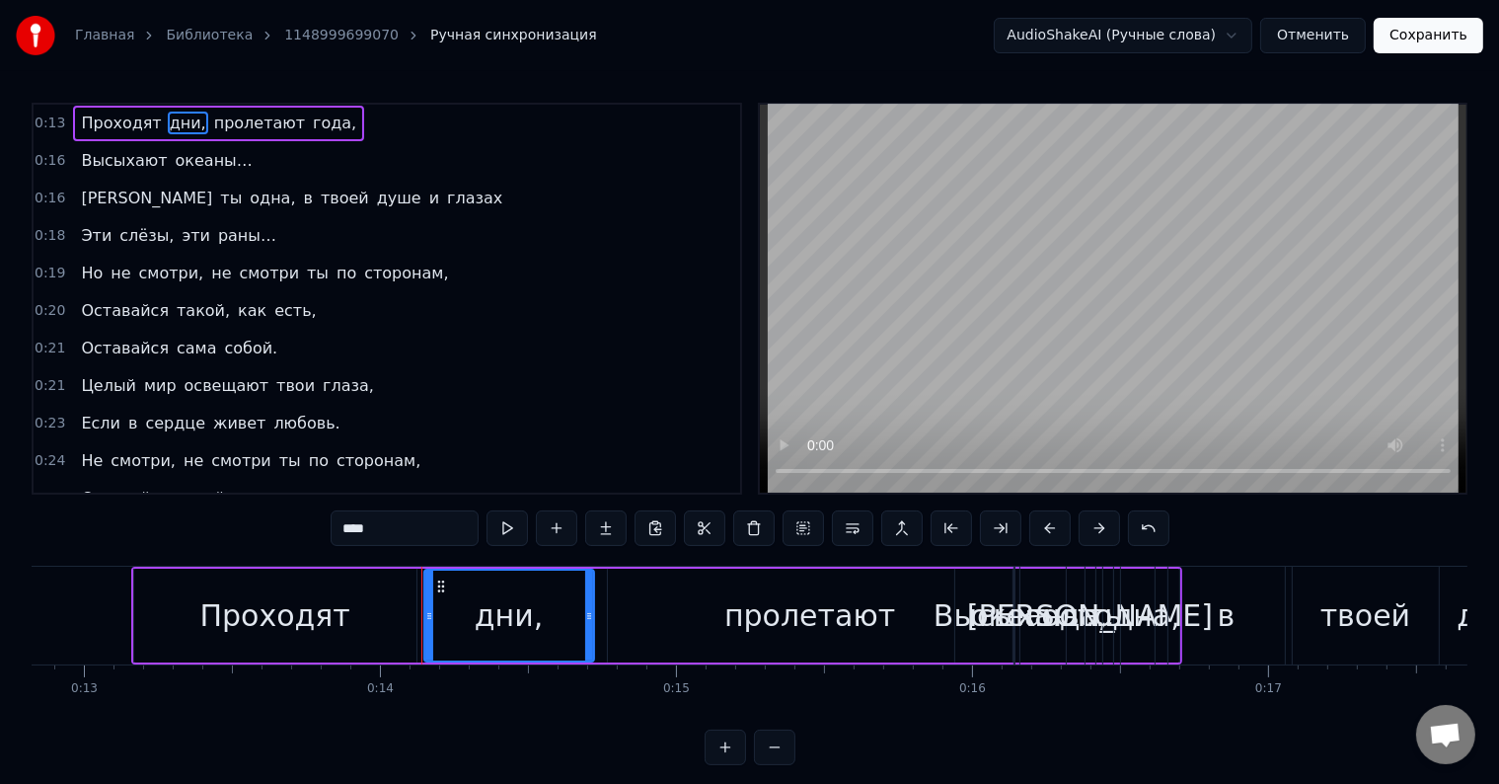
click at [218, 119] on span "пролетают" at bounding box center [259, 123] width 95 height 23
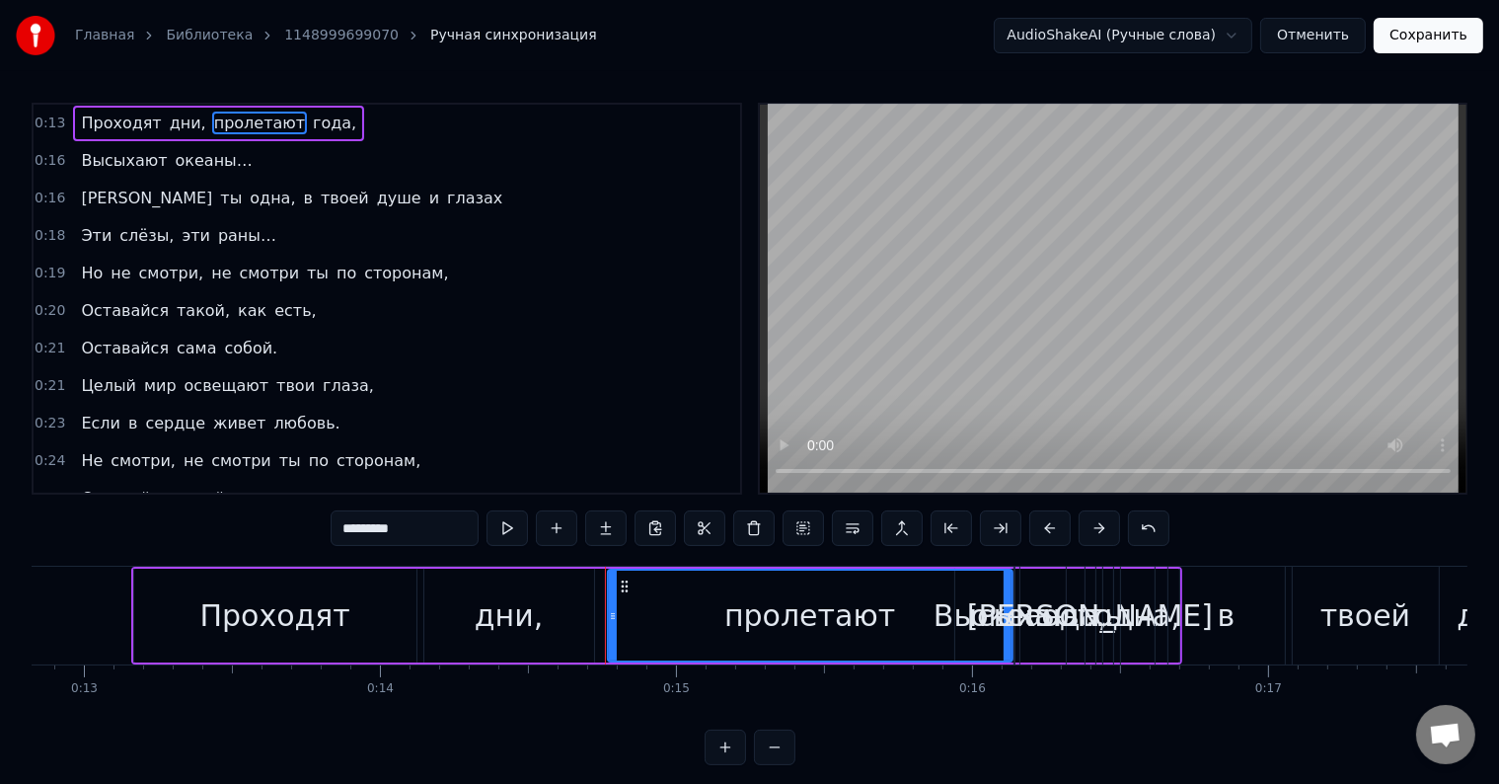
click at [311, 118] on span "года," at bounding box center [334, 123] width 47 height 23
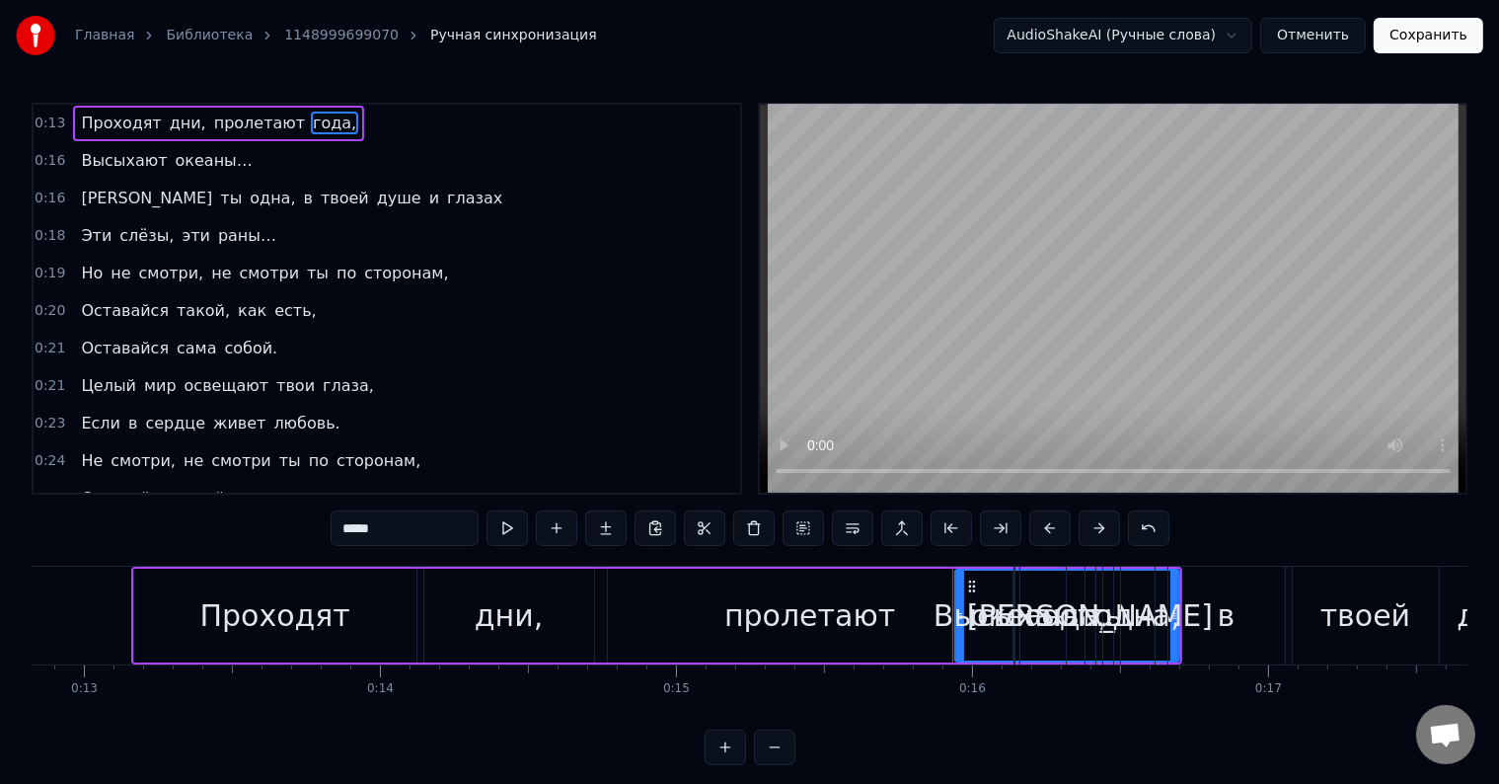
click at [118, 156] on span "Высыхают" at bounding box center [124, 160] width 90 height 23
type input "********"
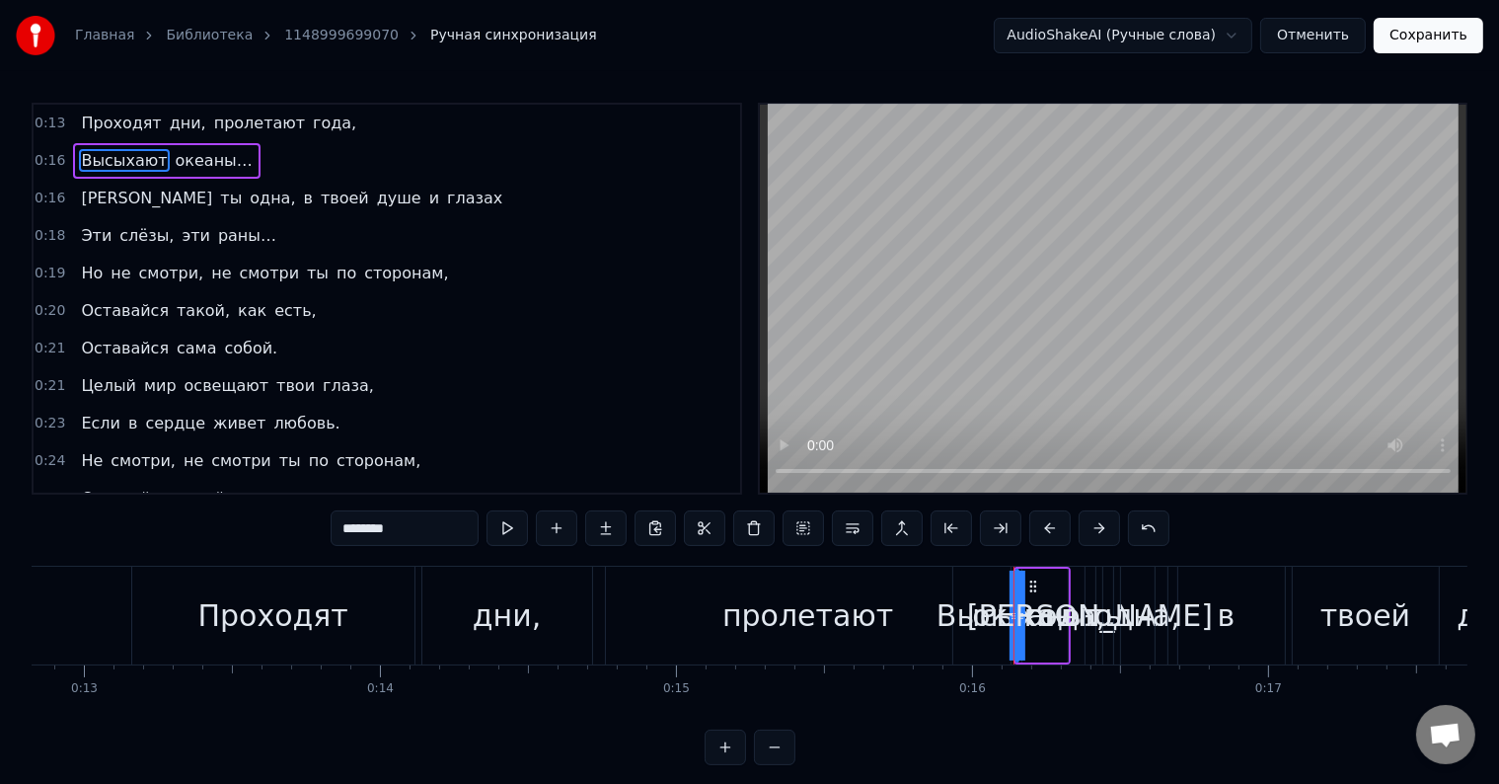
drag, startPoint x: 1018, startPoint y: 600, endPoint x: 1283, endPoint y: 638, distance: 267.1
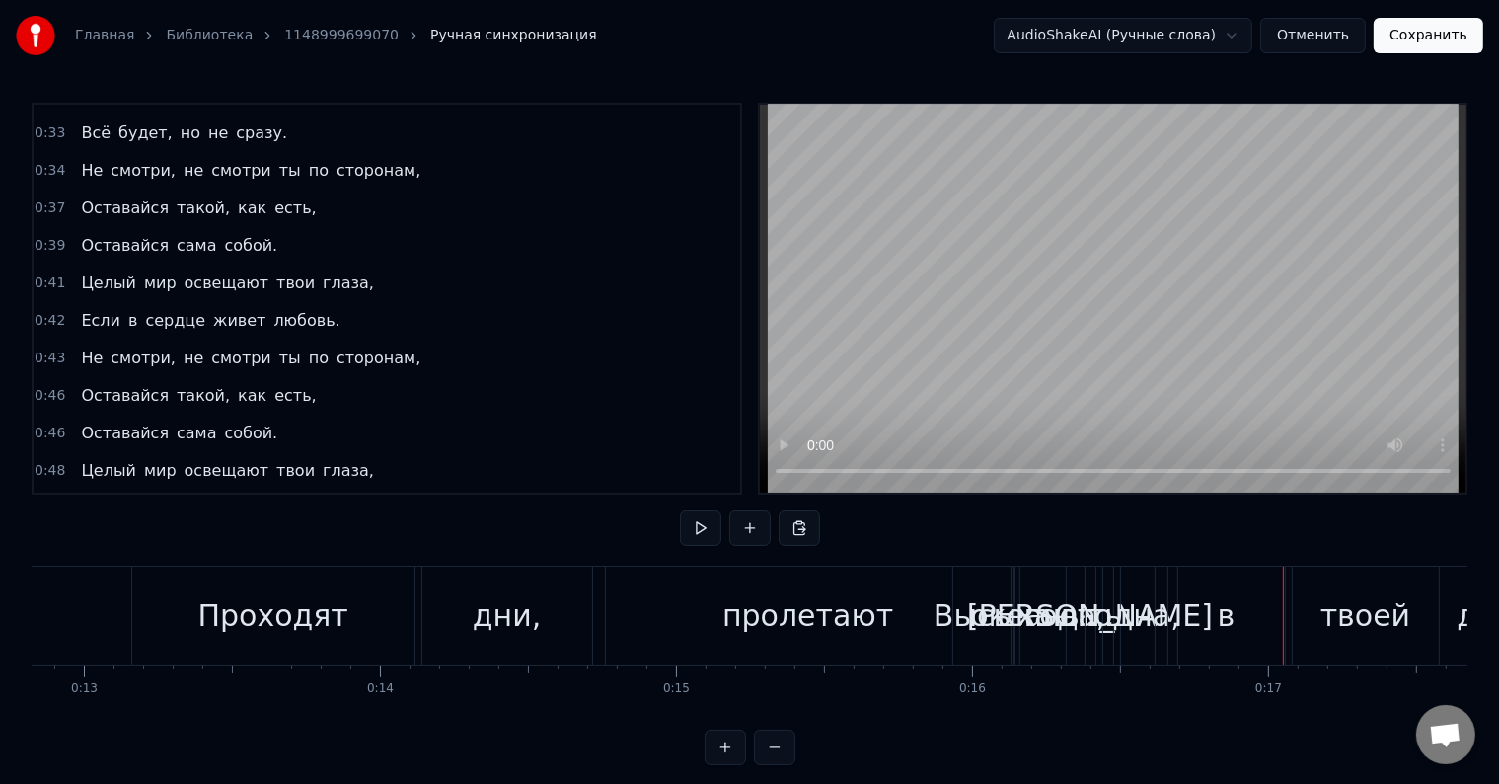
scroll to position [30, 0]
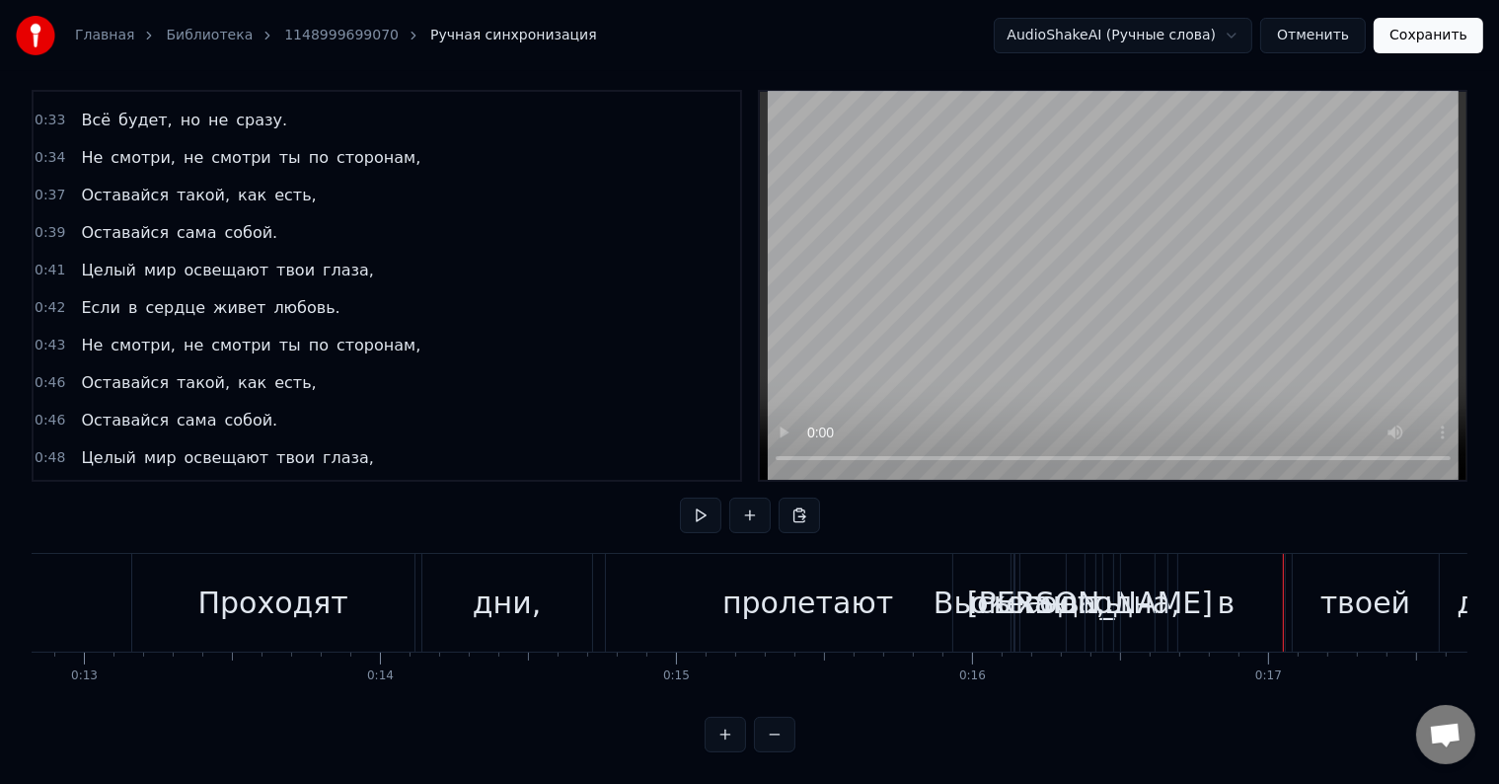
click at [87, 484] on span "Если" at bounding box center [100, 495] width 43 height 23
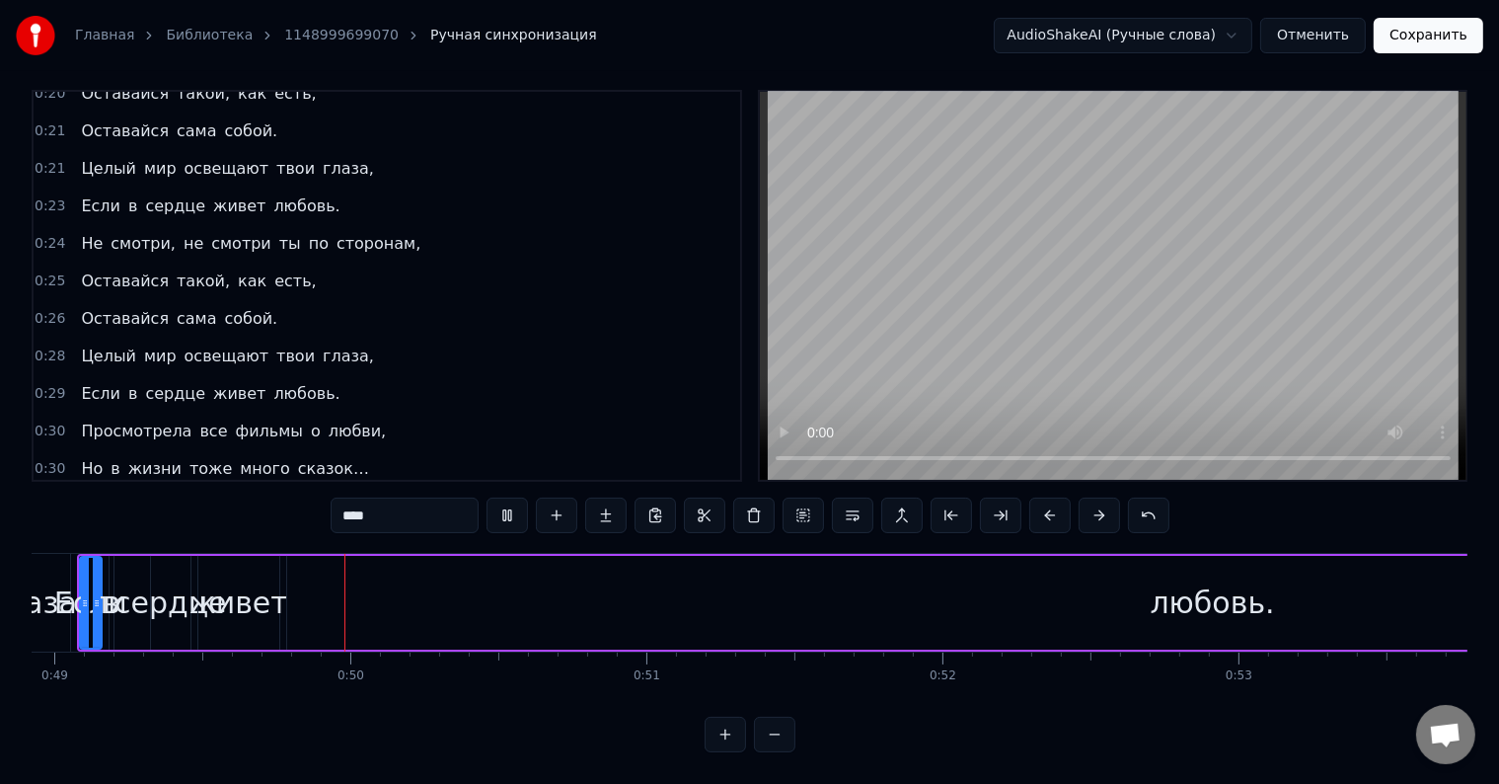
scroll to position [0, 14506]
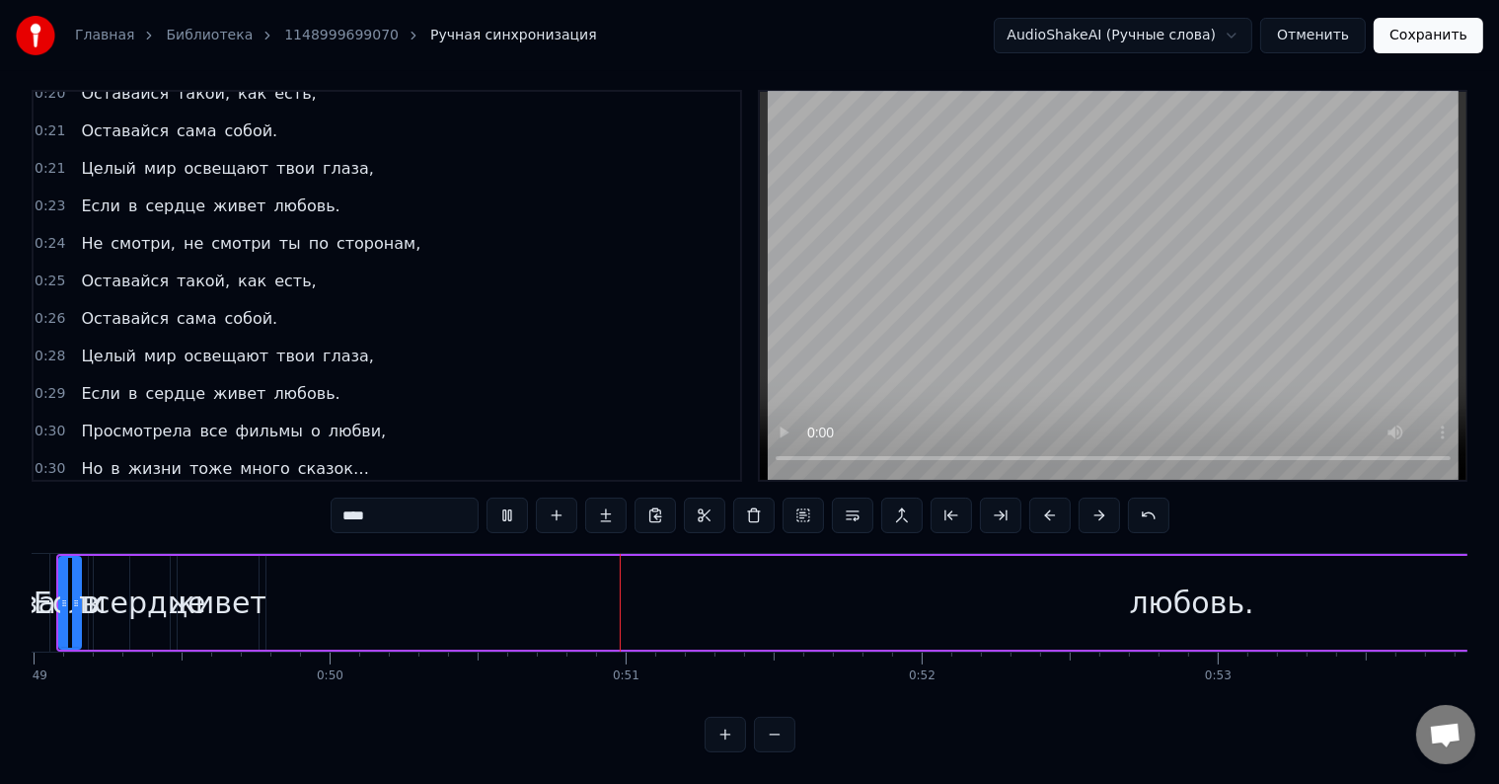
click at [335, 232] on span "сторонам," at bounding box center [379, 243] width 88 height 23
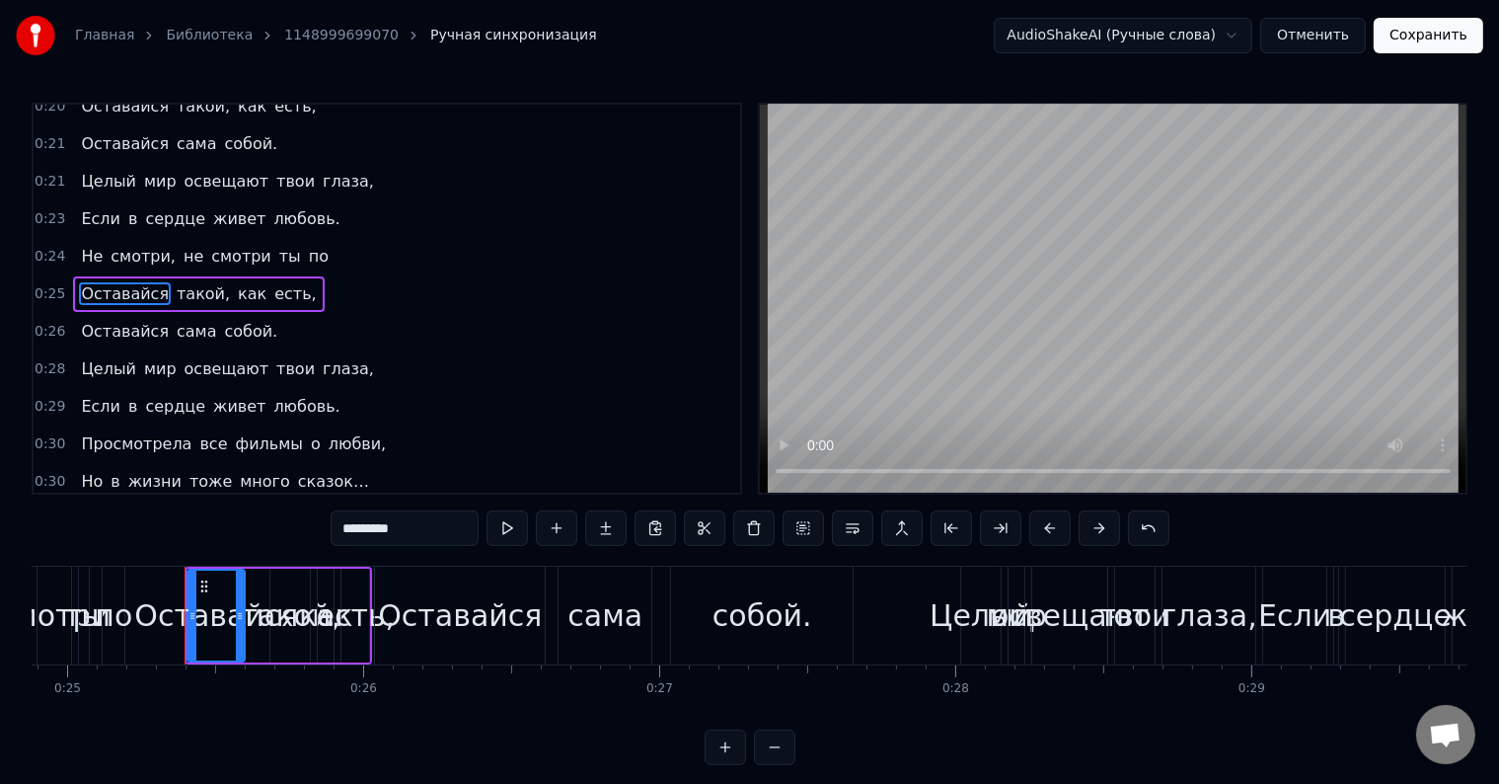
scroll to position [187, 0]
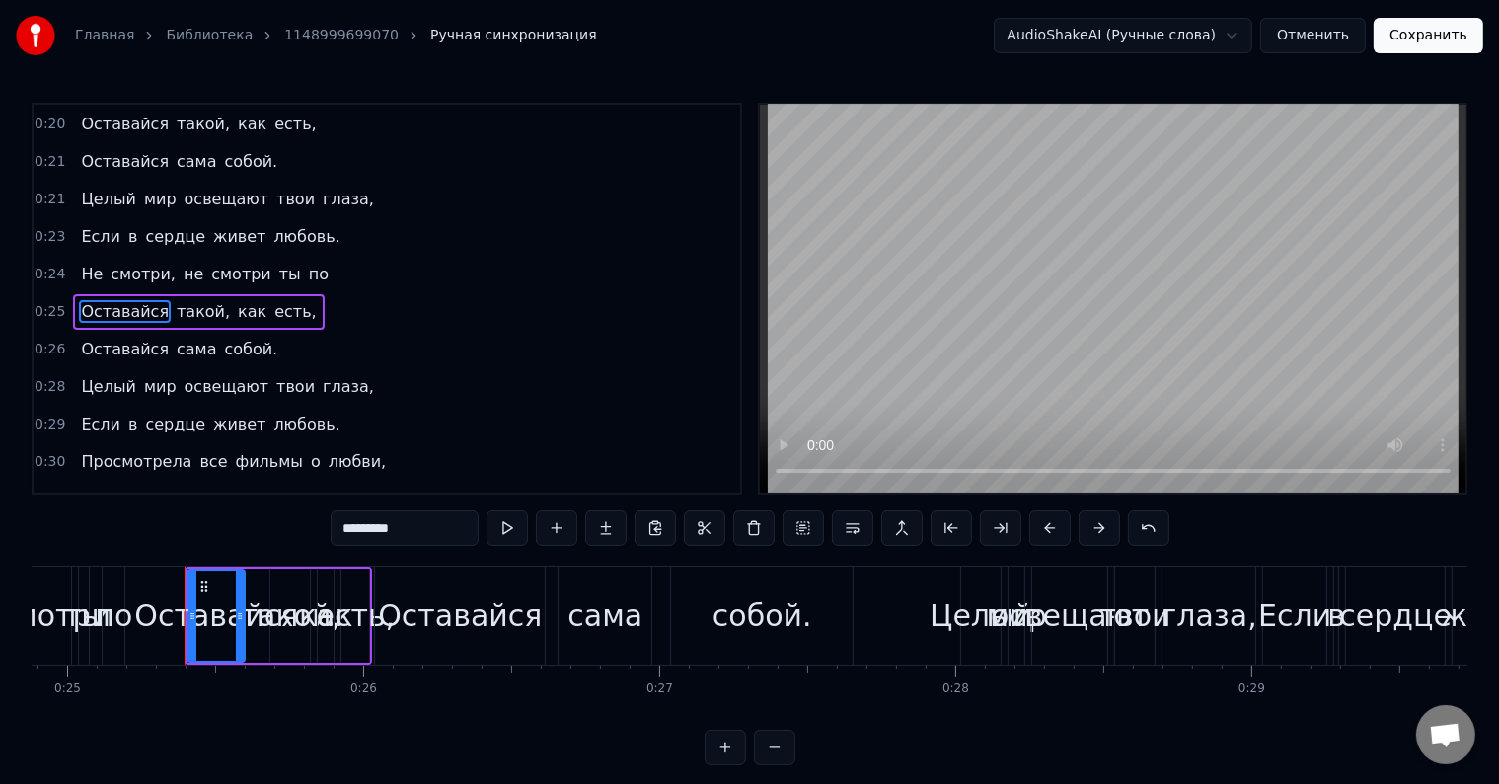
click at [223, 338] on span "собой." at bounding box center [251, 349] width 57 height 23
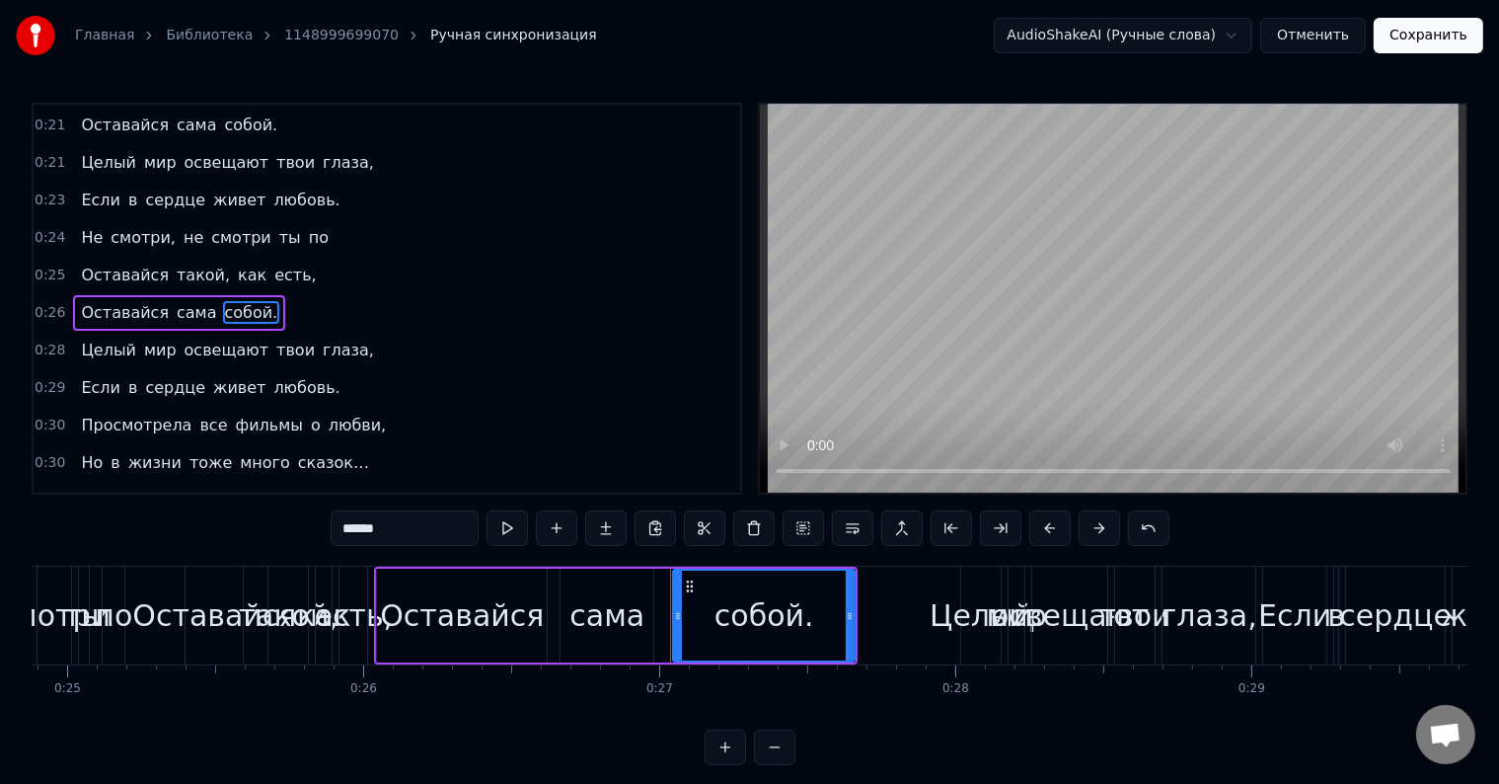
click at [274, 344] on span "твои" at bounding box center [295, 350] width 42 height 23
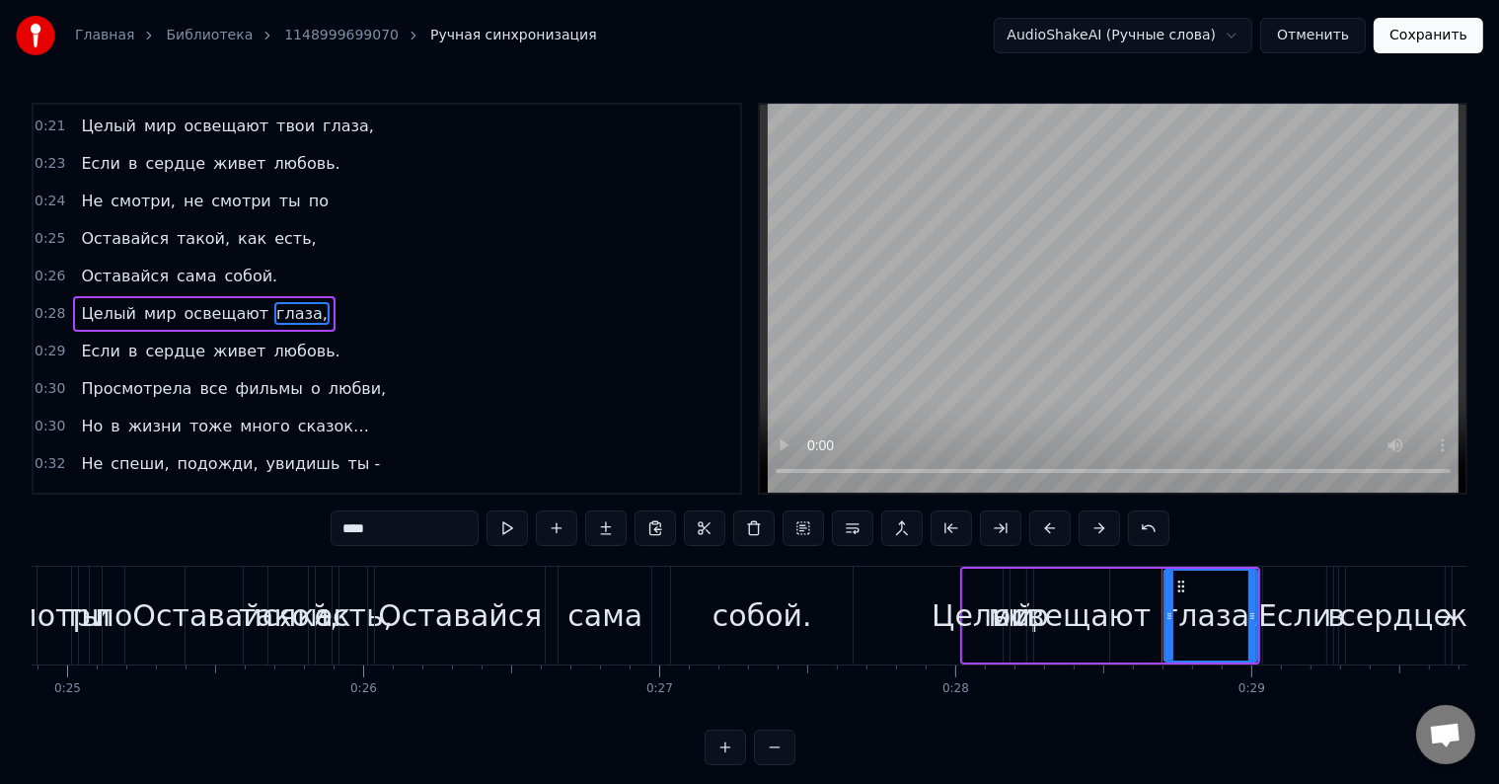
scroll to position [296, 0]
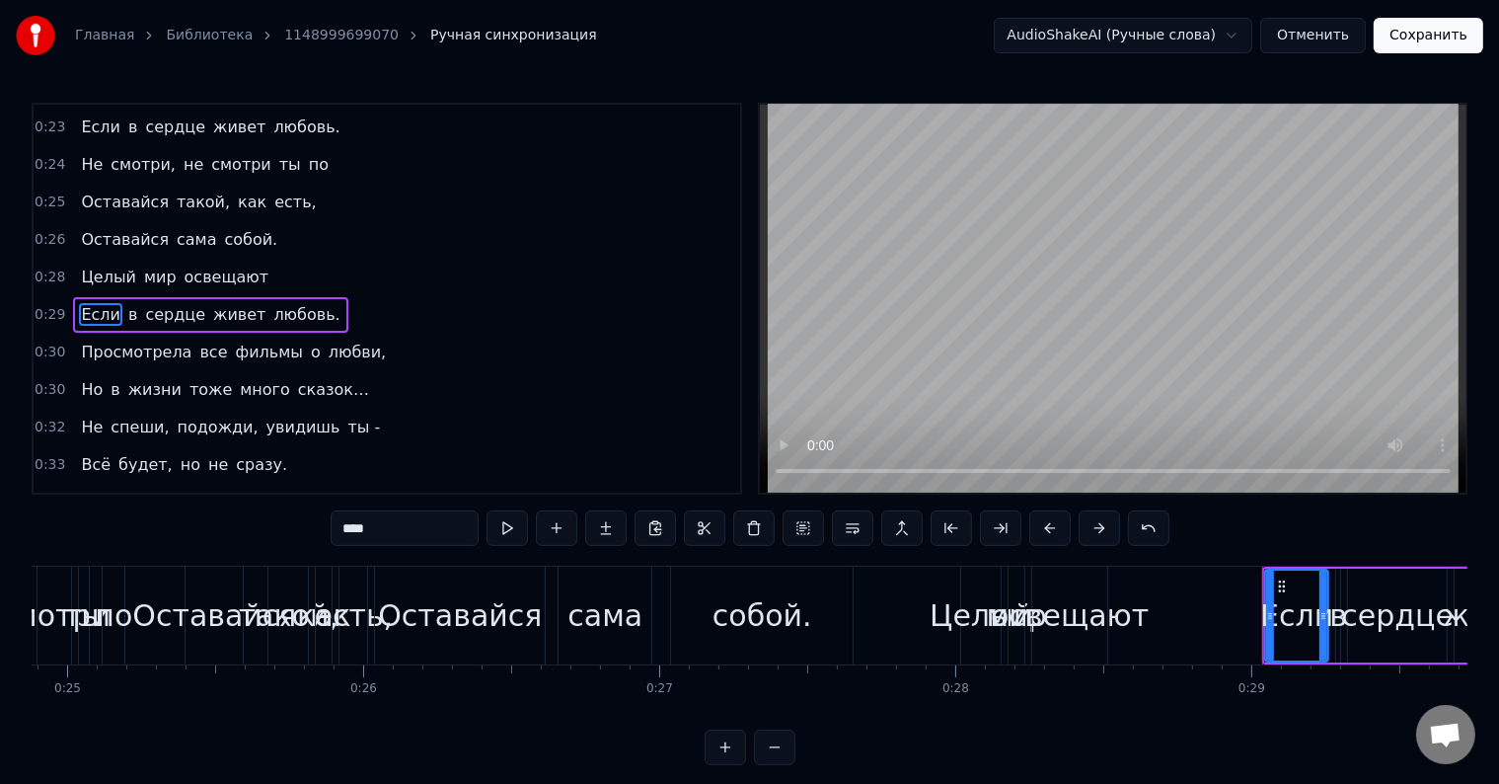
type input "*"
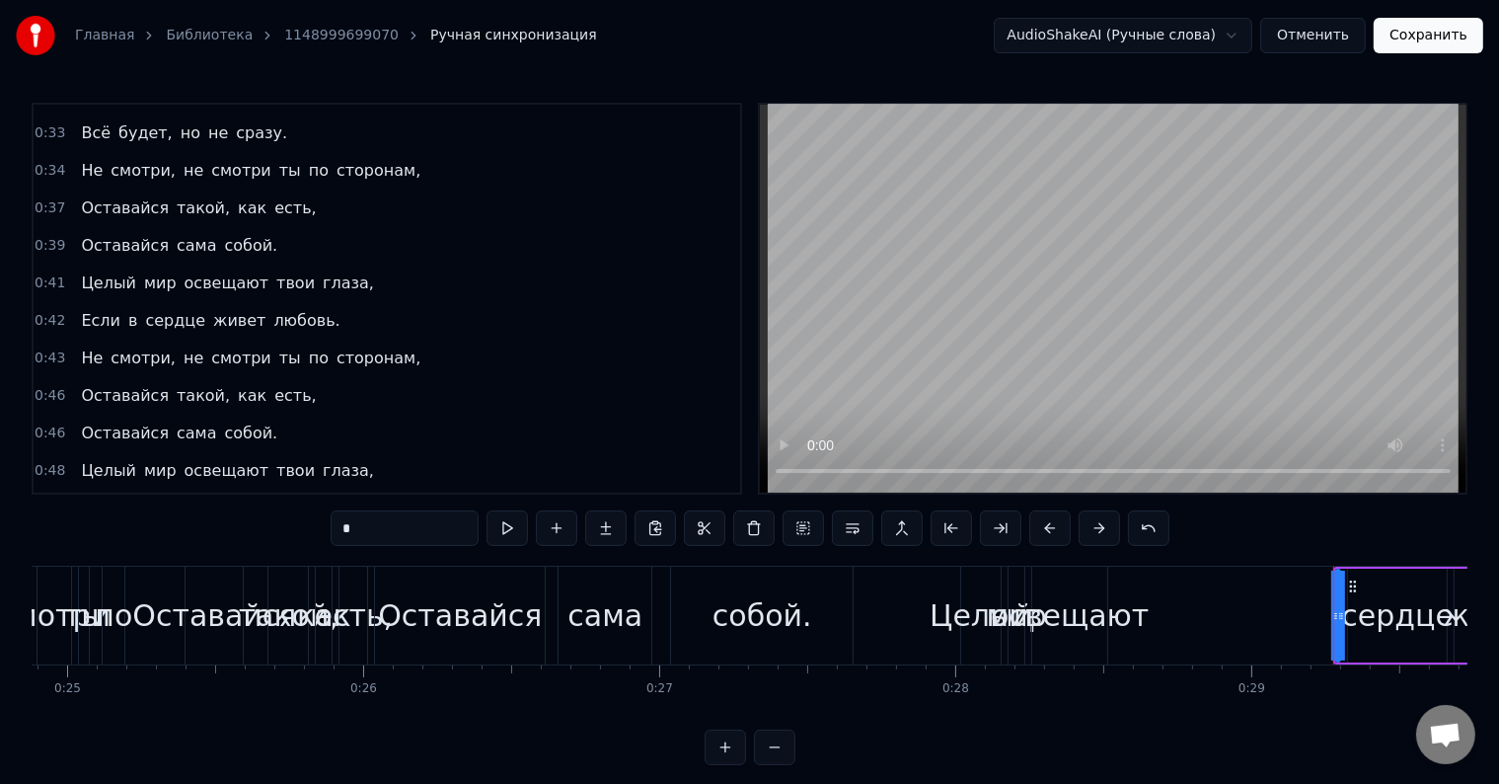
scroll to position [30, 0]
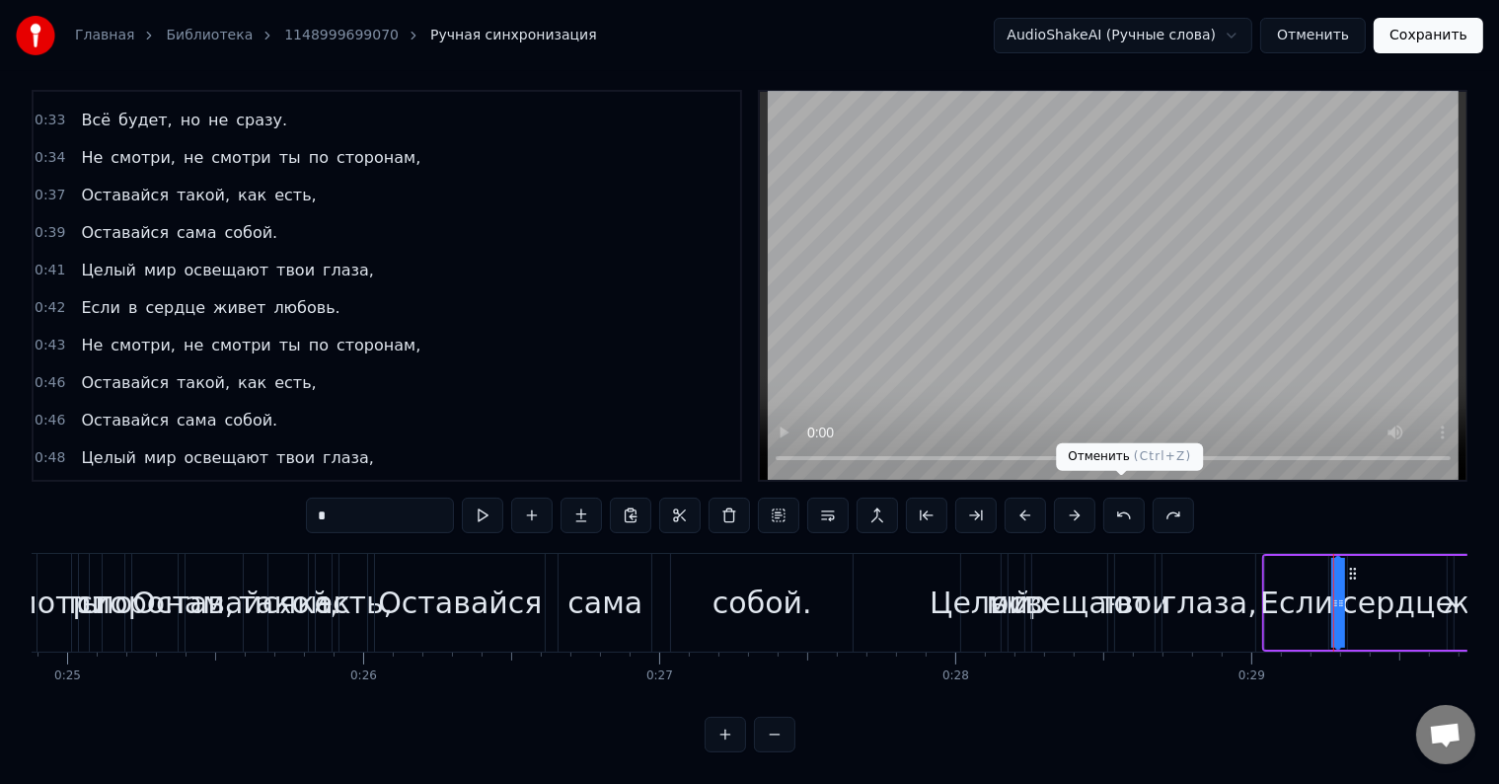
click at [1119, 497] on button at bounding box center [1123, 515] width 41 height 36
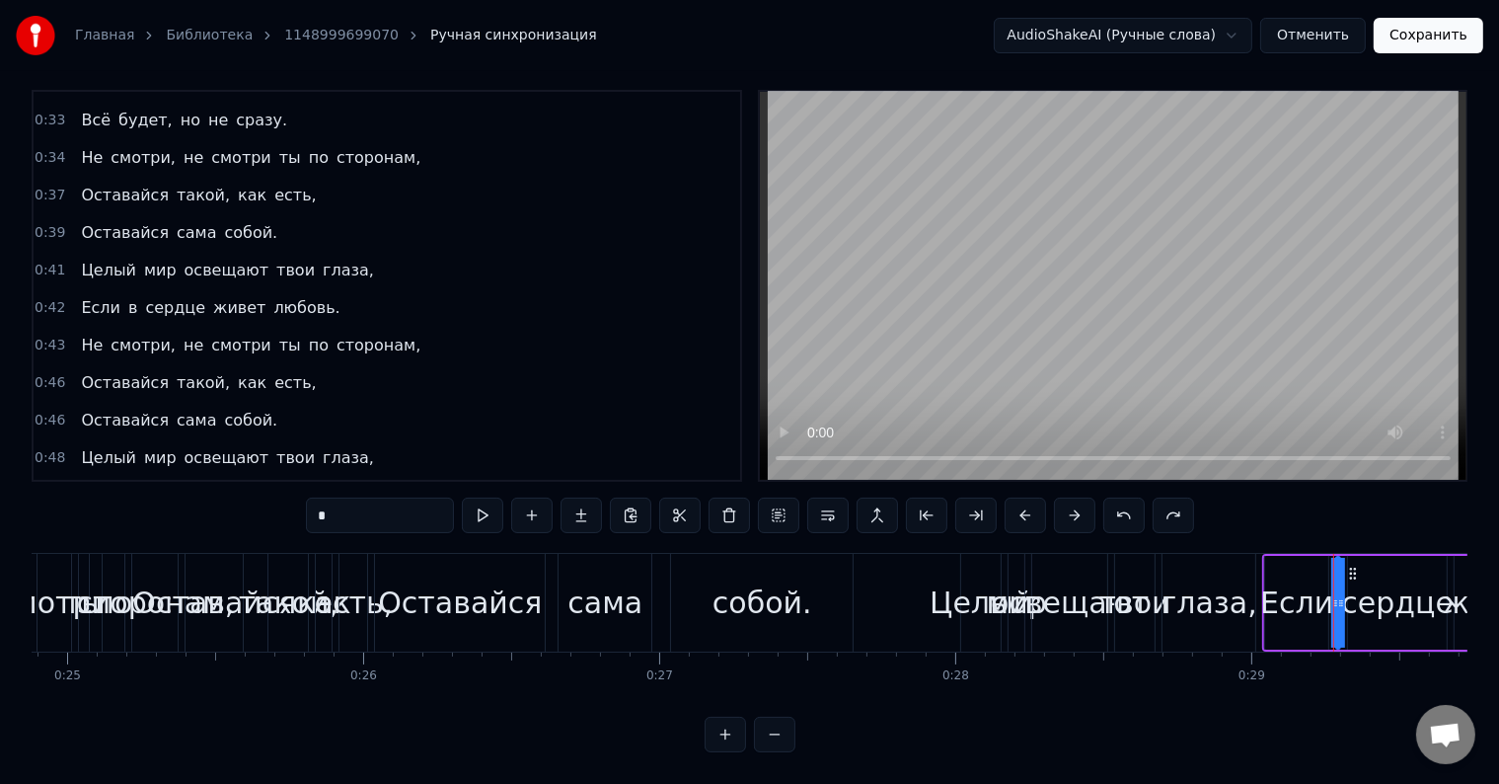
click at [1121, 500] on button at bounding box center [1123, 515] width 41 height 36
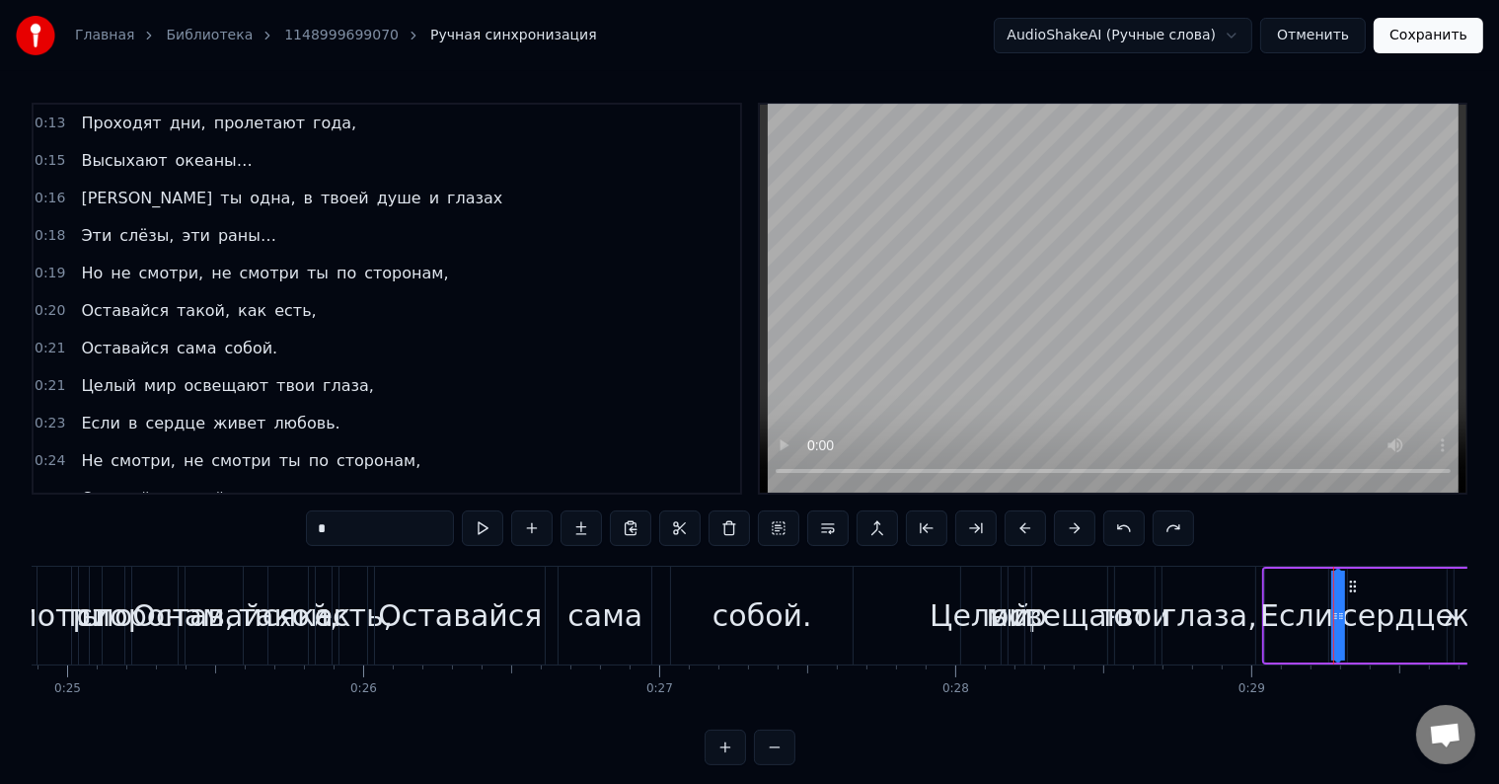
scroll to position [628, 0]
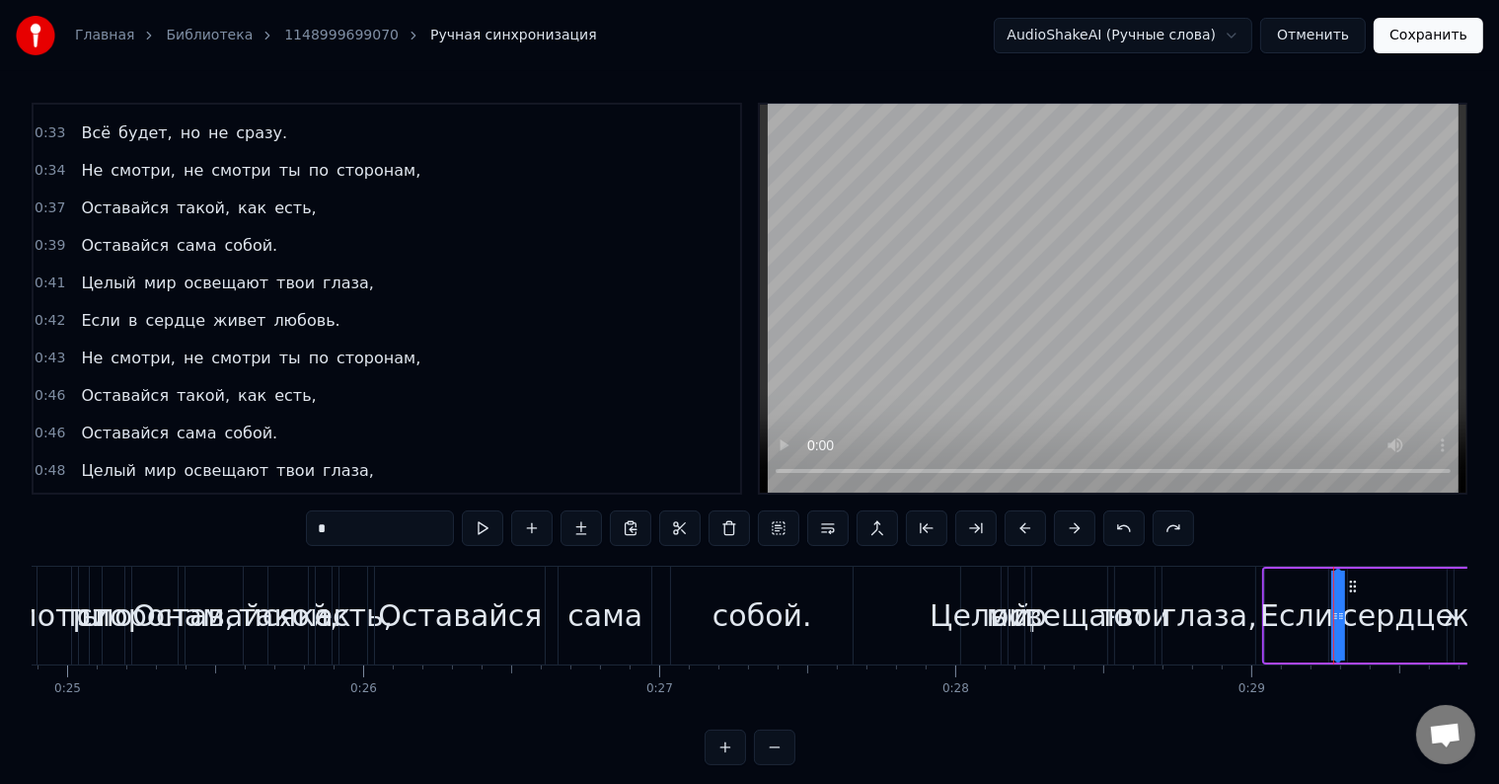
click at [224, 496] on span "живет" at bounding box center [239, 507] width 56 height 23
type input "*****"
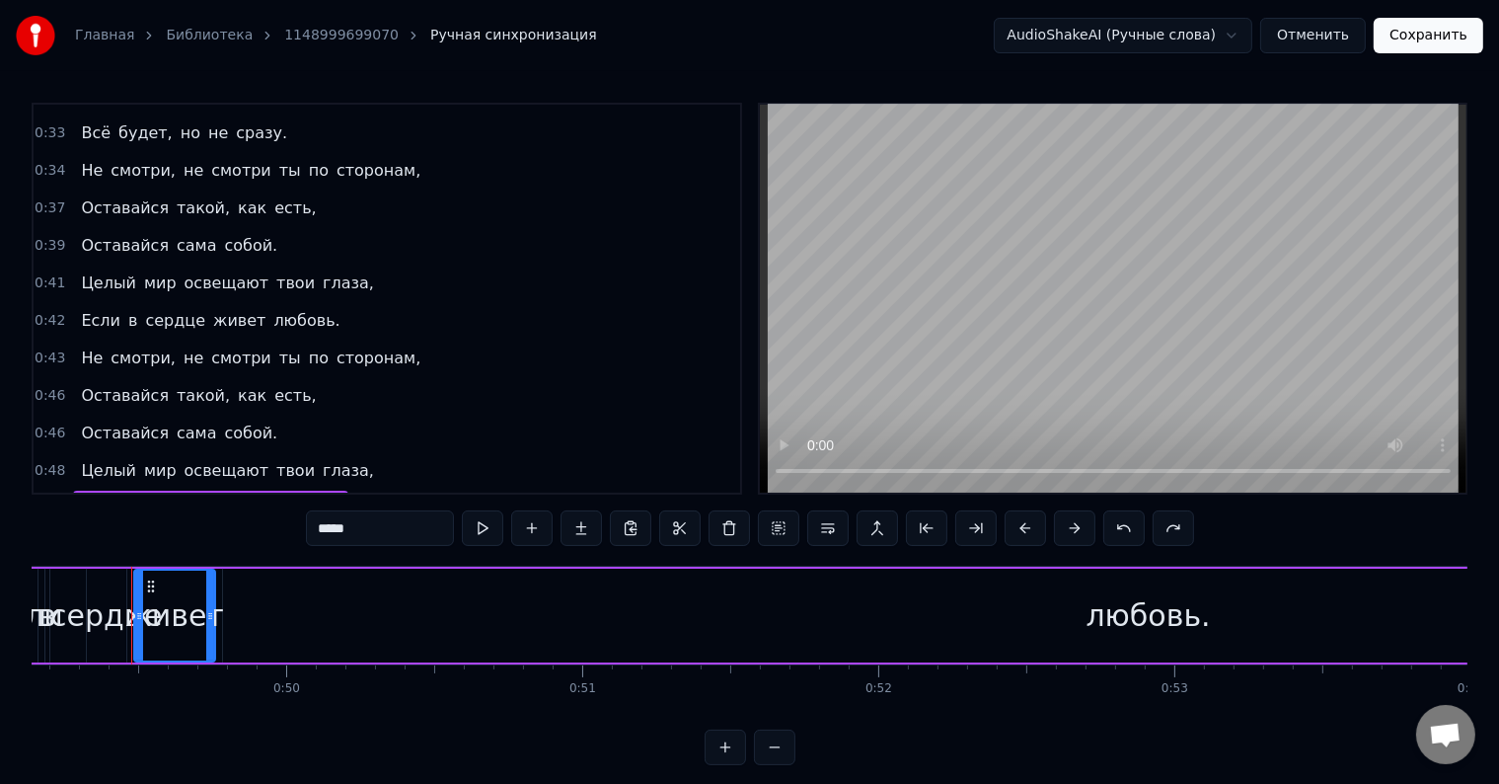
click at [343, 490] on div "0:49 Если в сердце живет любовь." at bounding box center [387, 509] width 707 height 38
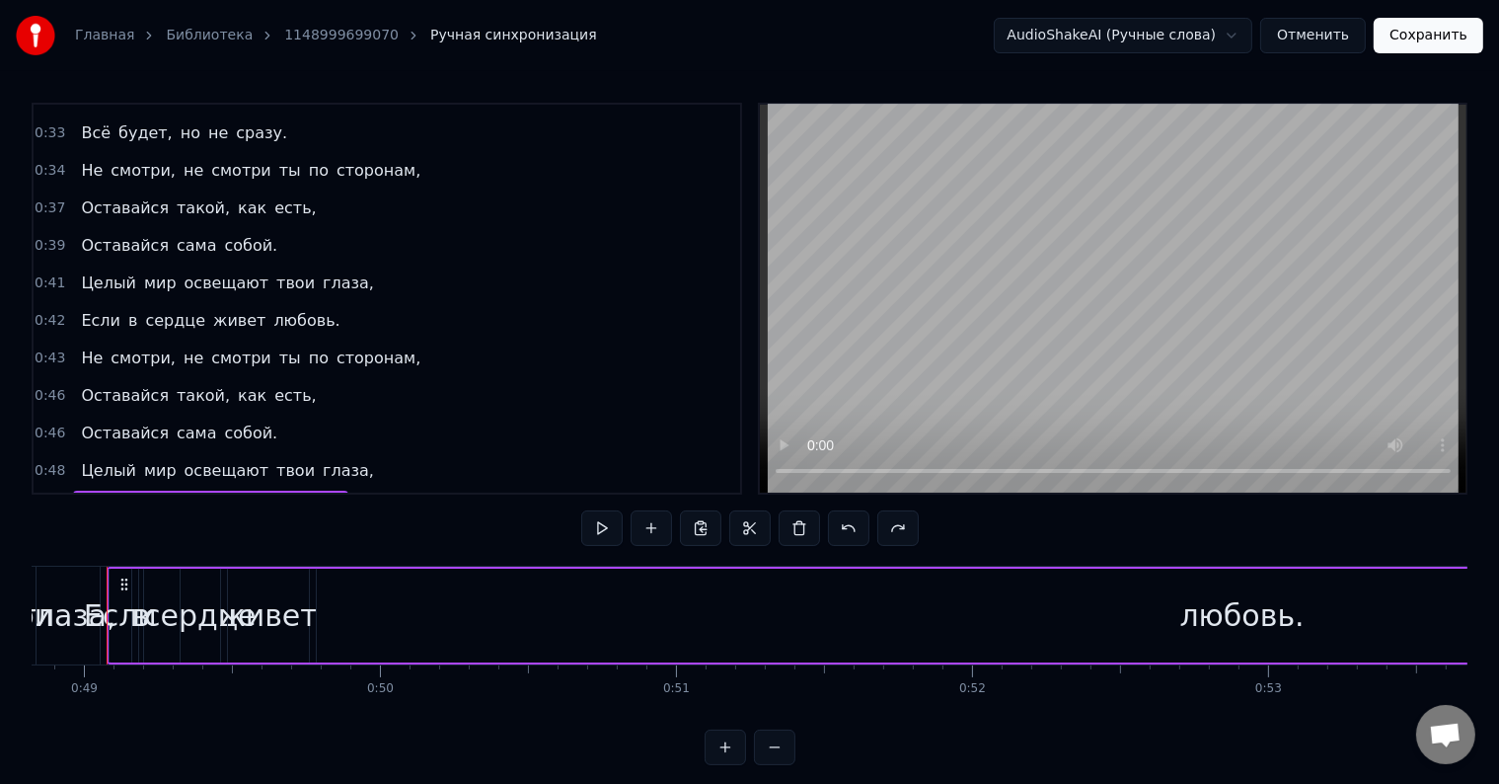
scroll to position [0, 14430]
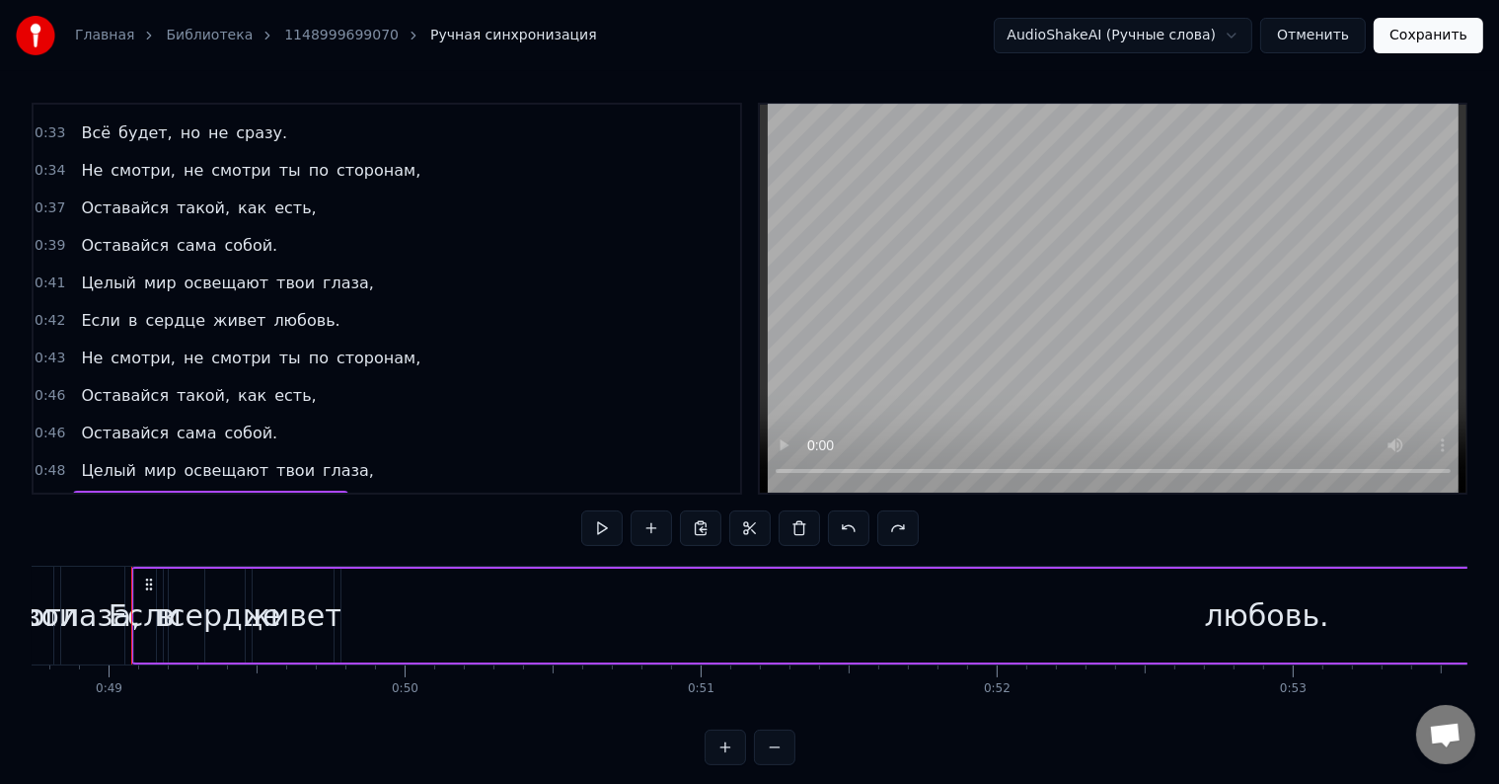
click at [272, 496] on span "любовь." at bounding box center [306, 507] width 70 height 23
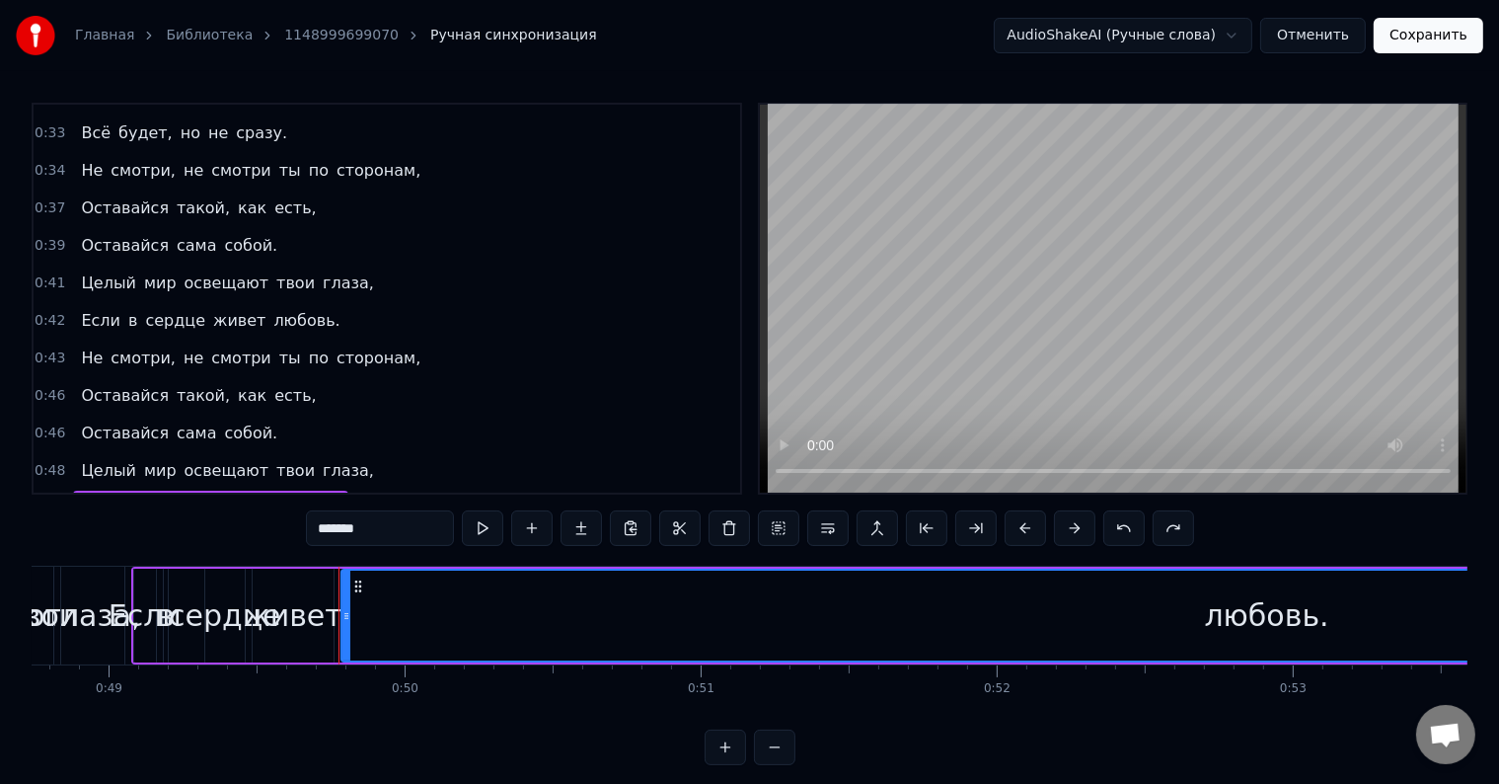
scroll to position [30, 0]
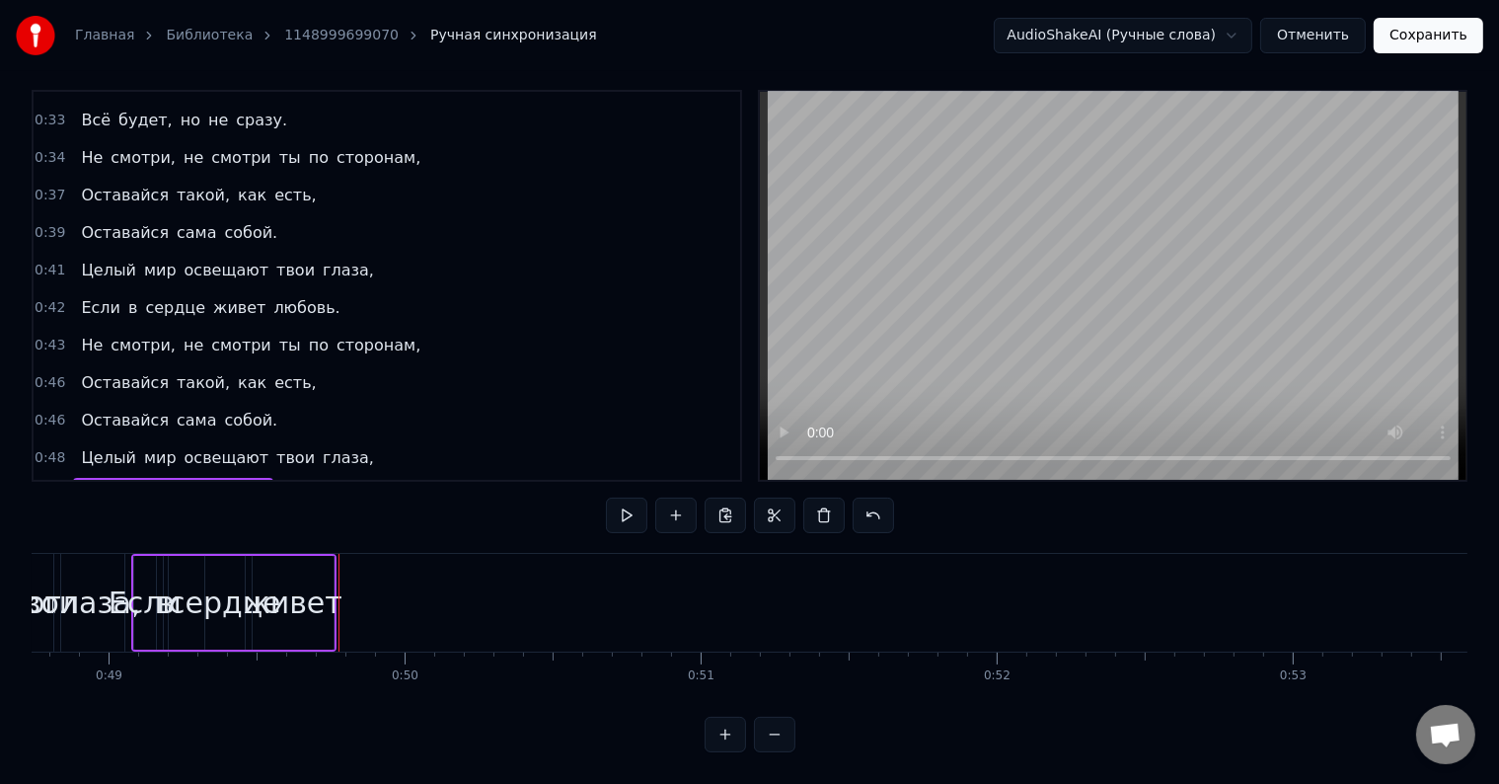
click at [222, 484] on span "живет" at bounding box center [239, 495] width 56 height 23
click at [222, 477] on div "0:49 Если в сердце" at bounding box center [387, 496] width 707 height 38
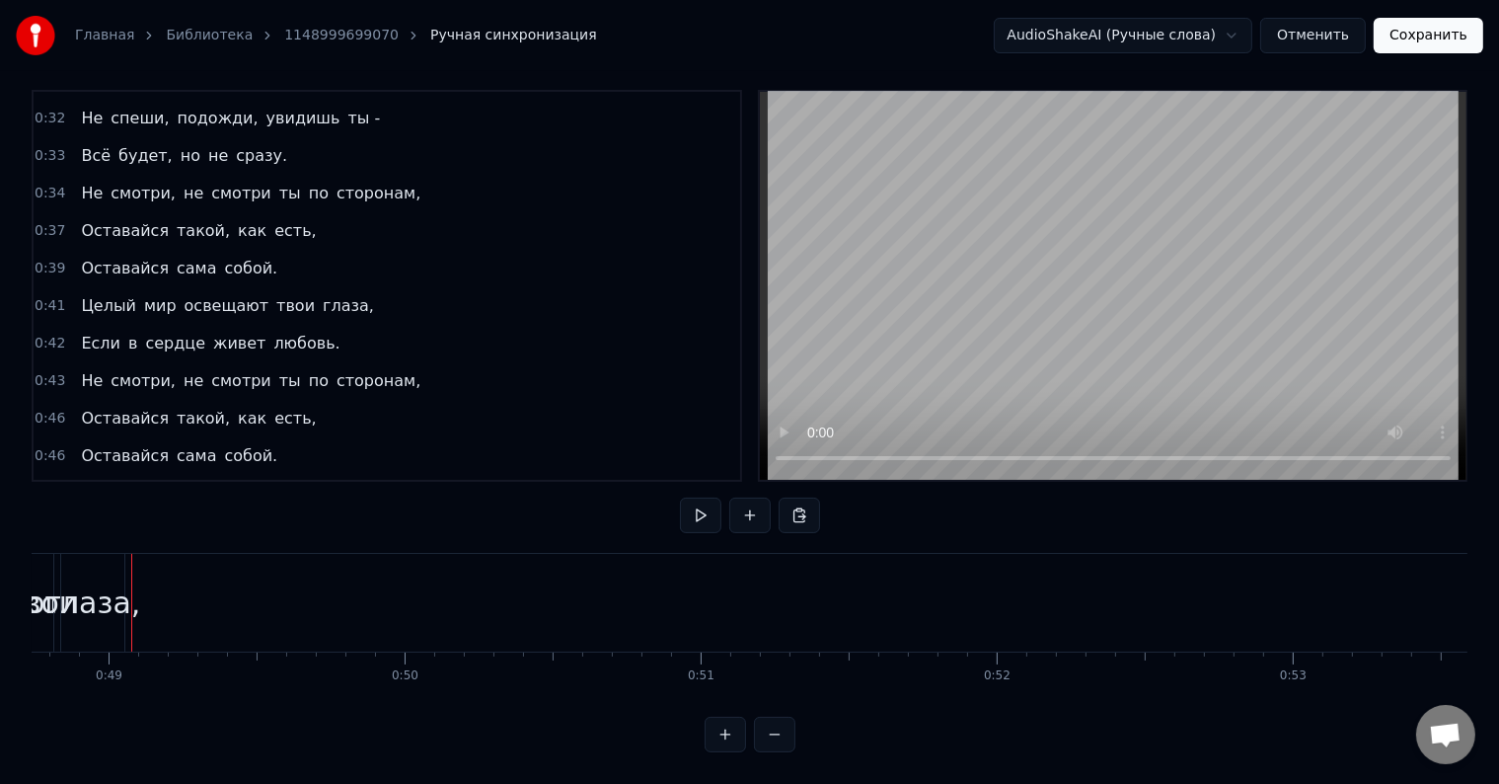
click at [379, 475] on div "0:48 Целый мир освещают твои глаза," at bounding box center [387, 494] width 707 height 38
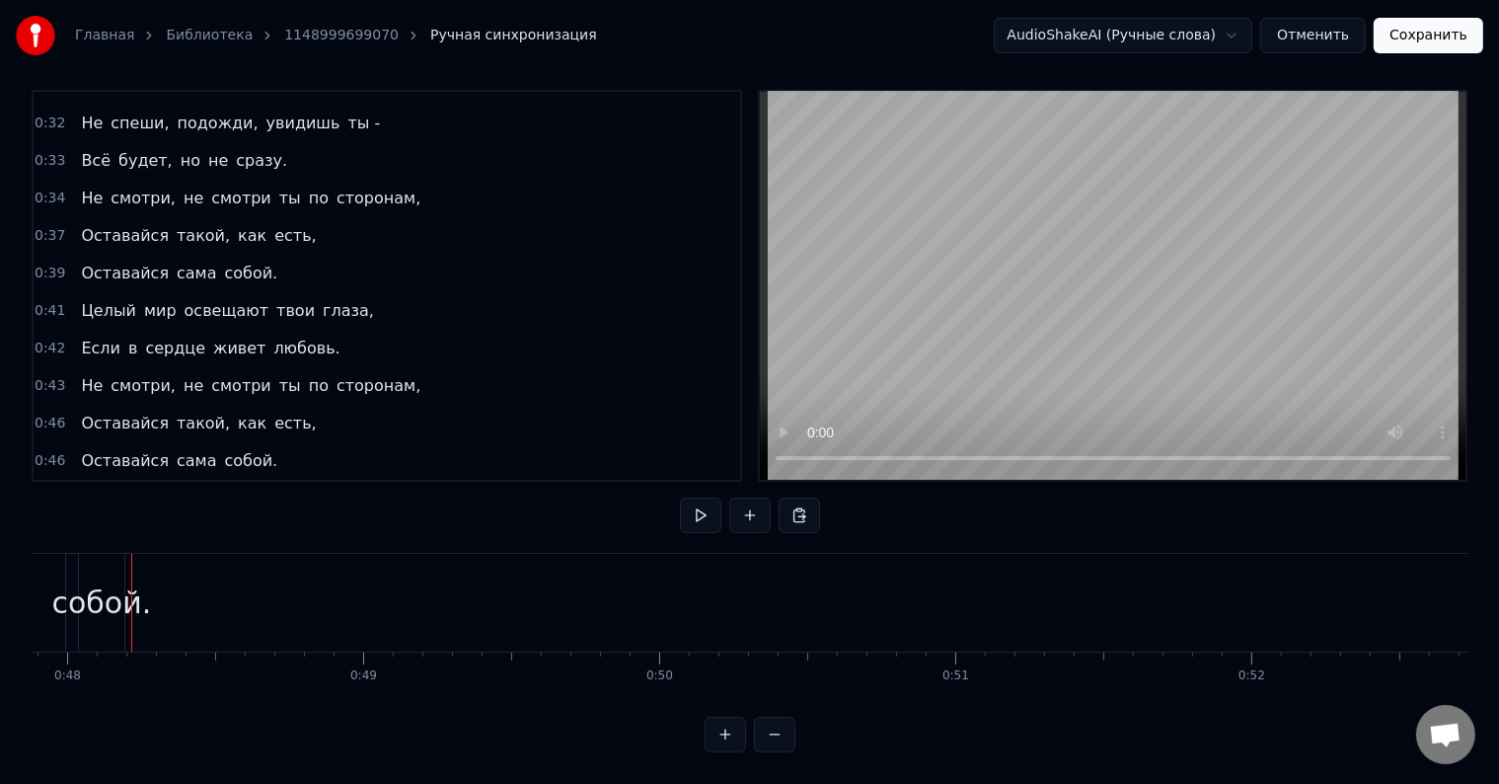
scroll to position [556, 0]
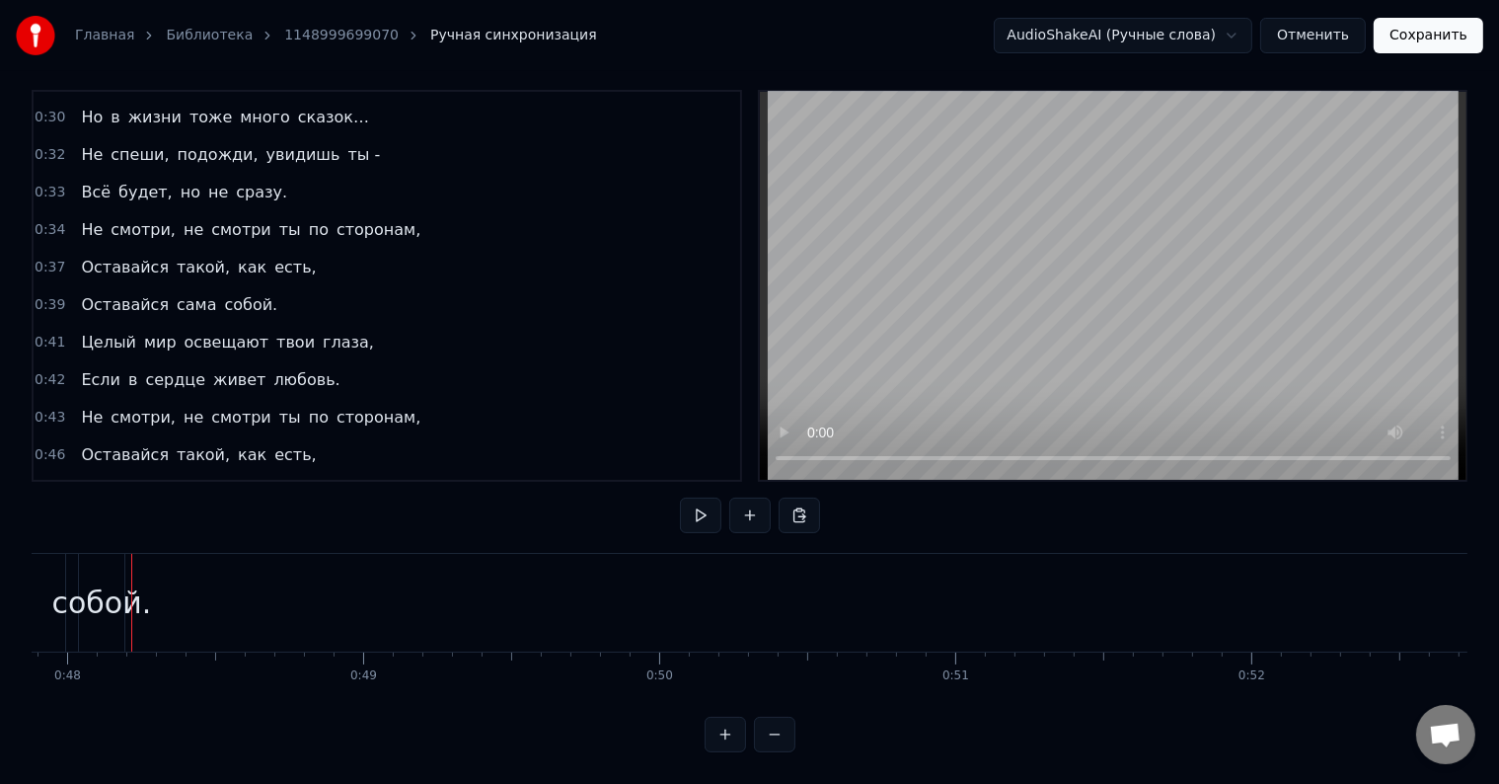
click at [243, 481] on span "собой." at bounding box center [251, 492] width 57 height 23
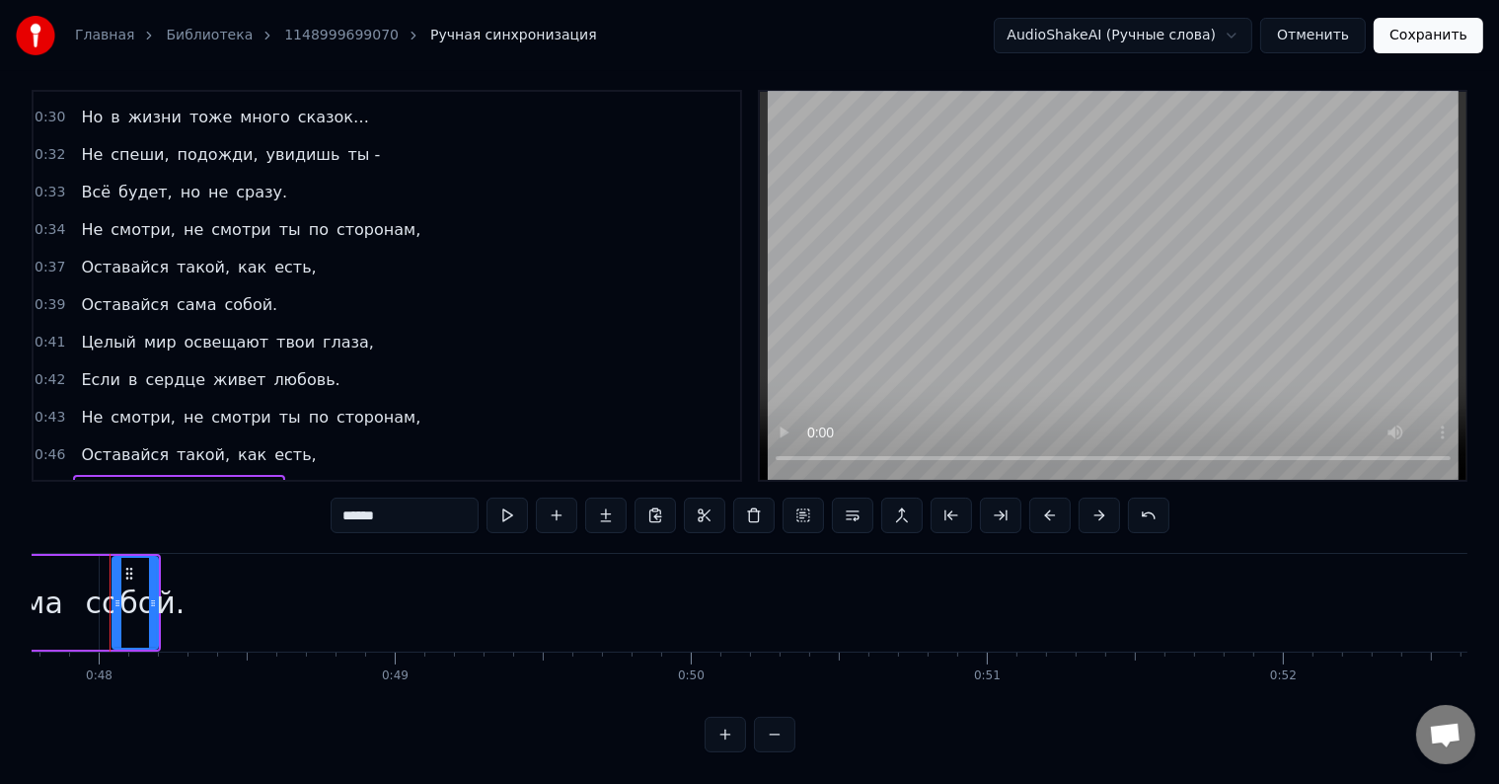
scroll to position [0, 14123]
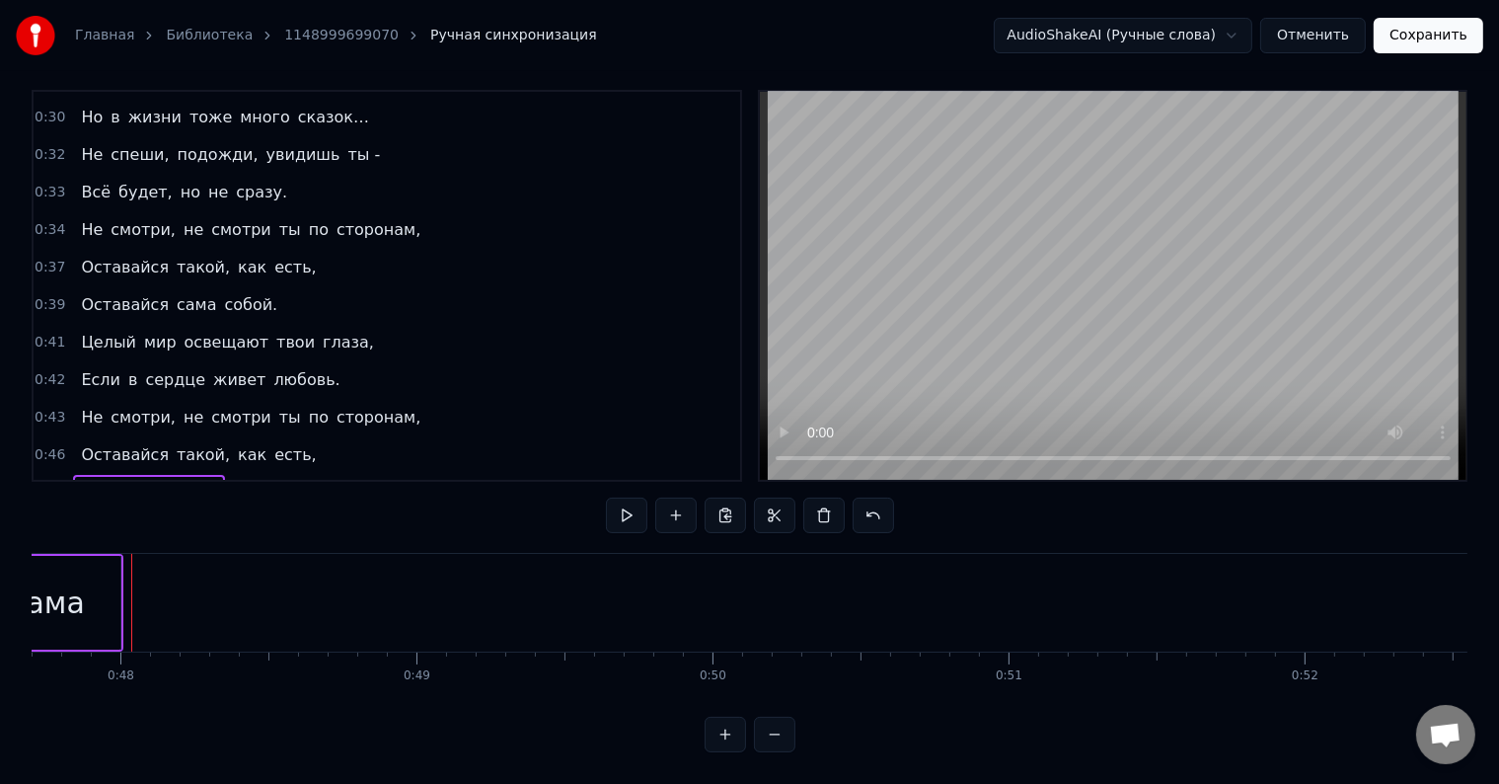
click at [190, 475] on div "Оставайся сама" at bounding box center [148, 493] width 151 height 36
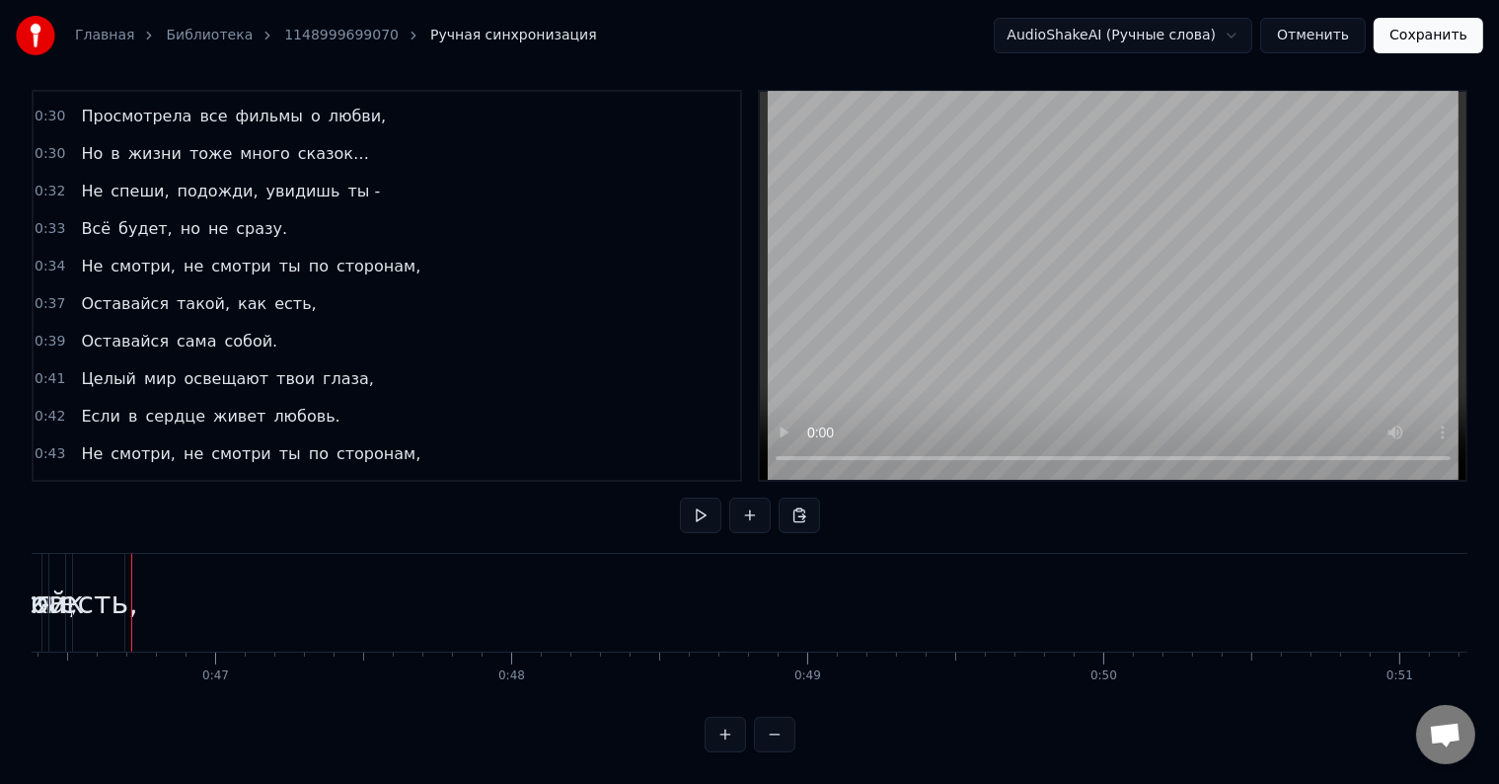
click at [267, 474] on div "Оставайся такой, как есть," at bounding box center [198, 492] width 251 height 36
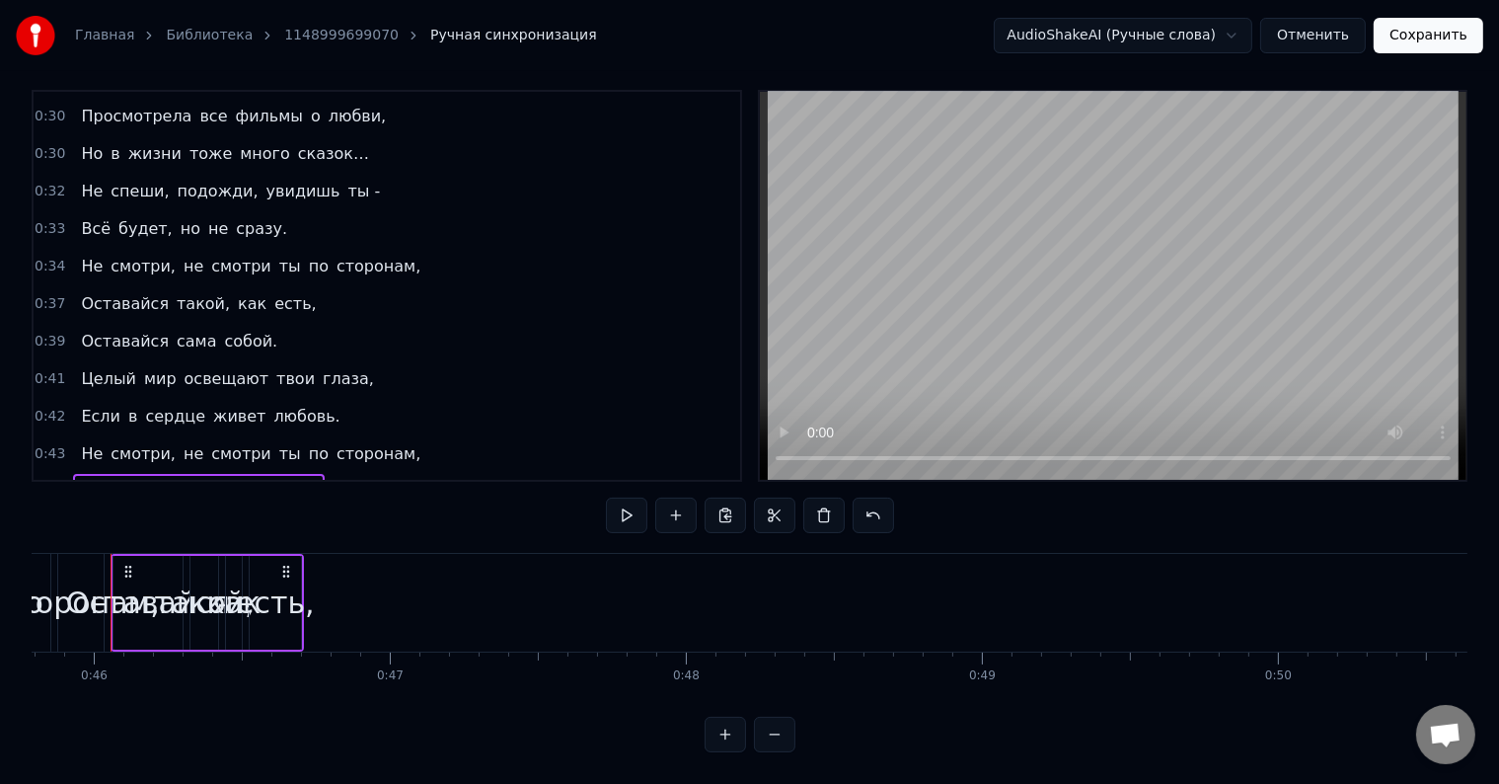
scroll to position [0, 13536]
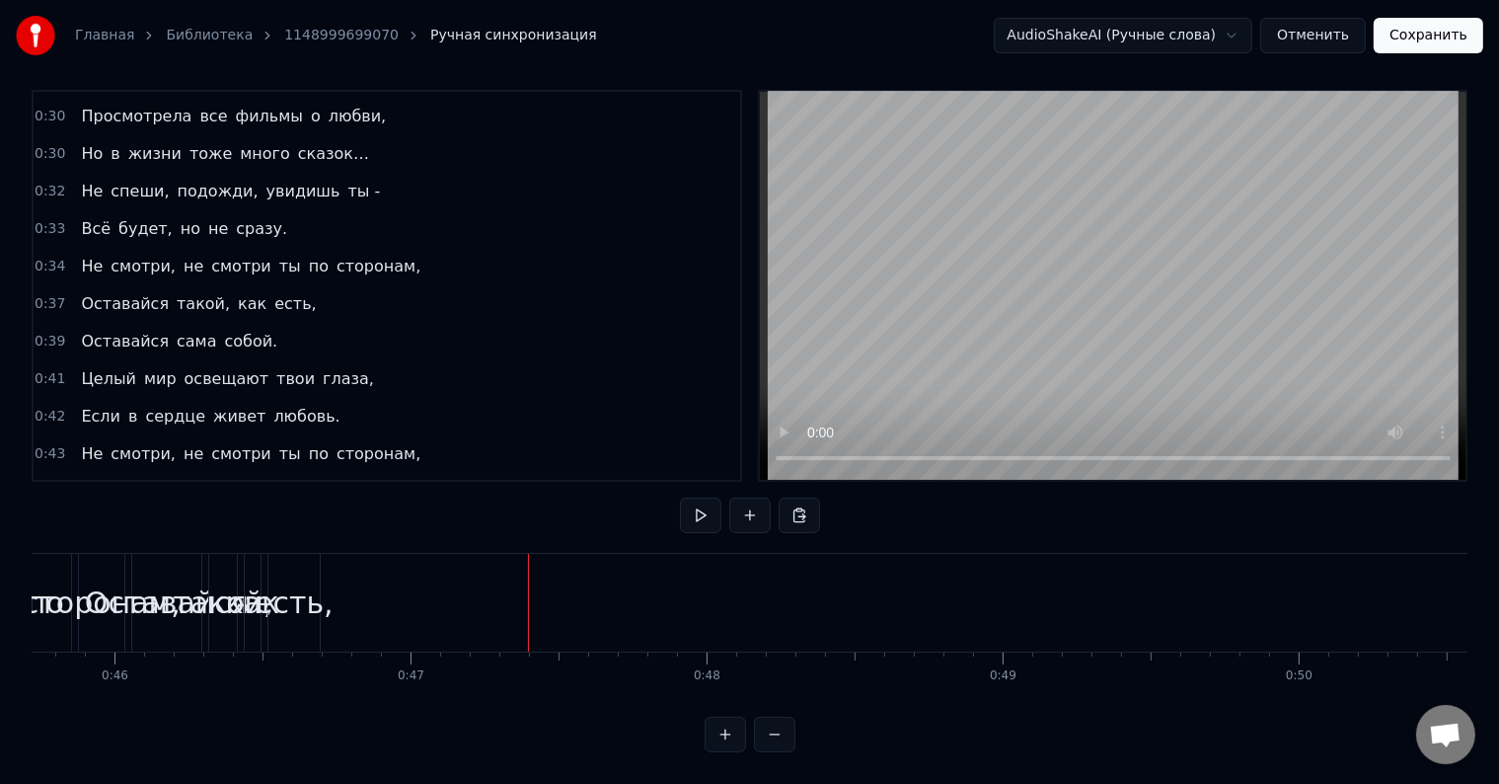
click at [289, 580] on div "есть," at bounding box center [294, 602] width 79 height 44
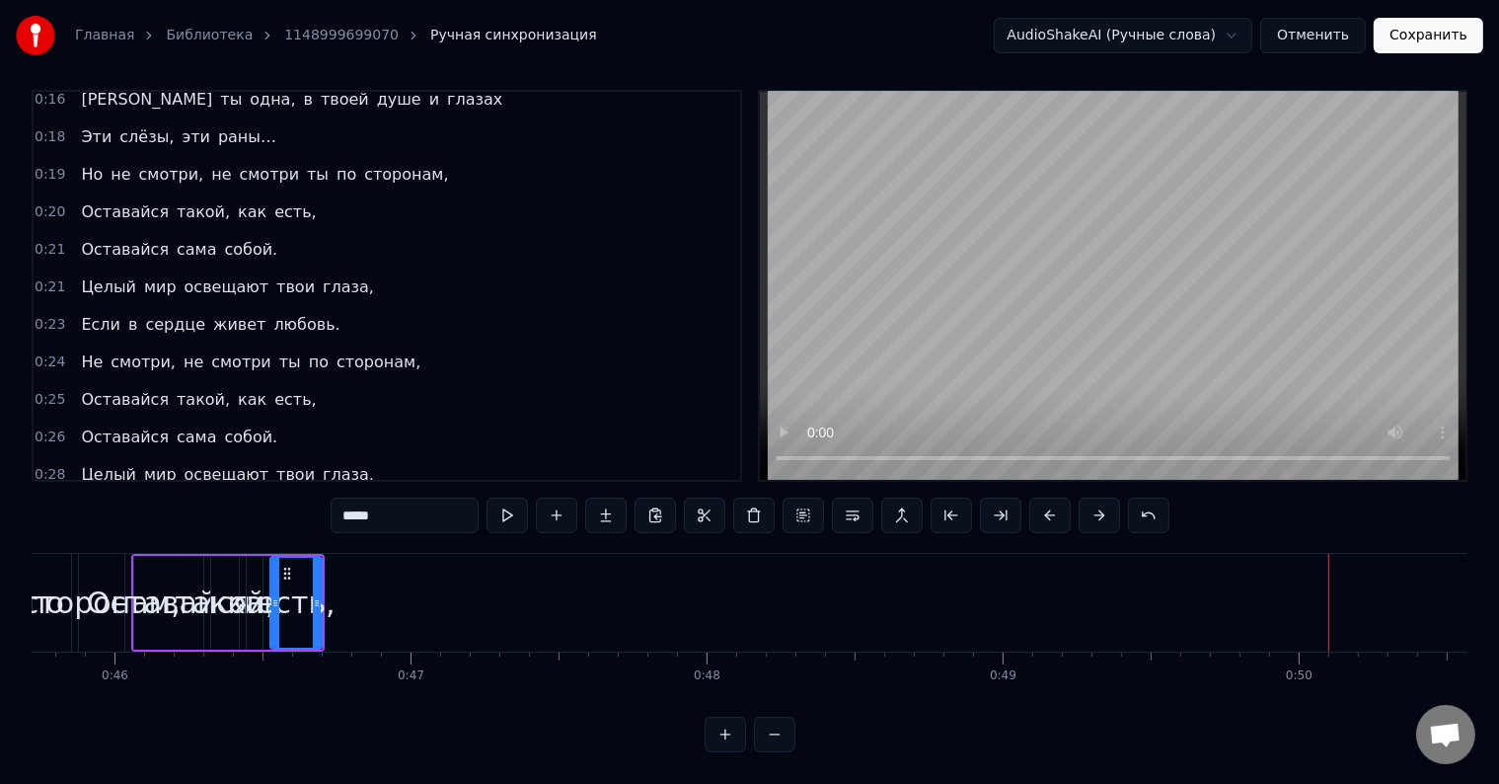
scroll to position [87, 0]
click at [85, 349] on span "Не" at bounding box center [92, 360] width 26 height 23
type input "**"
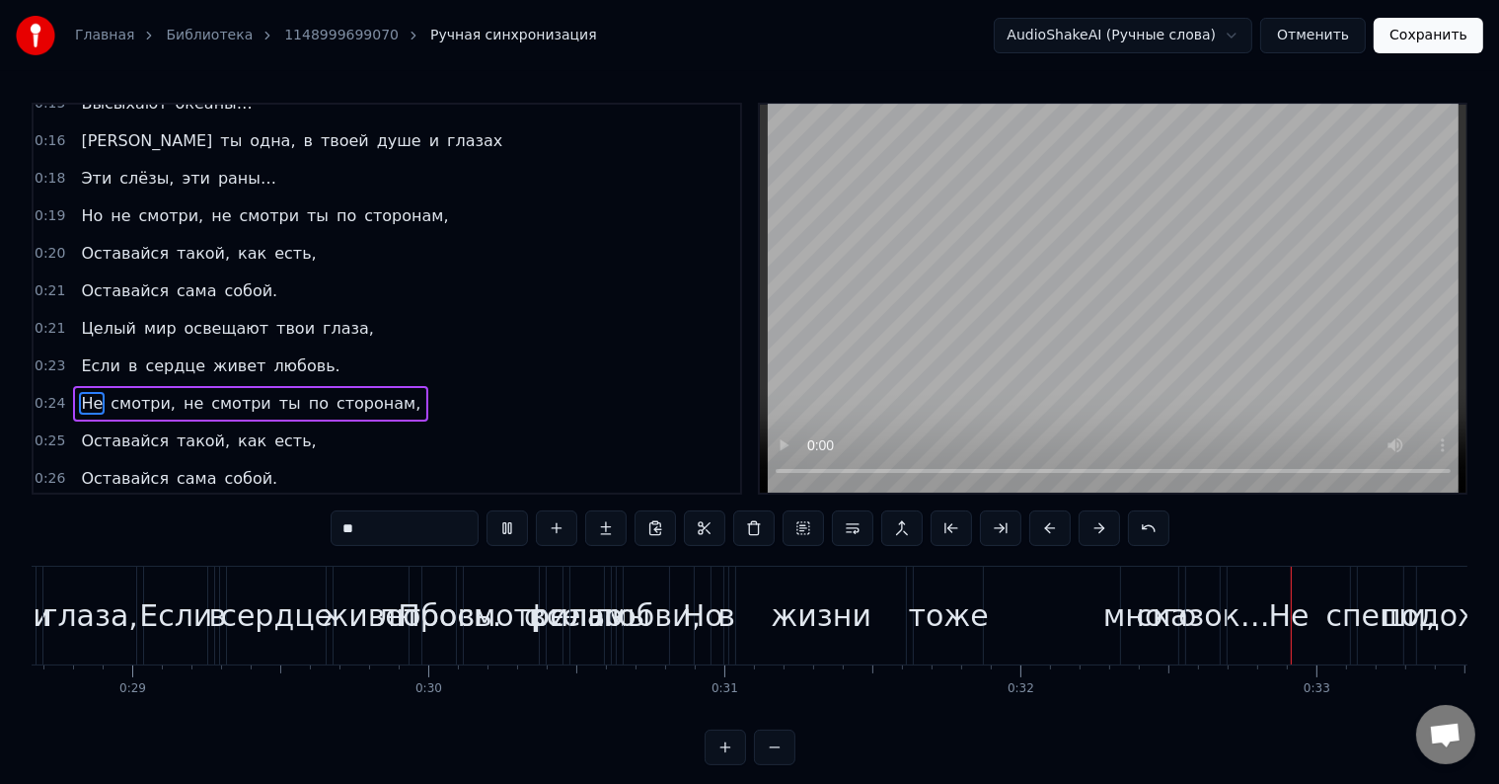
scroll to position [0, 8899]
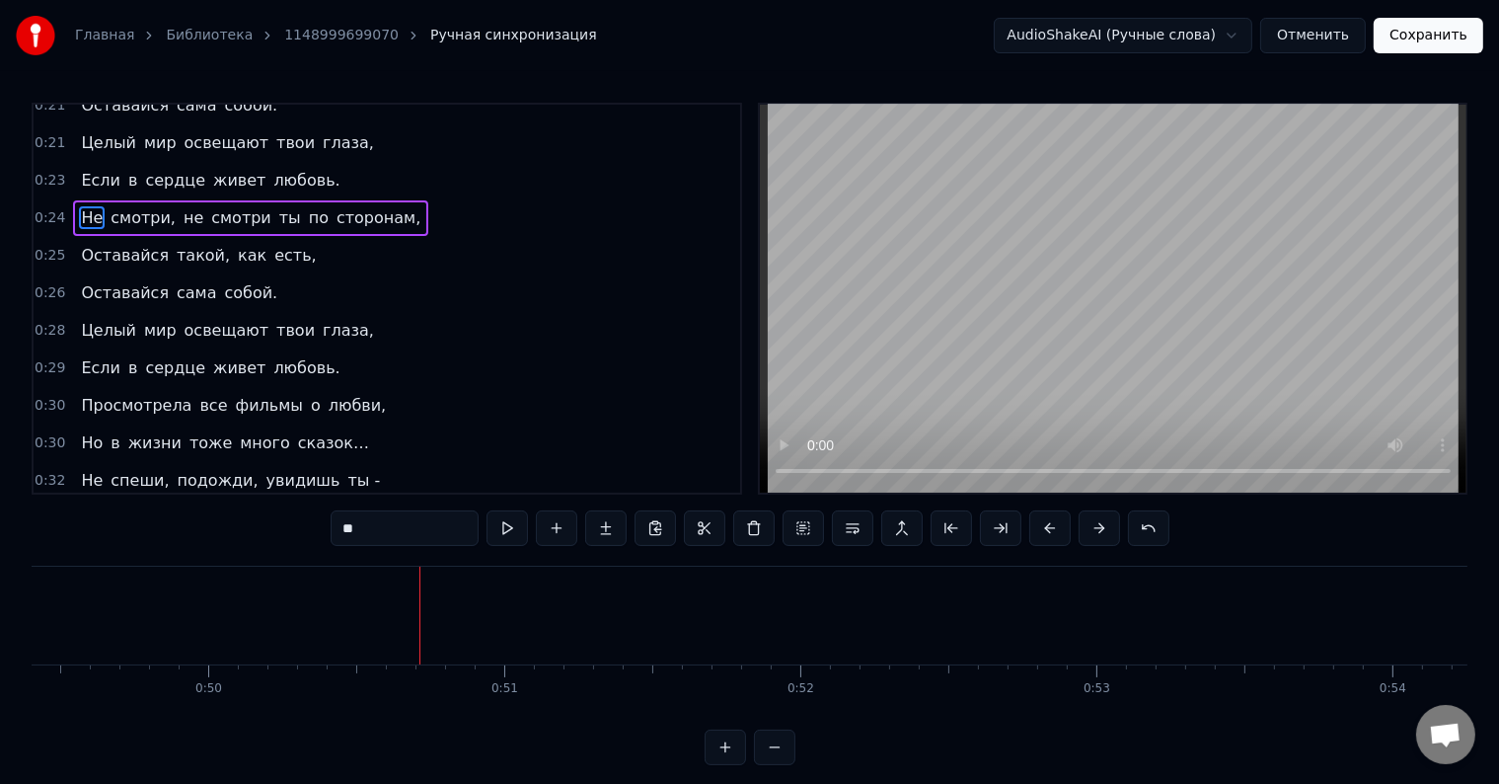
click at [316, 37] on link "1148999699070" at bounding box center [341, 36] width 114 height 20
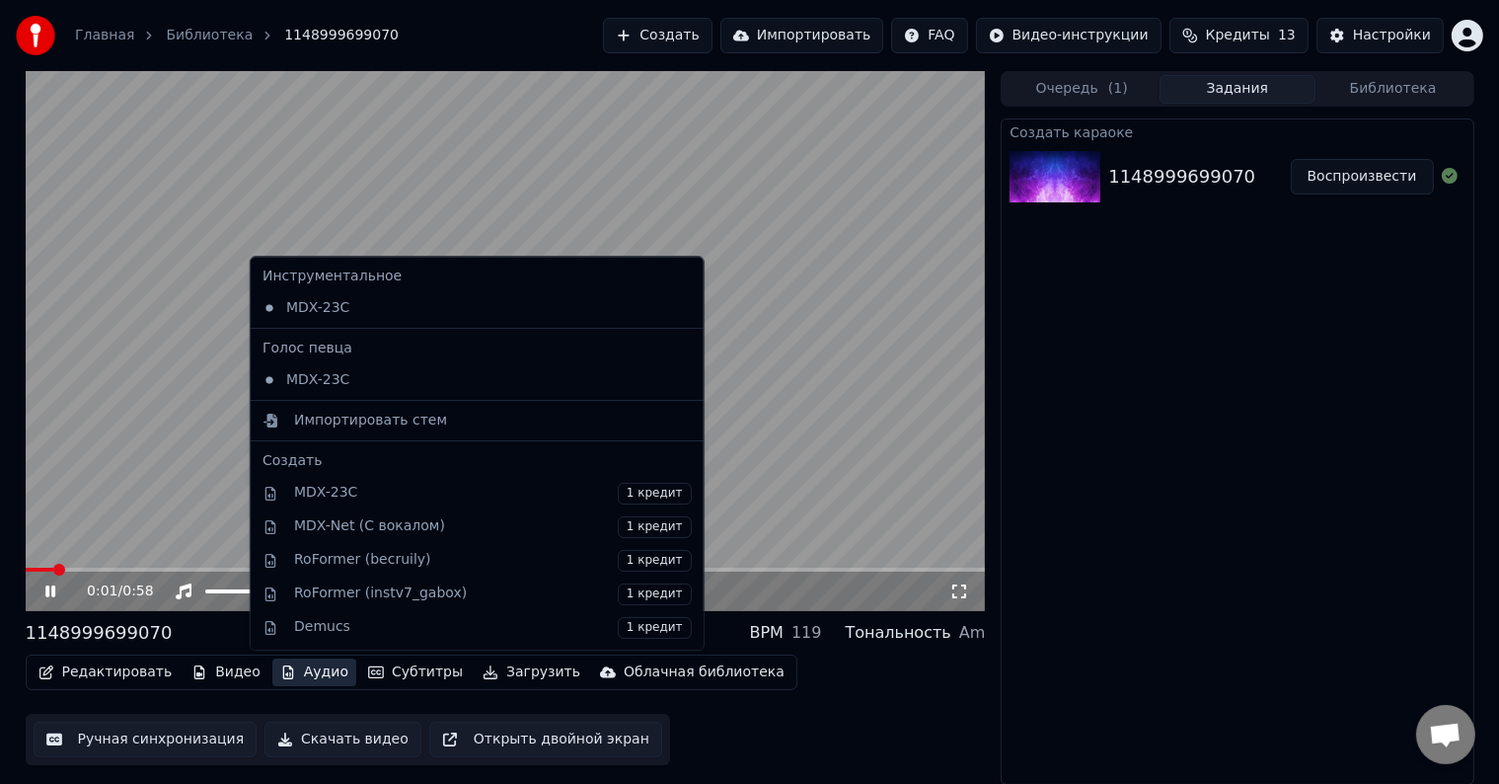
click at [300, 670] on button "Аудио" at bounding box center [314, 672] width 84 height 28
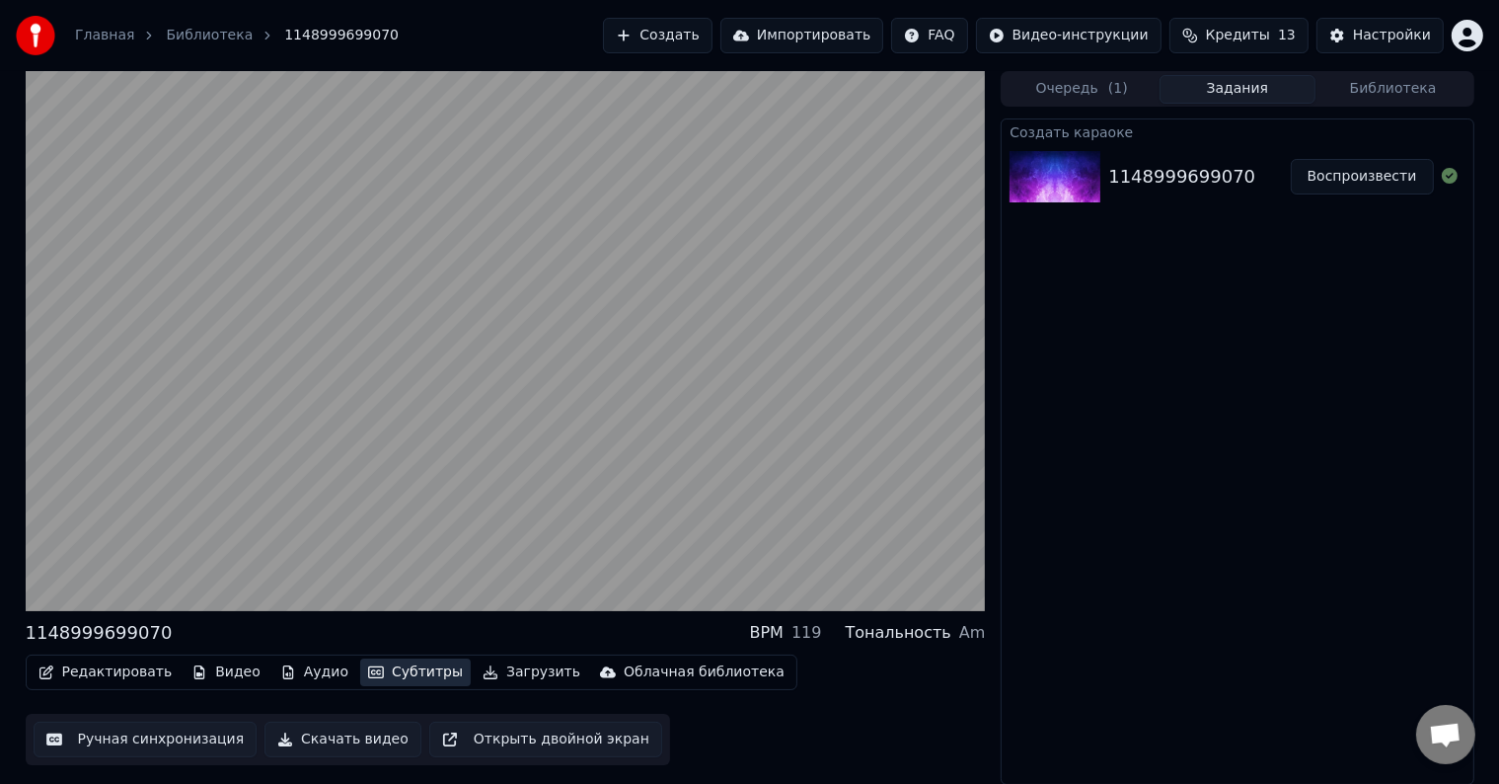
click at [395, 676] on button "Субтитры" at bounding box center [415, 672] width 111 height 28
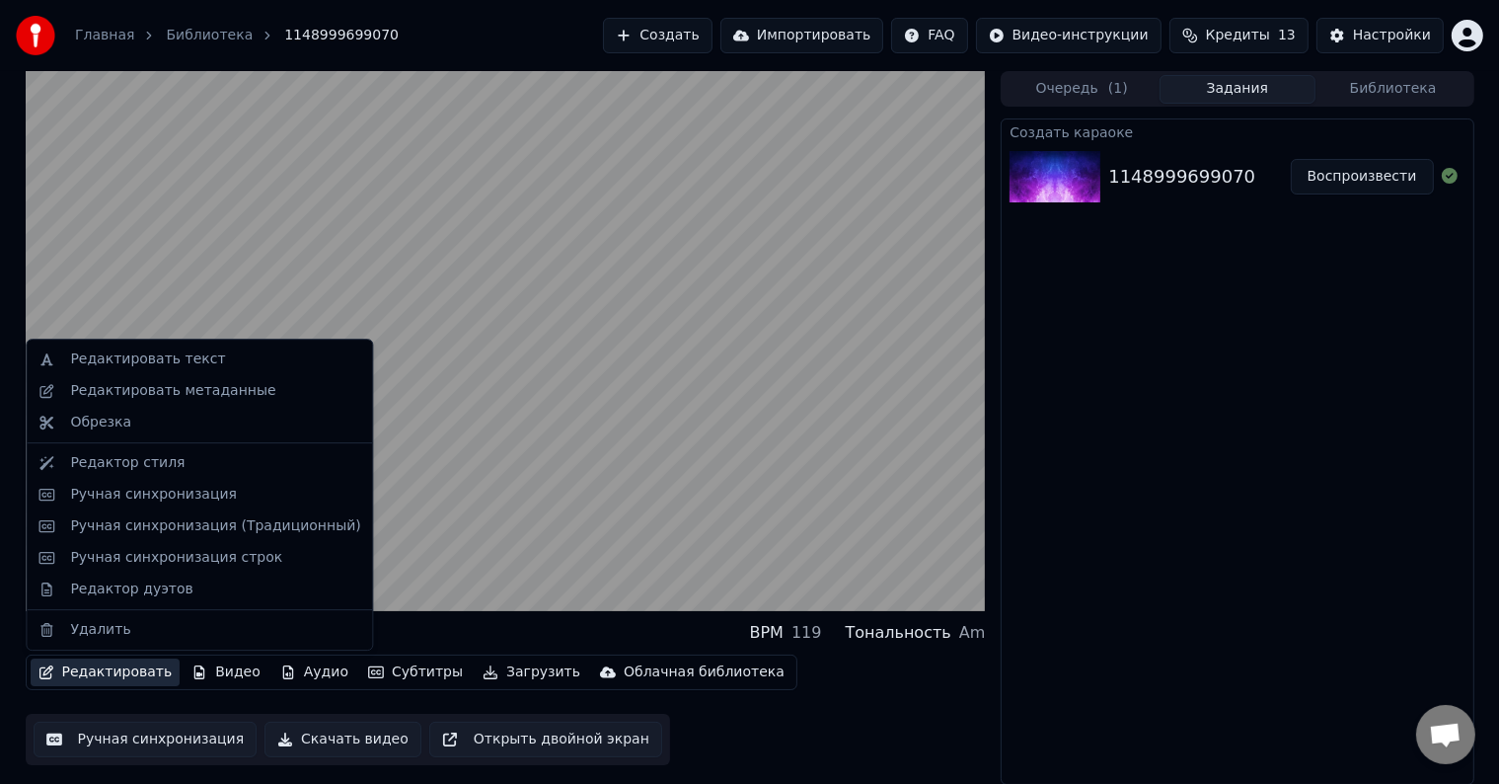
click at [144, 669] on button "Редактировать" at bounding box center [106, 672] width 150 height 28
click at [217, 524] on div "Ручная синхронизация (Традиционный)" at bounding box center [215, 526] width 290 height 20
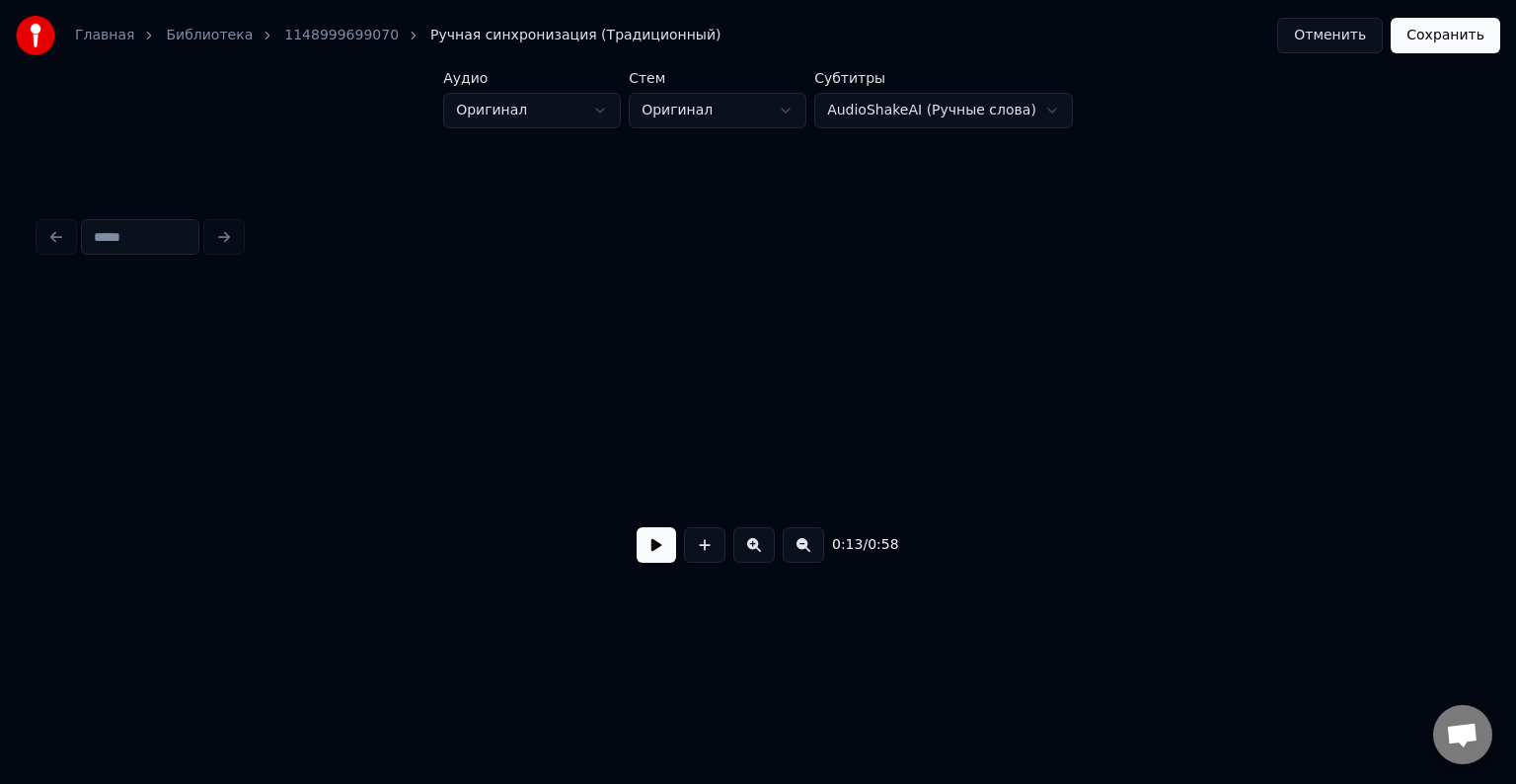
scroll to position [0, 2597]
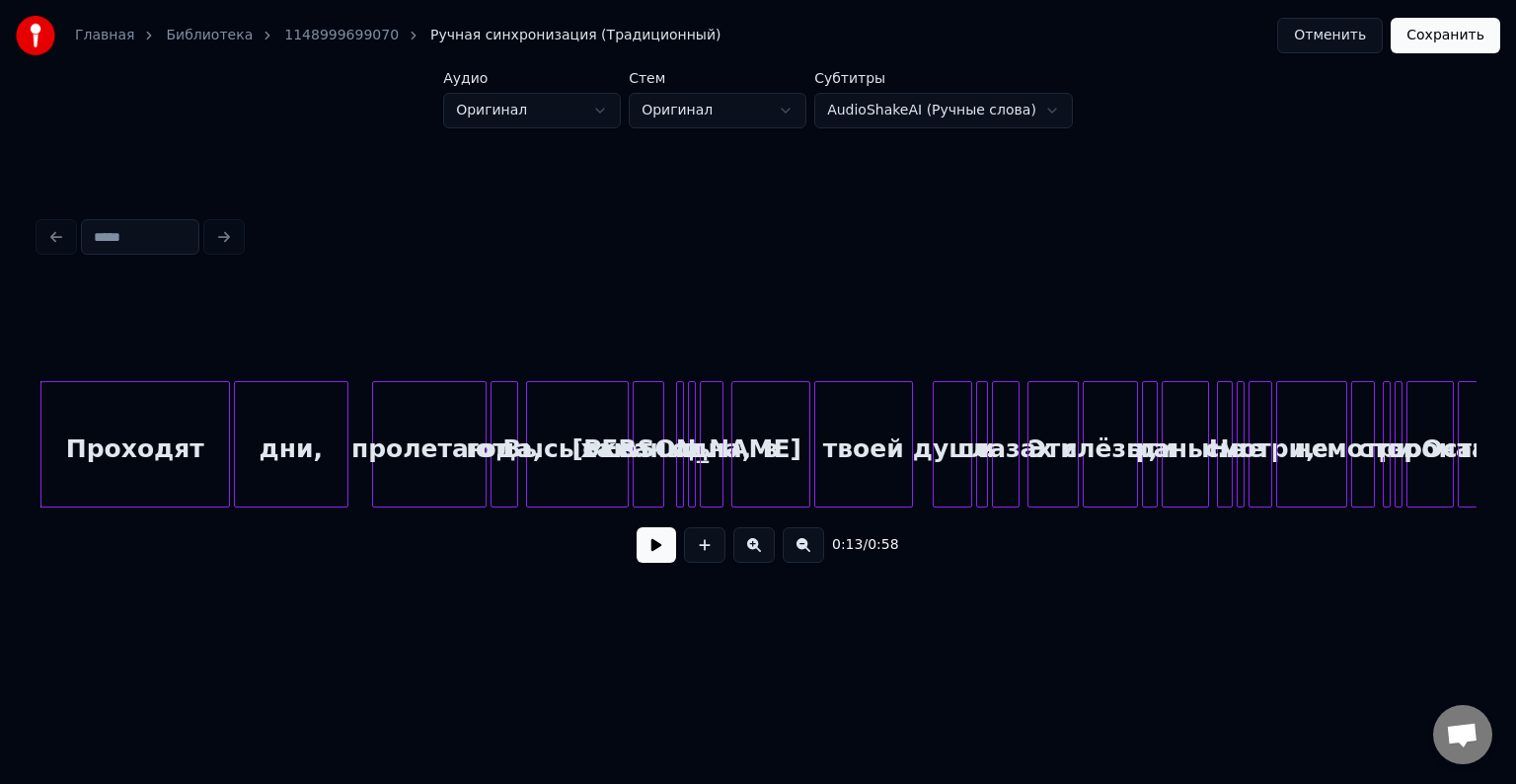
click at [179, 414] on div "Проходят" at bounding box center [135, 449] width 188 height 134
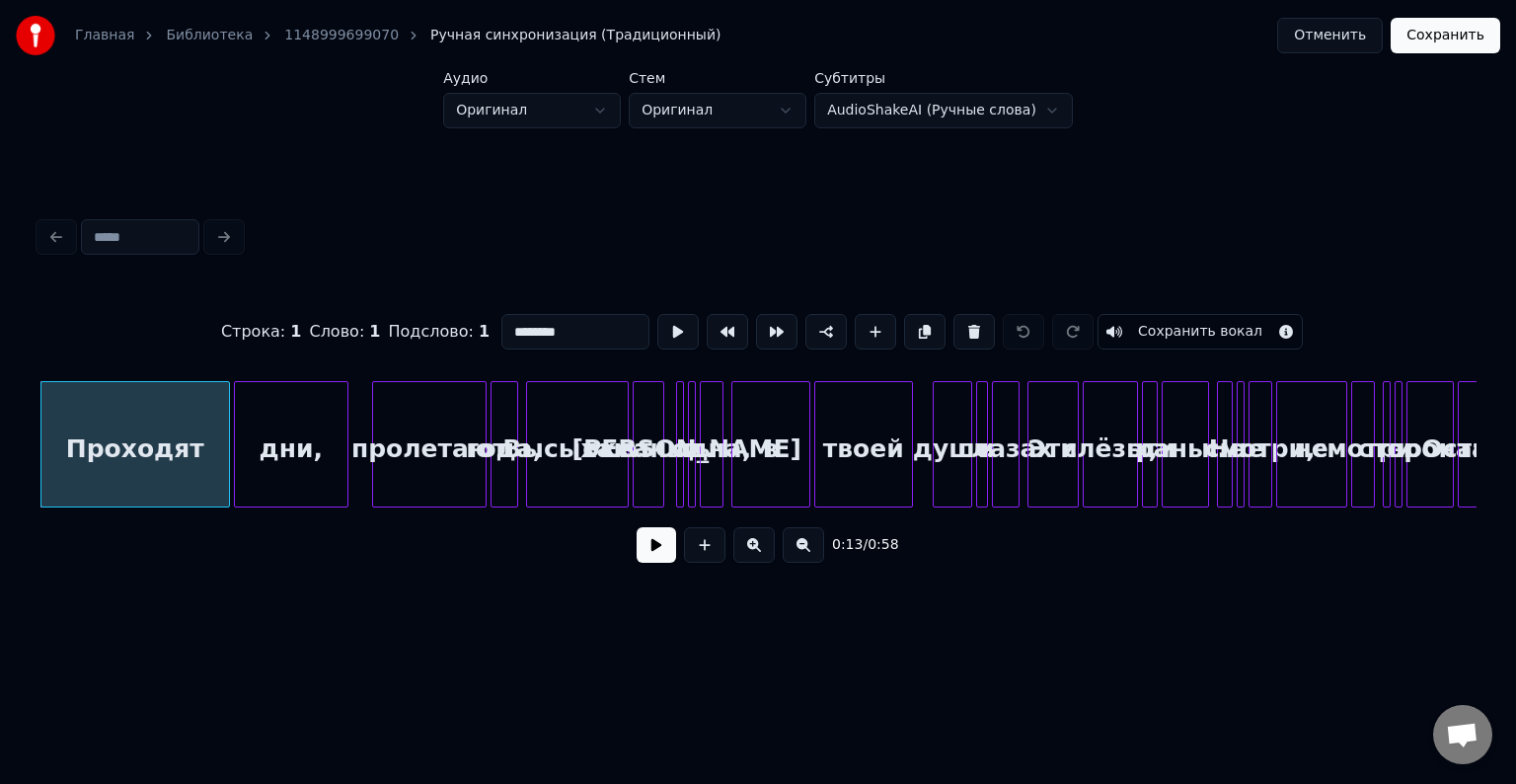
click at [658, 551] on button at bounding box center [656, 545] width 39 height 36
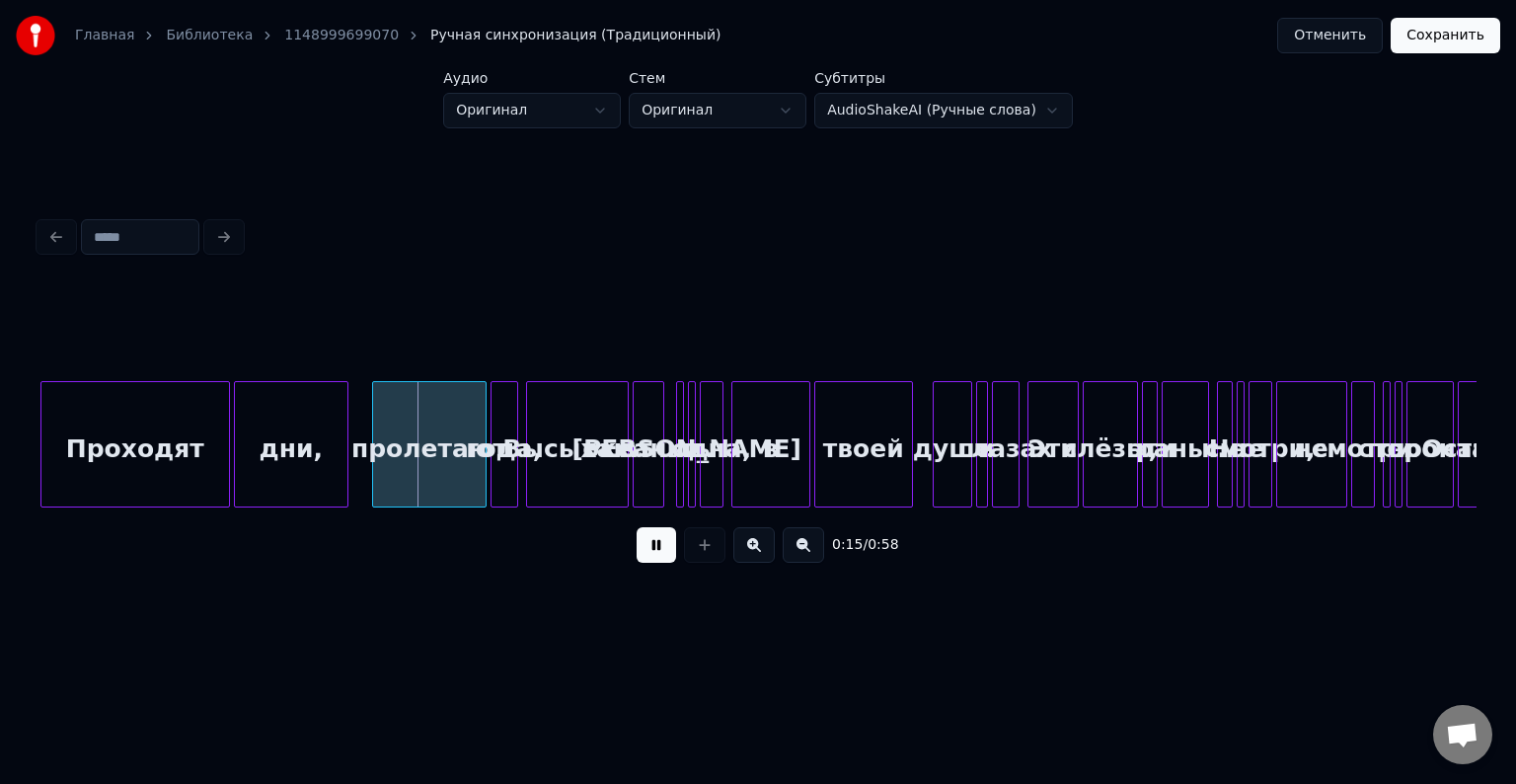
click at [658, 551] on button at bounding box center [656, 545] width 39 height 36
click at [357, 420] on div at bounding box center [360, 444] width 6 height 124
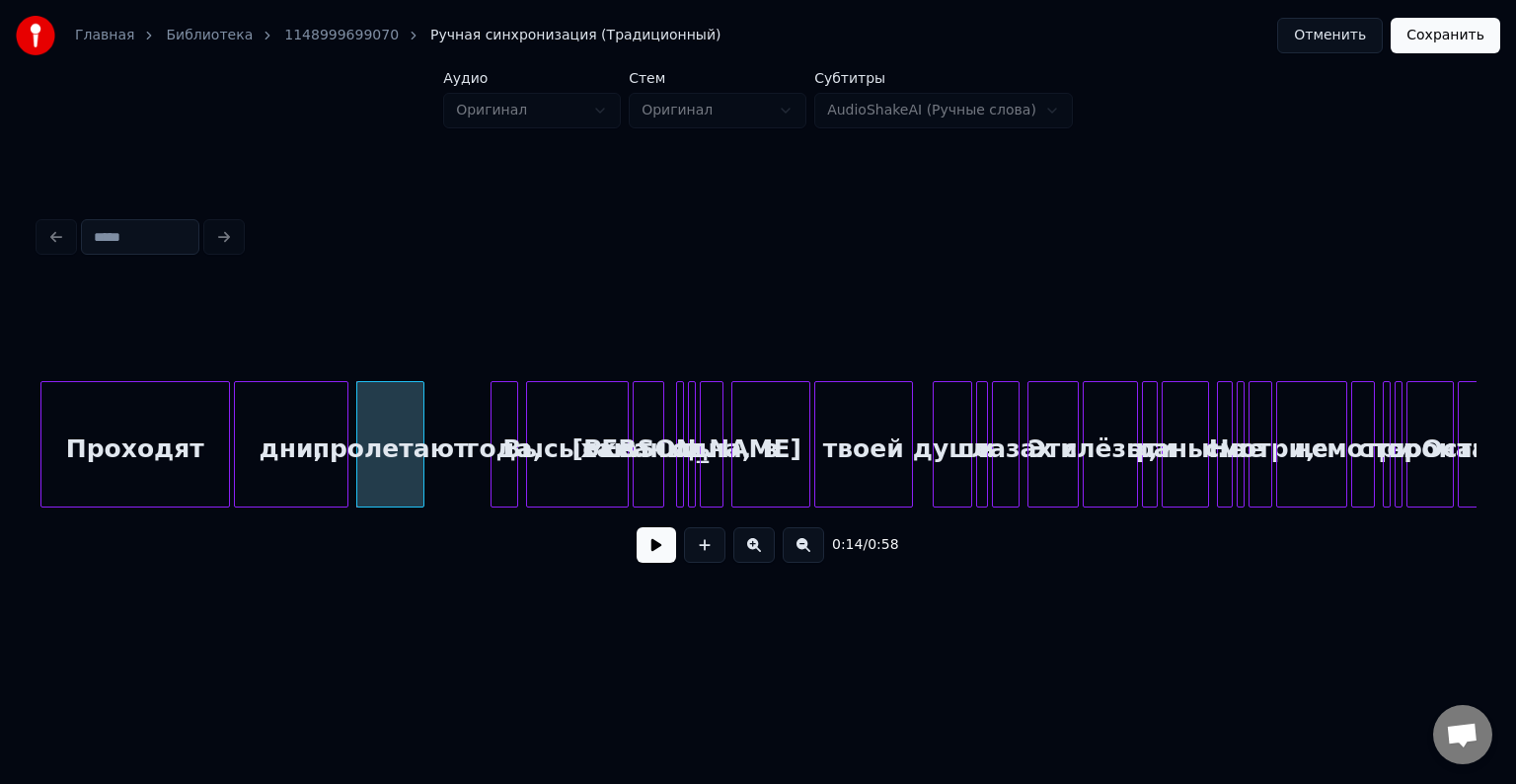
click at [423, 430] on div at bounding box center [420, 444] width 6 height 124
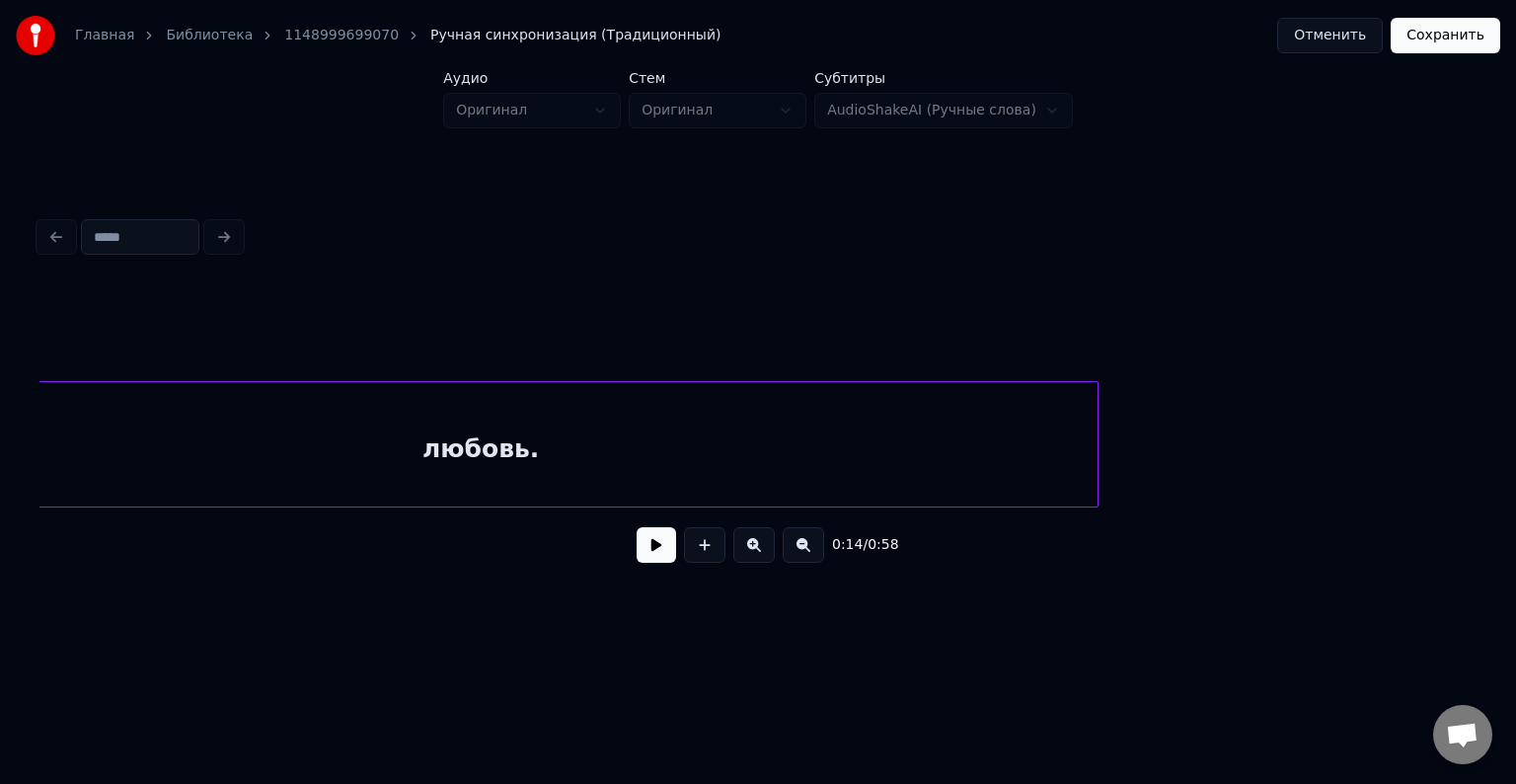
scroll to position [0, 10021]
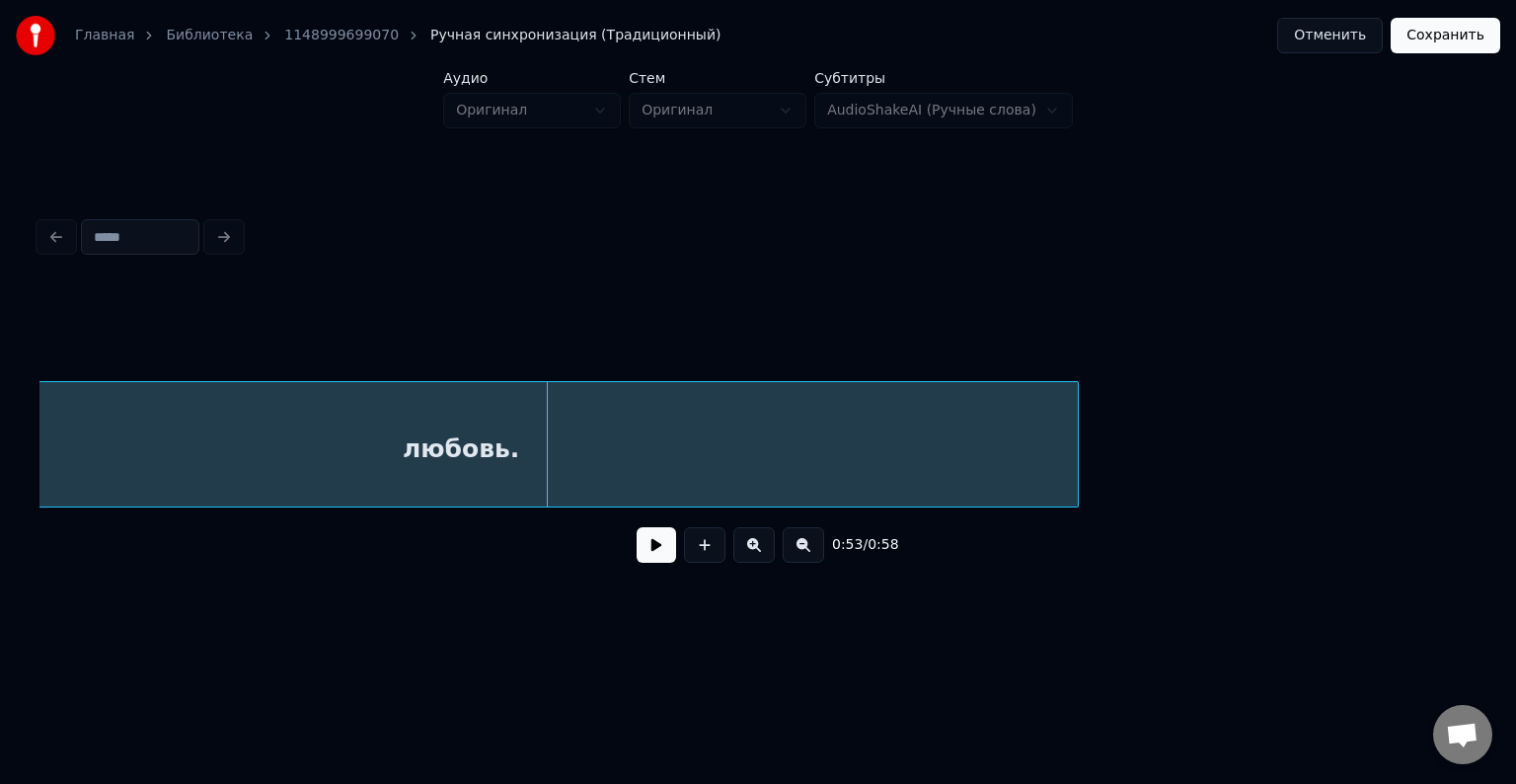
click at [547, 449] on div "любовь." at bounding box center [461, 449] width 1234 height 134
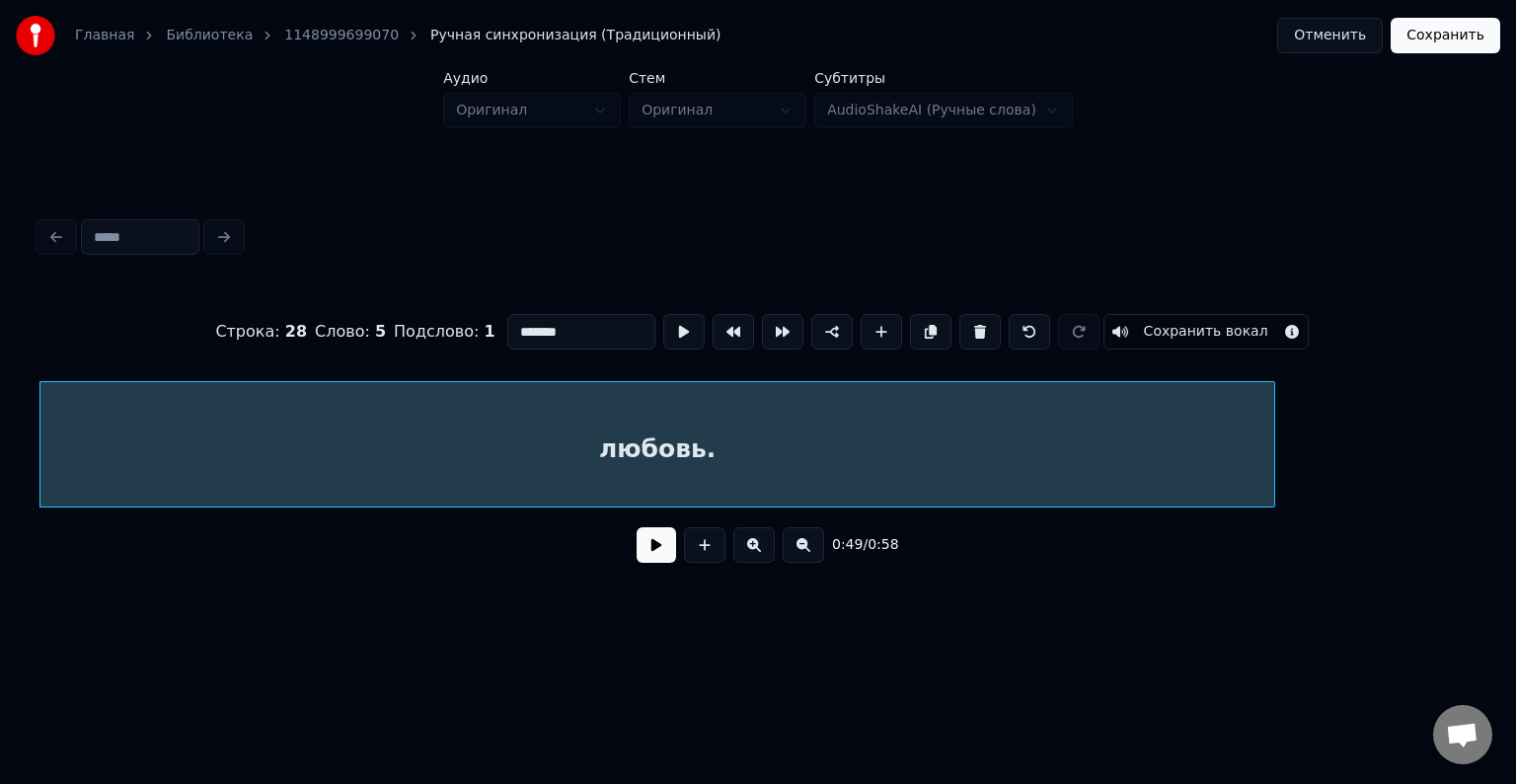
click at [770, 438] on div "любовь." at bounding box center [657, 449] width 1234 height 134
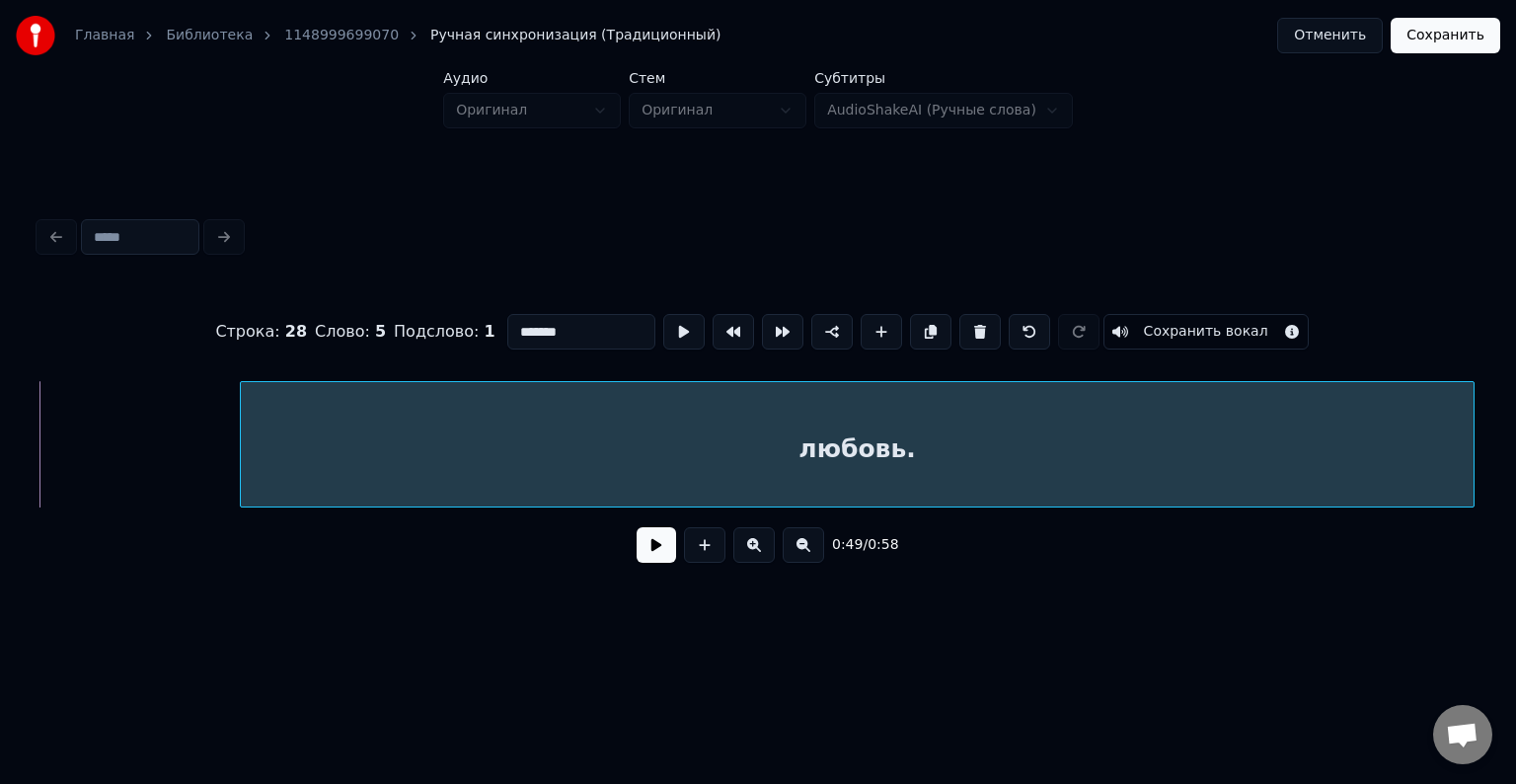
scroll to position [0, 9872]
click at [1279, 507] on div "любовь." at bounding box center [757, 444] width 1437 height 126
click at [1238, 451] on div "любовь." at bounding box center [860, 449] width 1234 height 134
click at [55, 232] on div at bounding box center [758, 236] width 1453 height 43
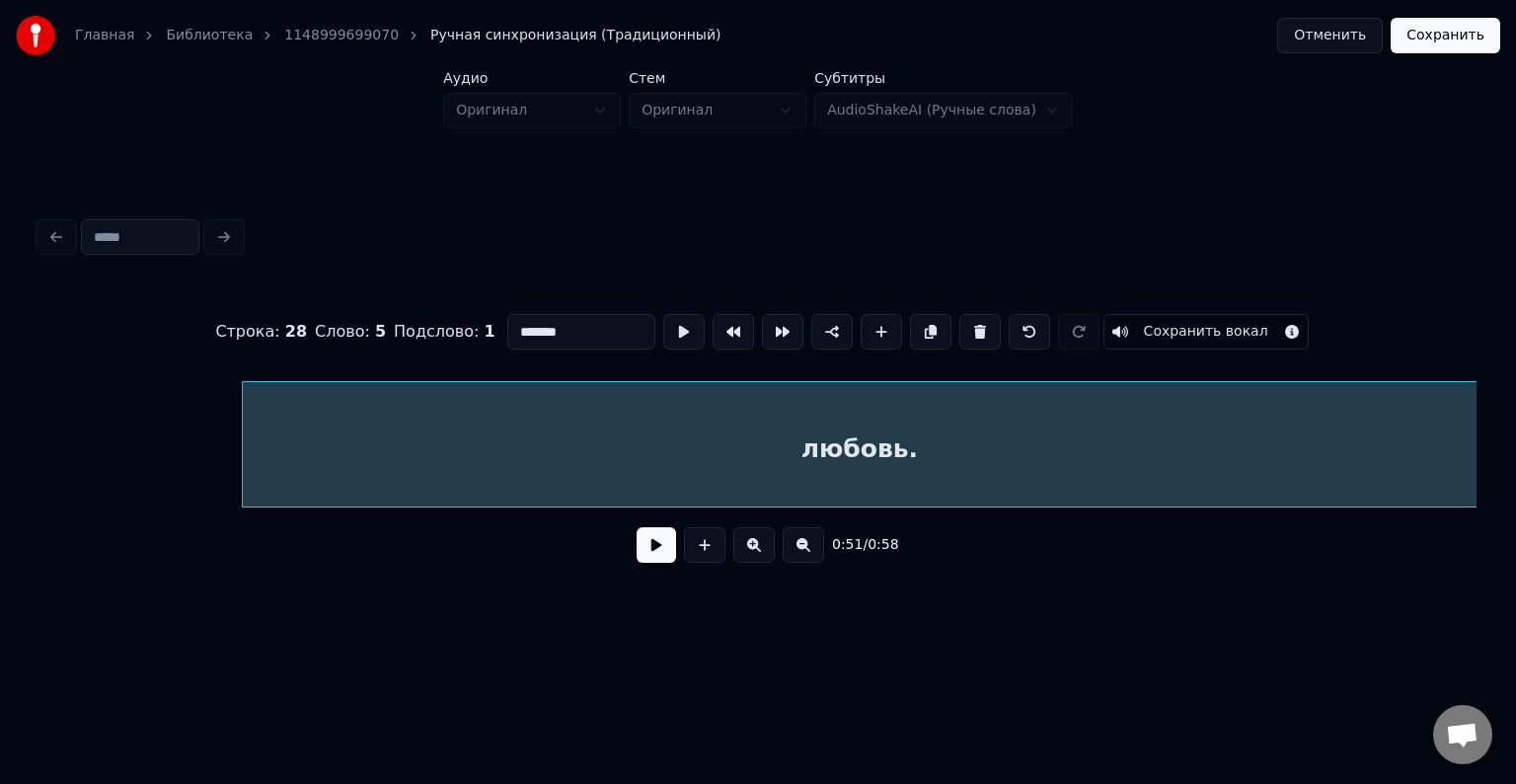
click at [1345, 36] on button "Отменить" at bounding box center [1330, 36] width 106 height 36
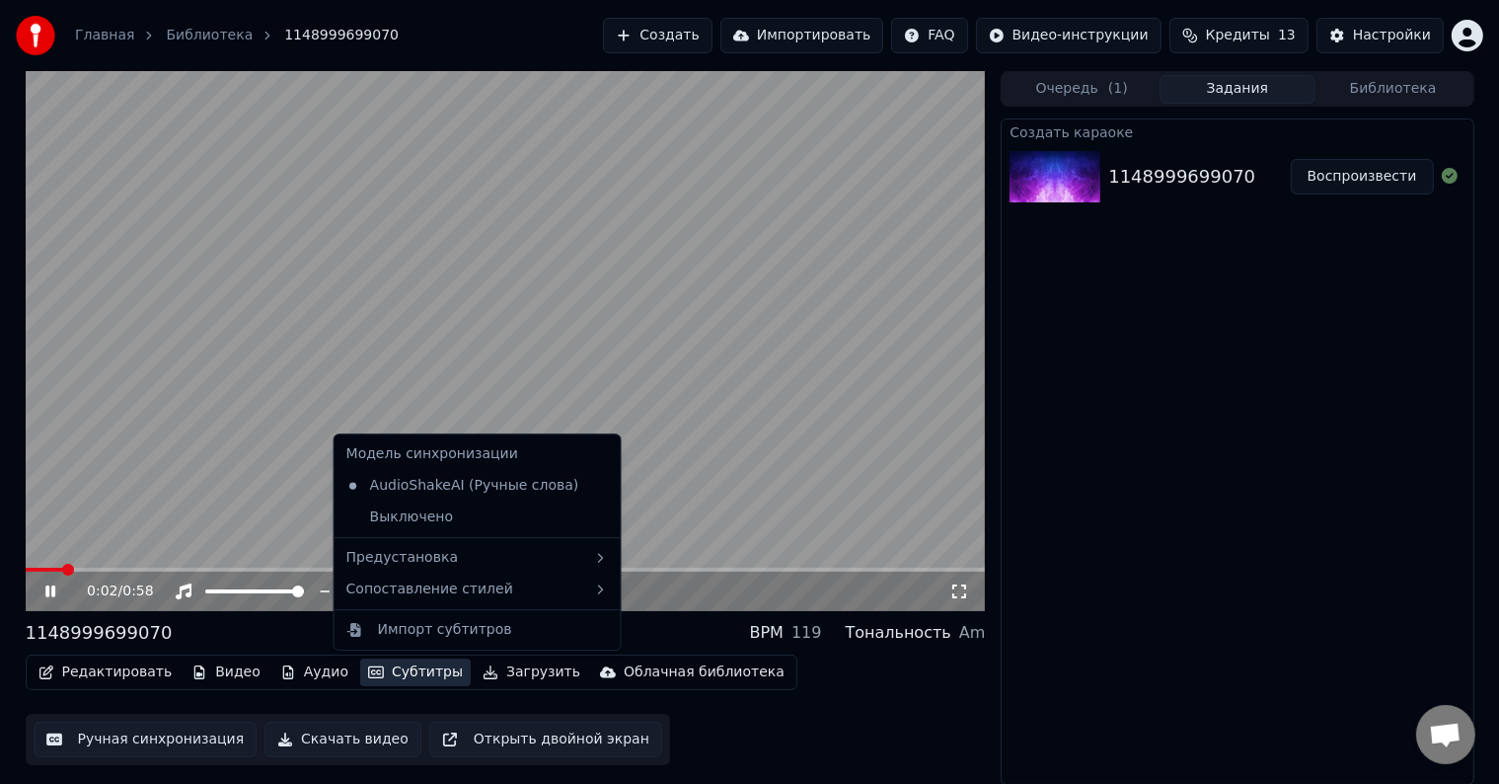
click at [405, 665] on button "Субтитры" at bounding box center [415, 672] width 111 height 28
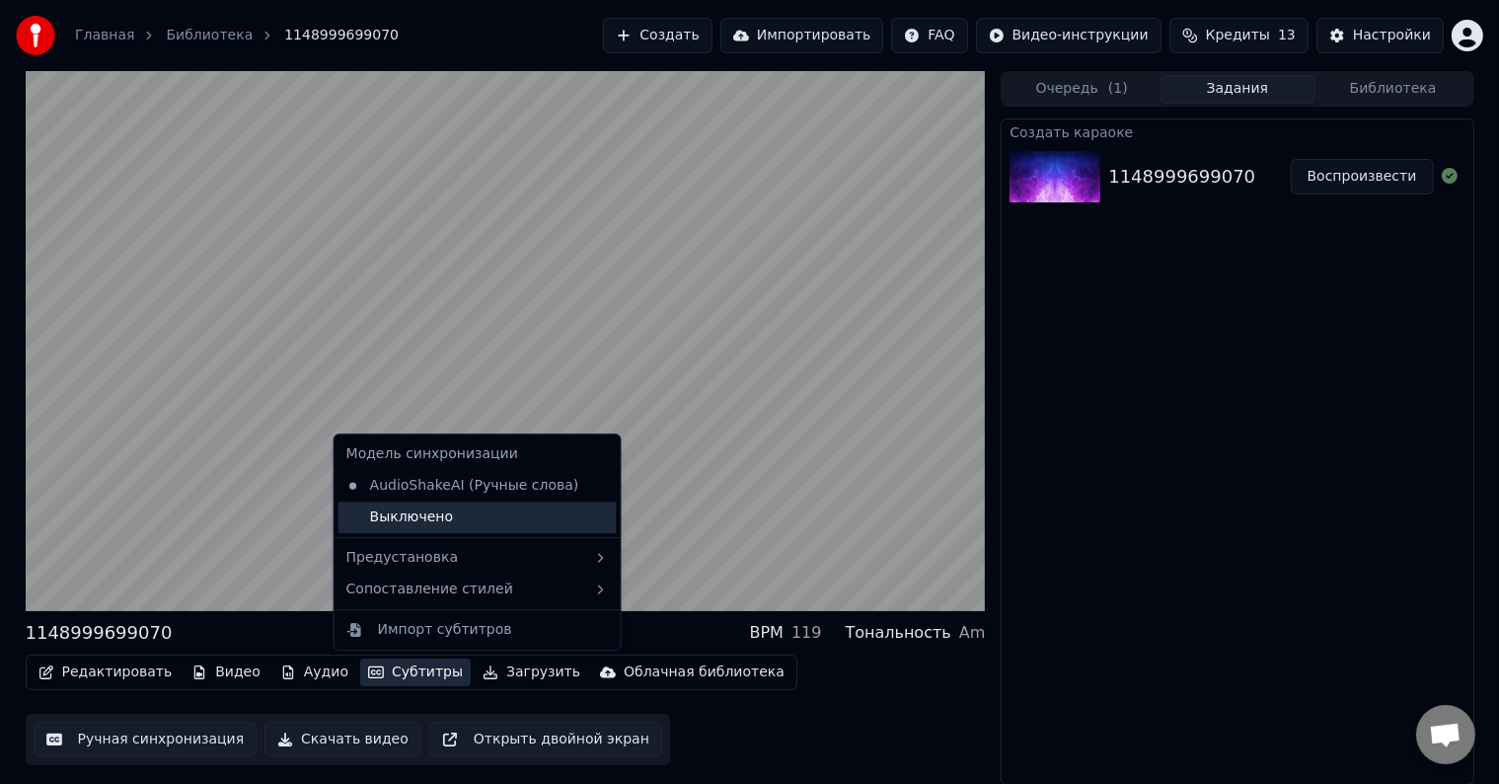
click at [472, 510] on div "Выключено" at bounding box center [478, 517] width 278 height 32
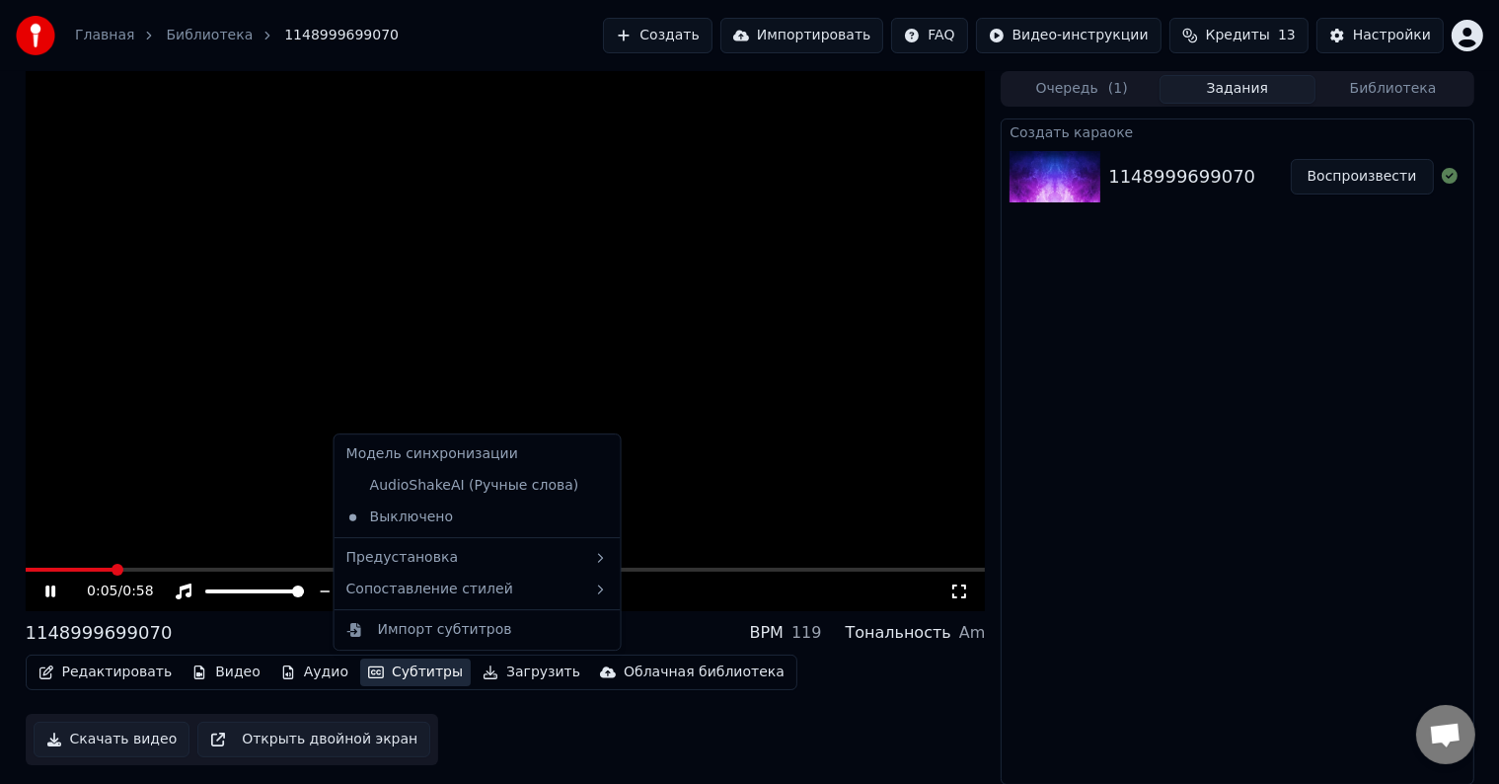
click at [414, 676] on button "Субтитры" at bounding box center [415, 672] width 111 height 28
click at [245, 569] on span at bounding box center [506, 569] width 960 height 4
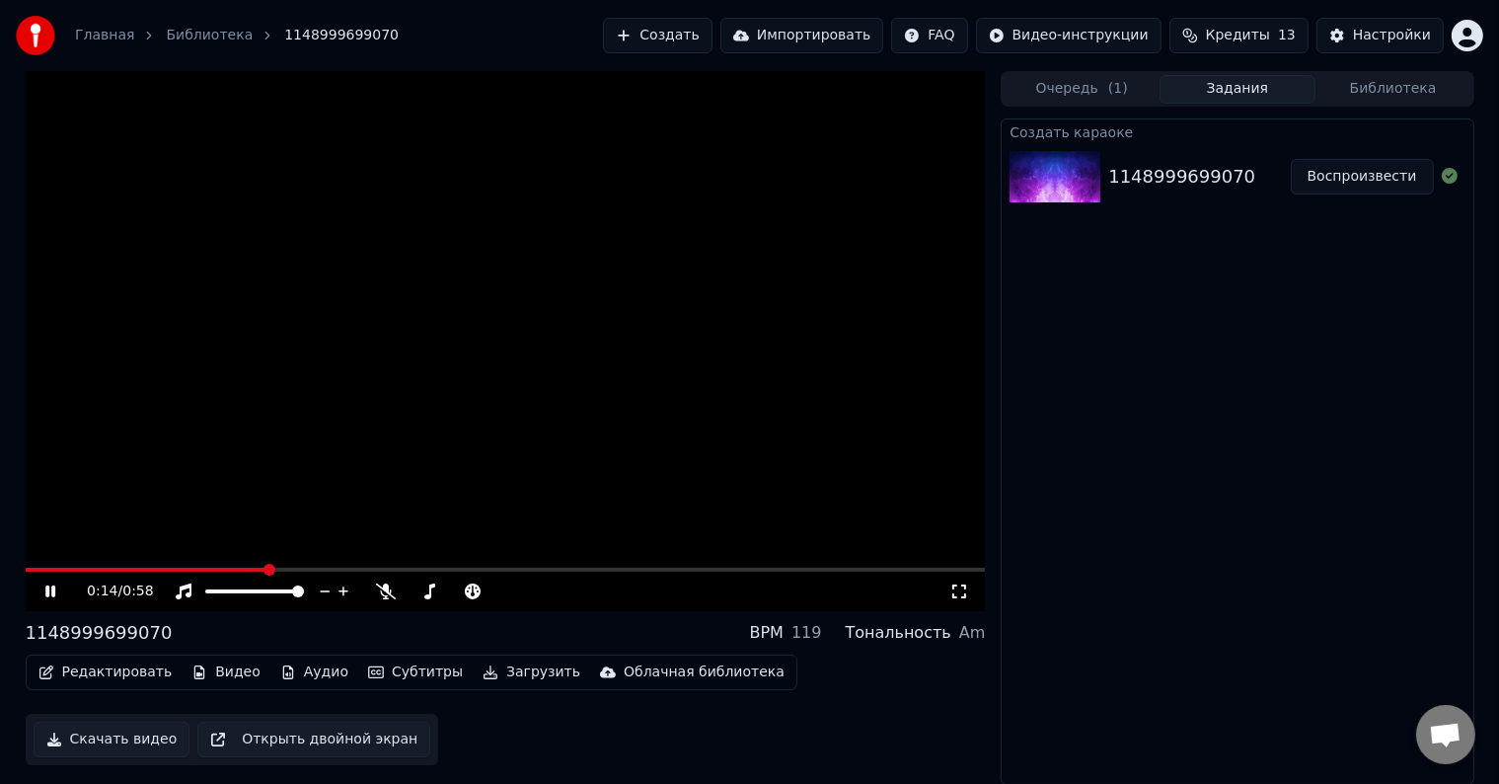
click at [406, 673] on button "Субтитры" at bounding box center [415, 672] width 111 height 28
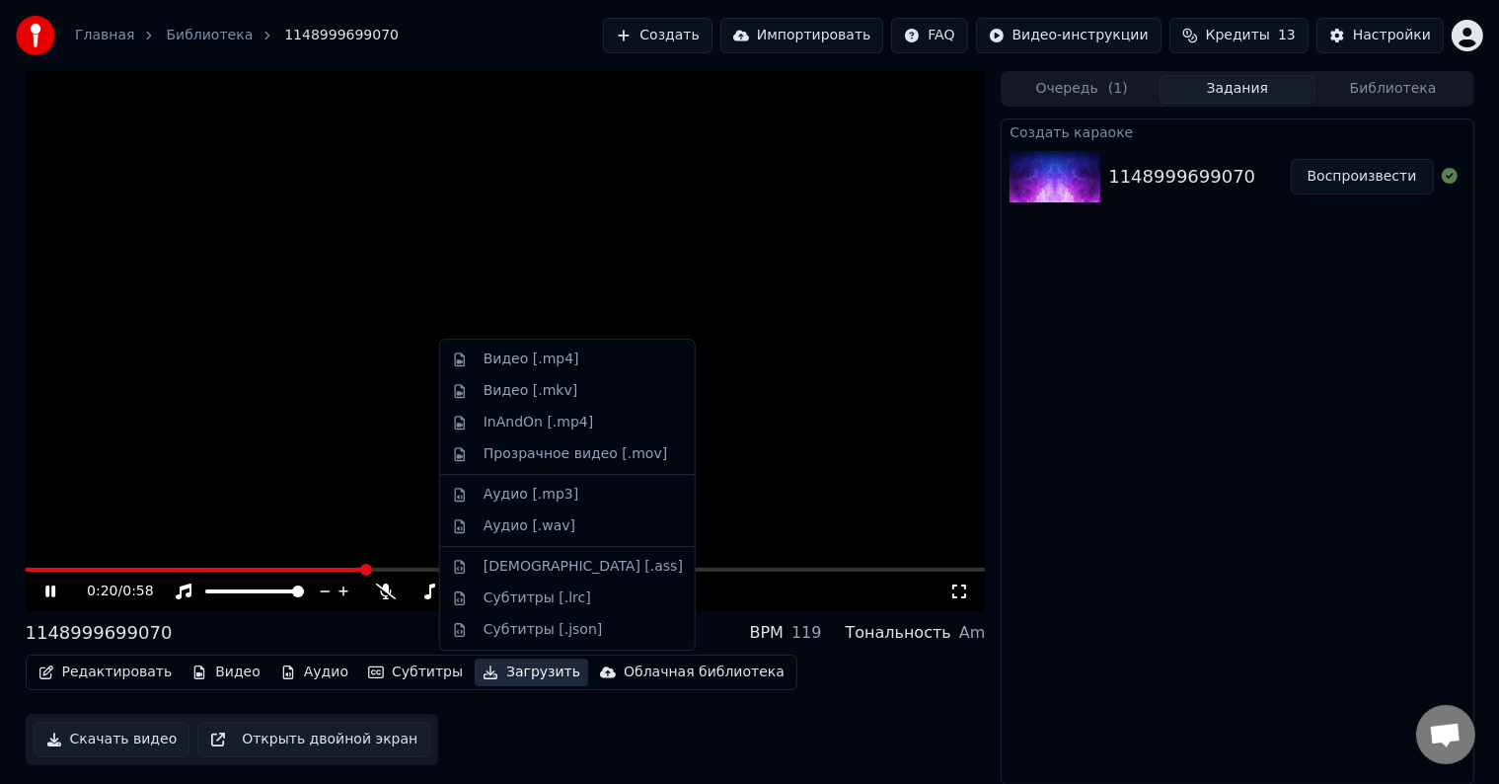
click at [111, 38] on link "Главная" at bounding box center [104, 36] width 59 height 20
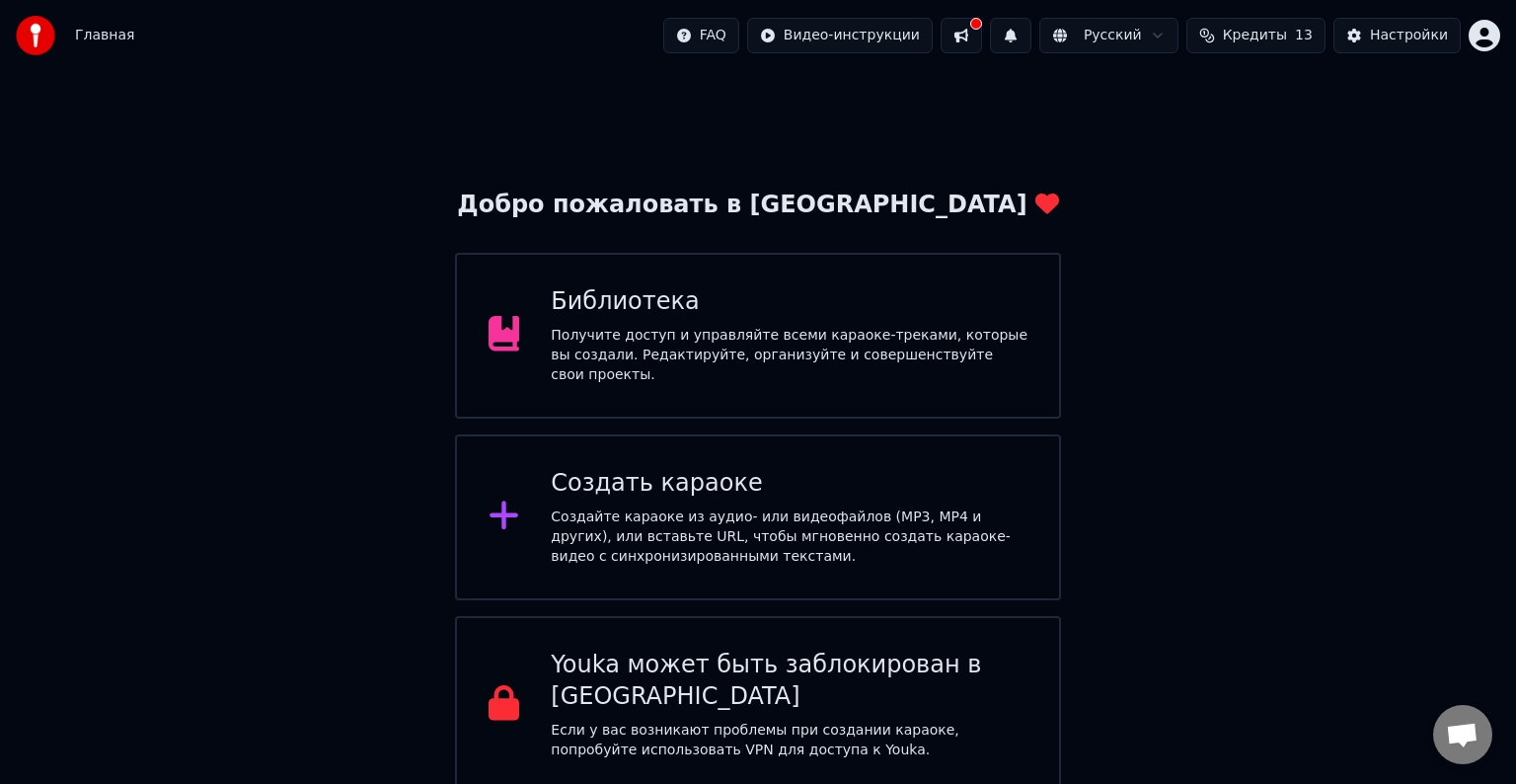
click at [633, 507] on div "Создайте караоке из аудио- или видеофайлов (MP3, MP4 и других), или вставьте UR…" at bounding box center [789, 536] width 477 height 59
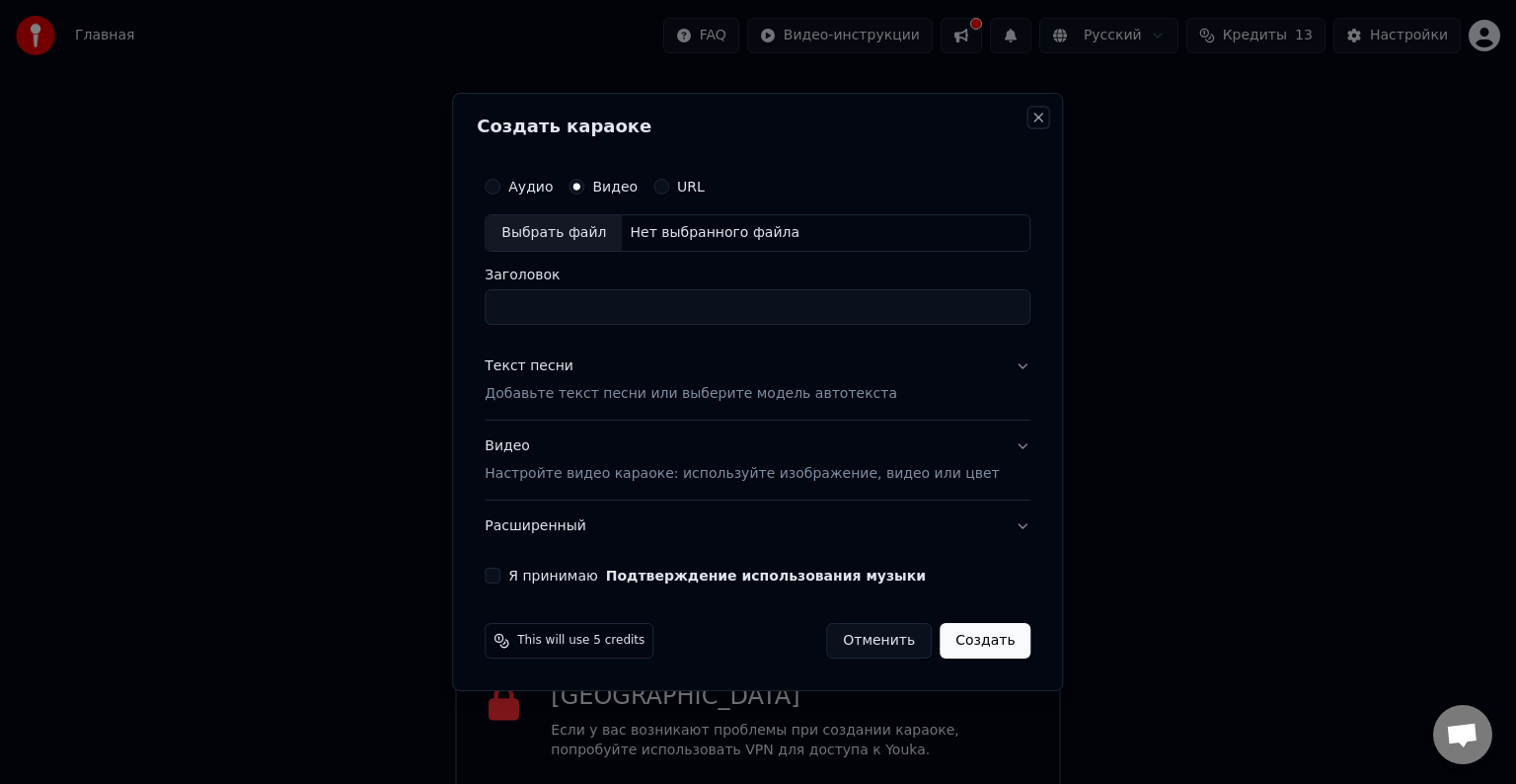
click at [1031, 111] on button "Close" at bounding box center [1039, 118] width 16 height 16
